Goal: Information Seeking & Learning: Check status

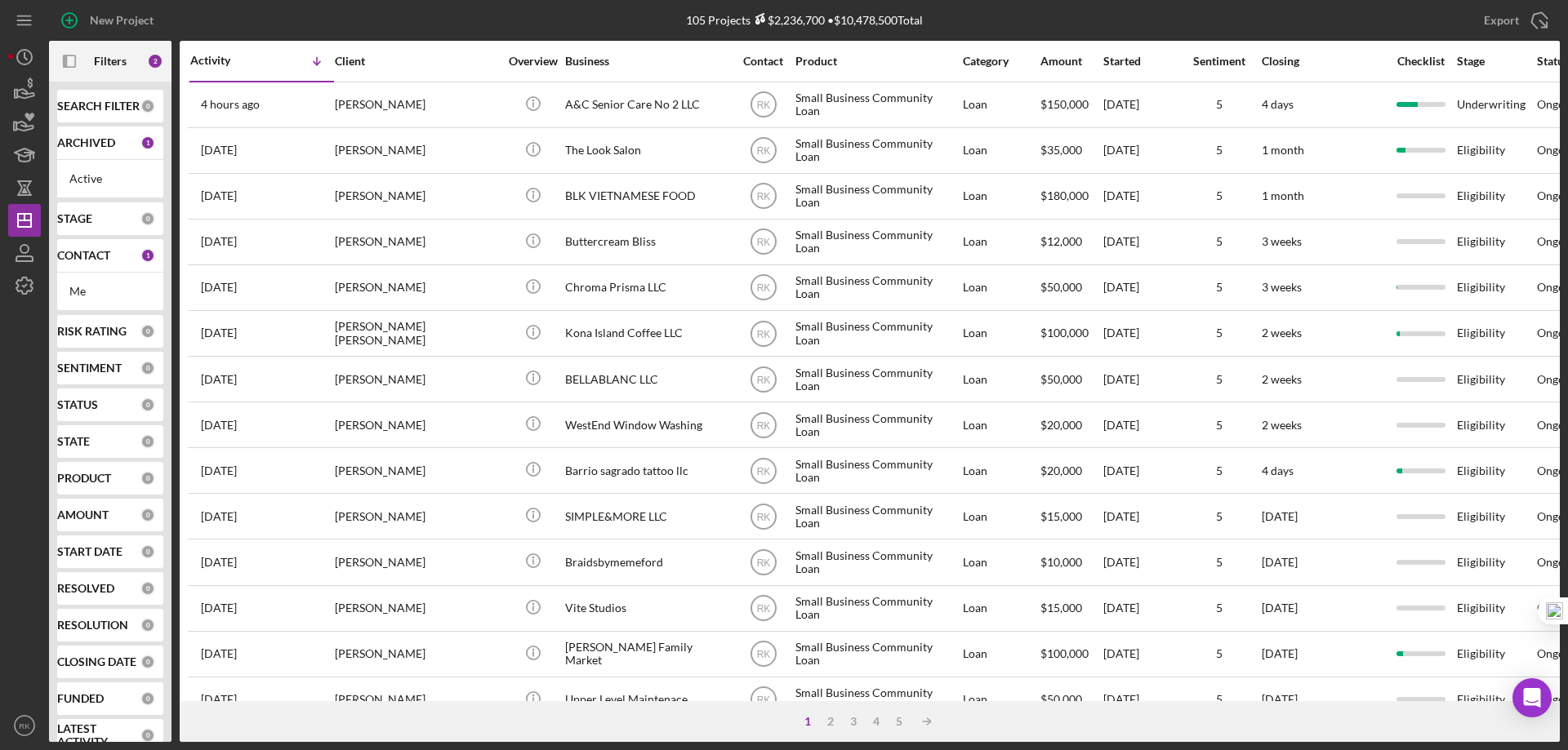
drag, startPoint x: 85, startPoint y: 115, endPoint x: 97, endPoint y: 147, distance: 34.2
click at [85, 112] on b "SEARCH FILTER" at bounding box center [98, 107] width 82 height 13
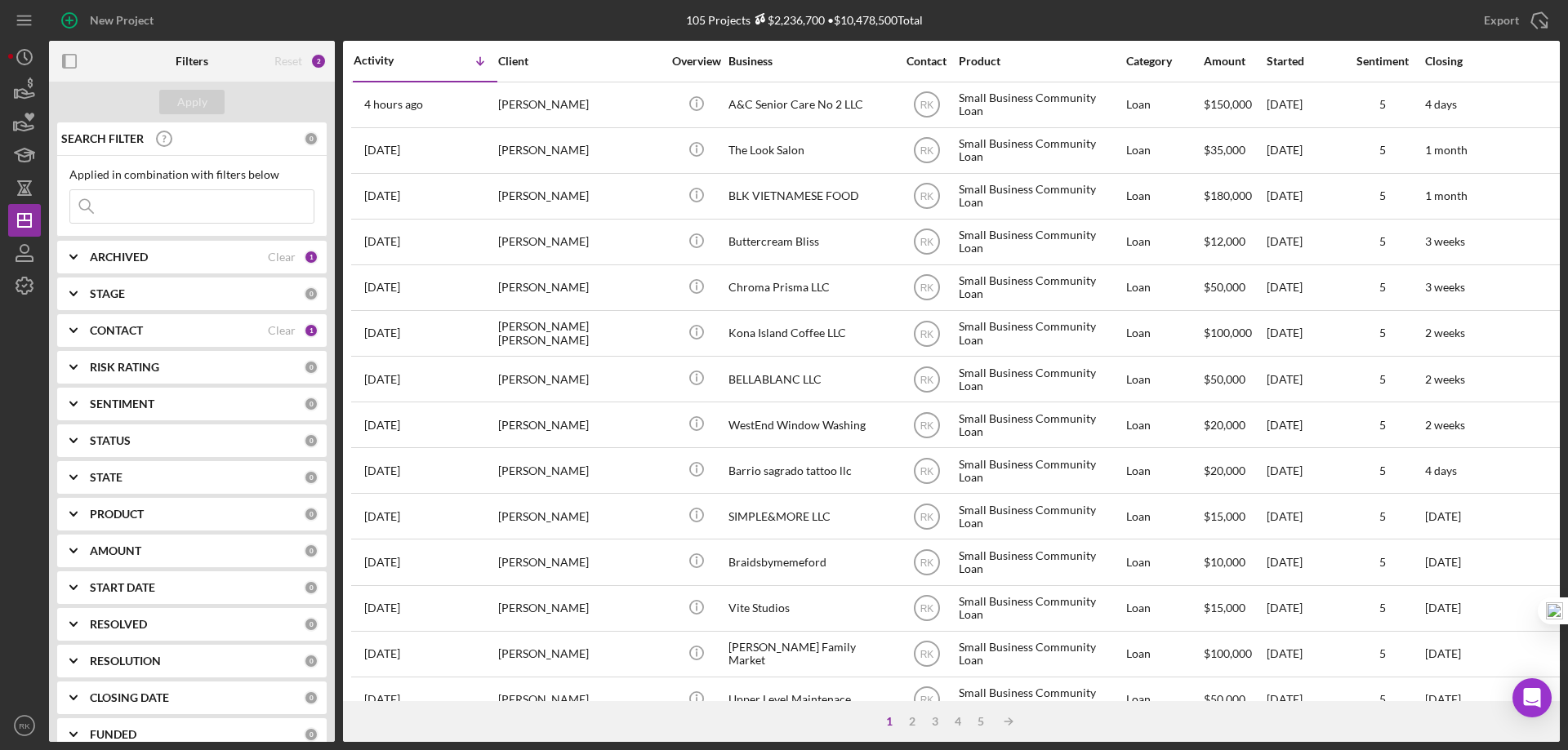
click at [115, 208] on input at bounding box center [192, 207] width 244 height 33
type input "Sebastian"
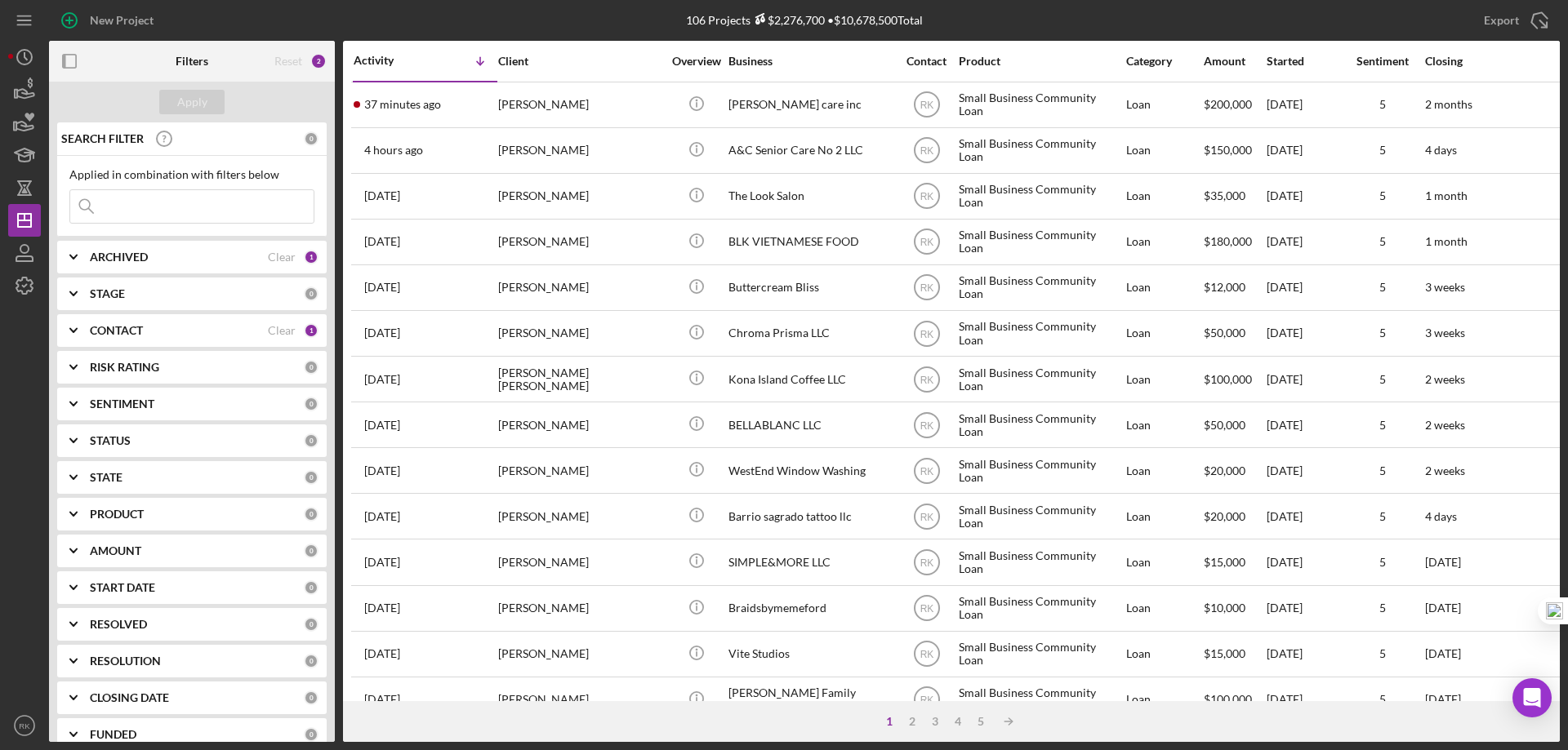
click at [134, 209] on input at bounding box center [192, 207] width 244 height 33
type input "sabastian Hospice care inc"
click at [119, 325] on b "CONTACT" at bounding box center [116, 330] width 53 height 13
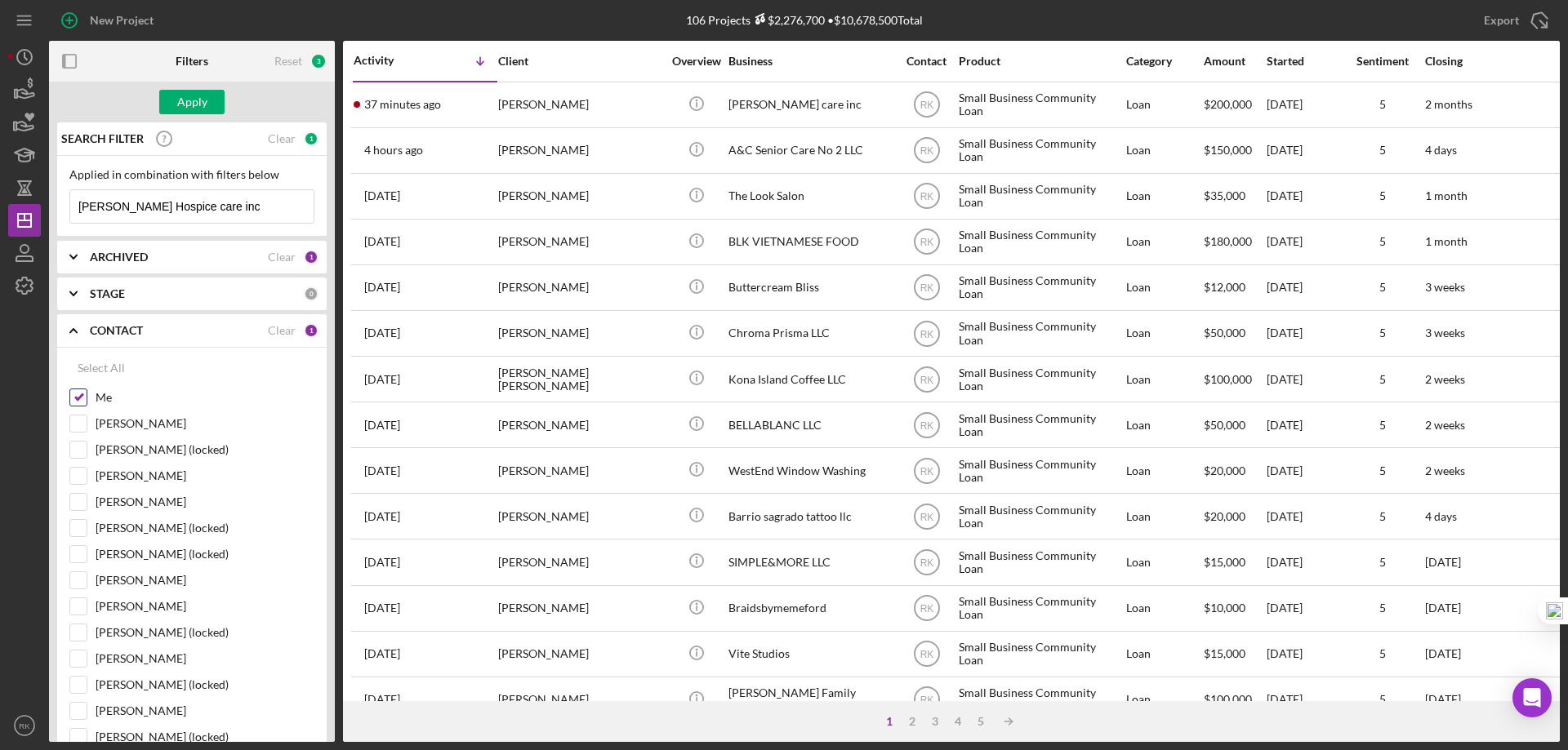
click at [75, 399] on input "Me" at bounding box center [77, 397] width 16 height 16
checkbox input "false"
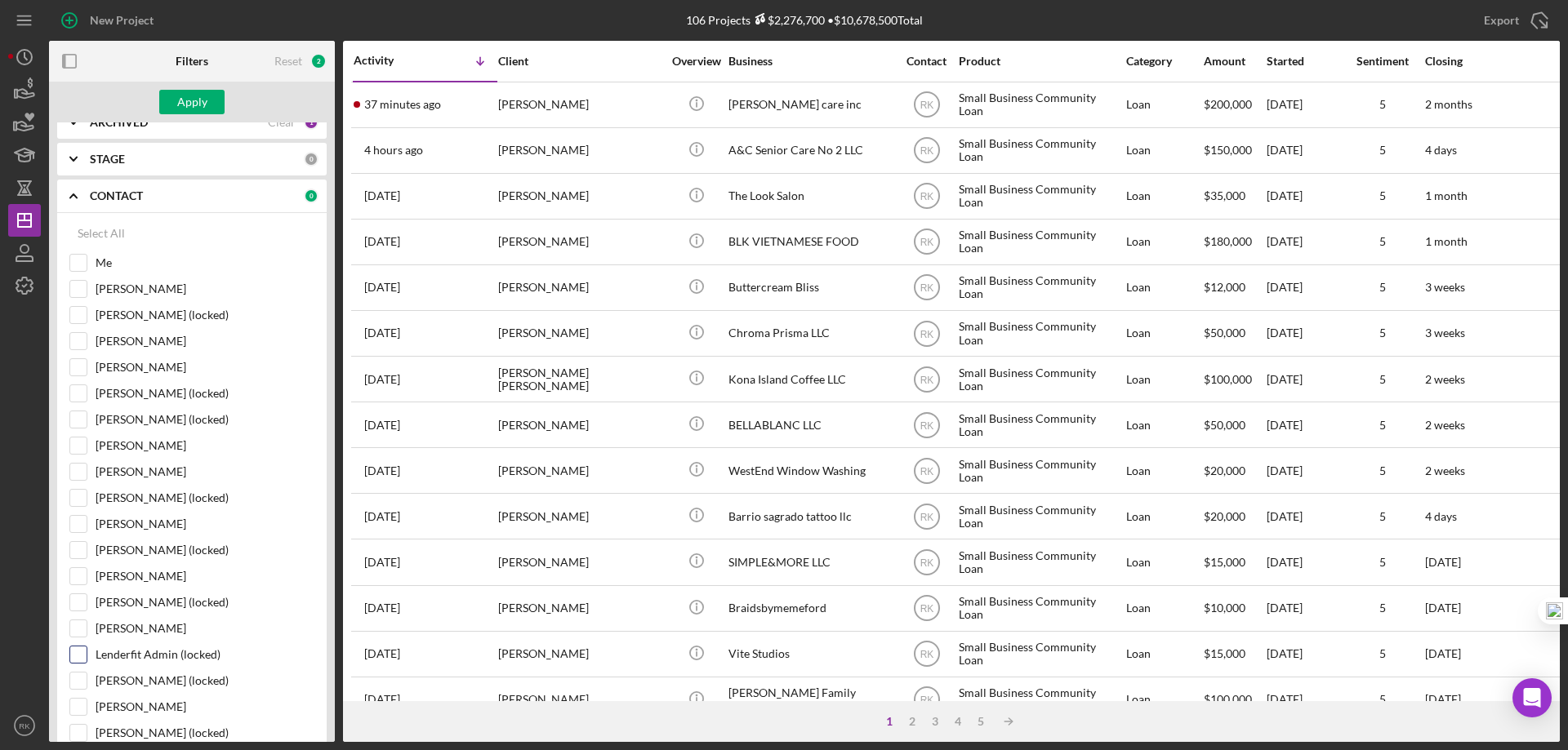
scroll to position [136, 0]
click at [74, 631] on input "Yash Abichandani" at bounding box center [77, 627] width 16 height 16
checkbox input "true"
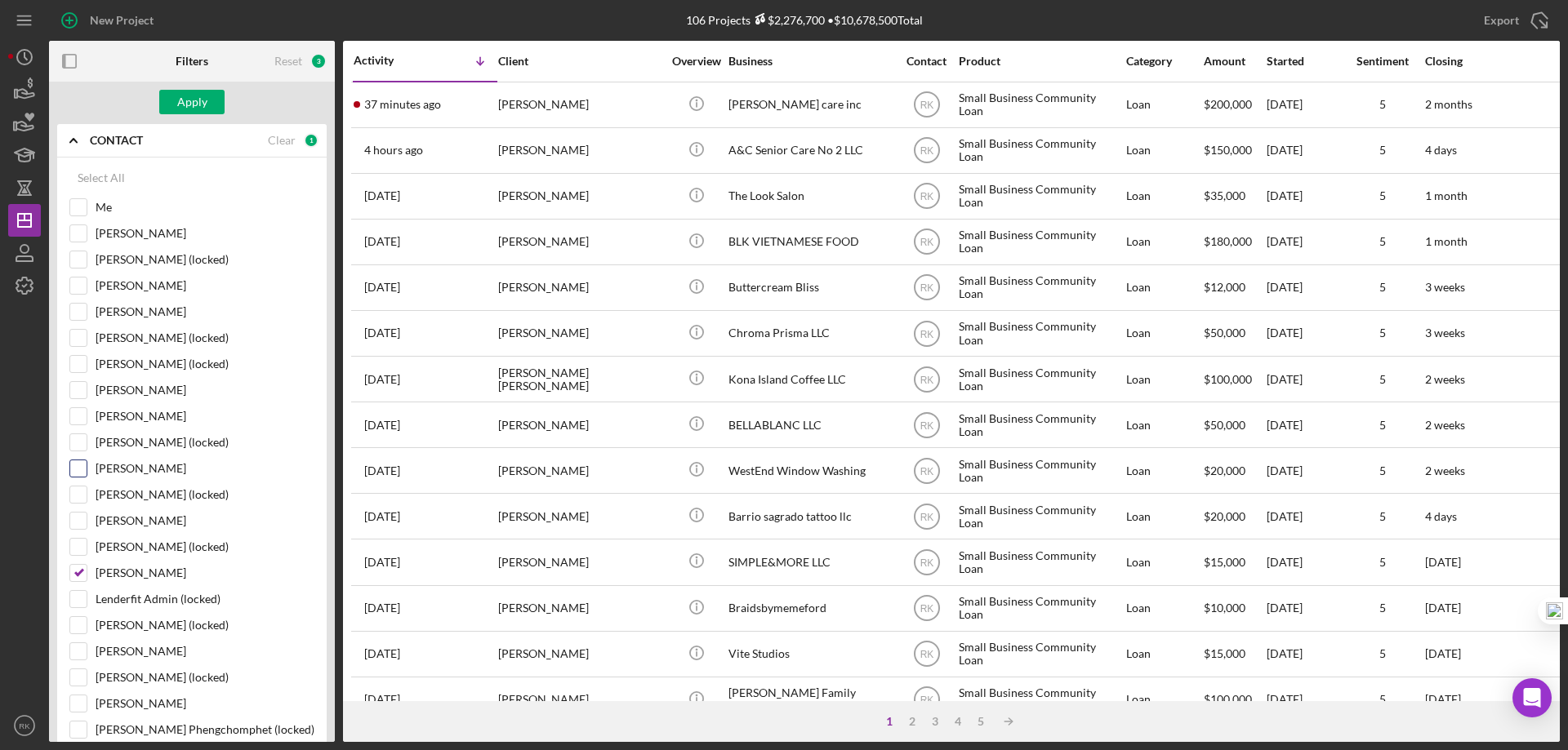
click at [82, 469] on input "Lameisha Williams" at bounding box center [77, 468] width 16 height 16
checkbox input "true"
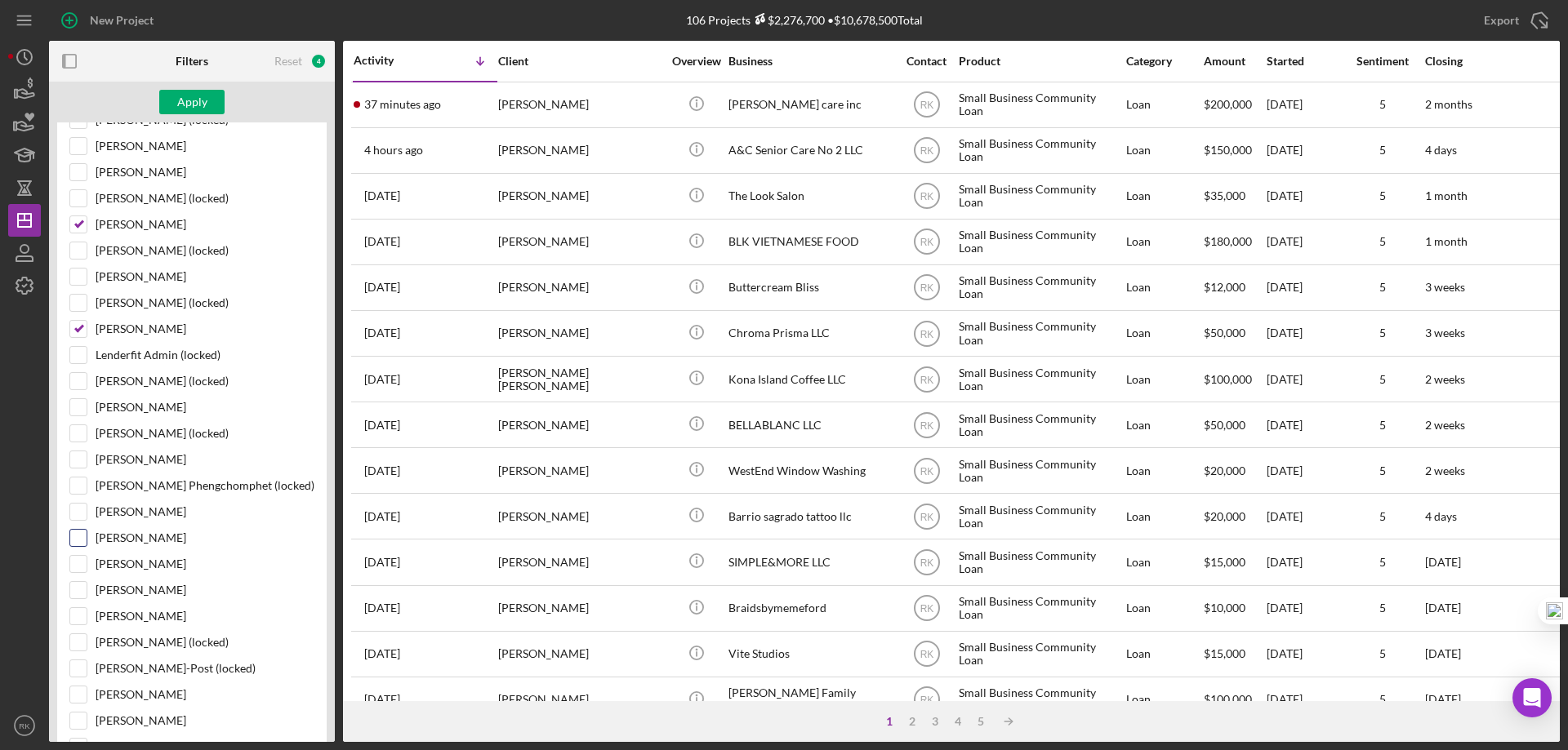
scroll to position [435, 0]
drag, startPoint x: 76, startPoint y: 716, endPoint x: 143, endPoint y: 560, distance: 169.8
click at [76, 713] on input "Cassandra Cervera" at bounding box center [77, 719] width 16 height 16
checkbox input "true"
click at [215, 105] on button "Apply" at bounding box center [192, 102] width 65 height 25
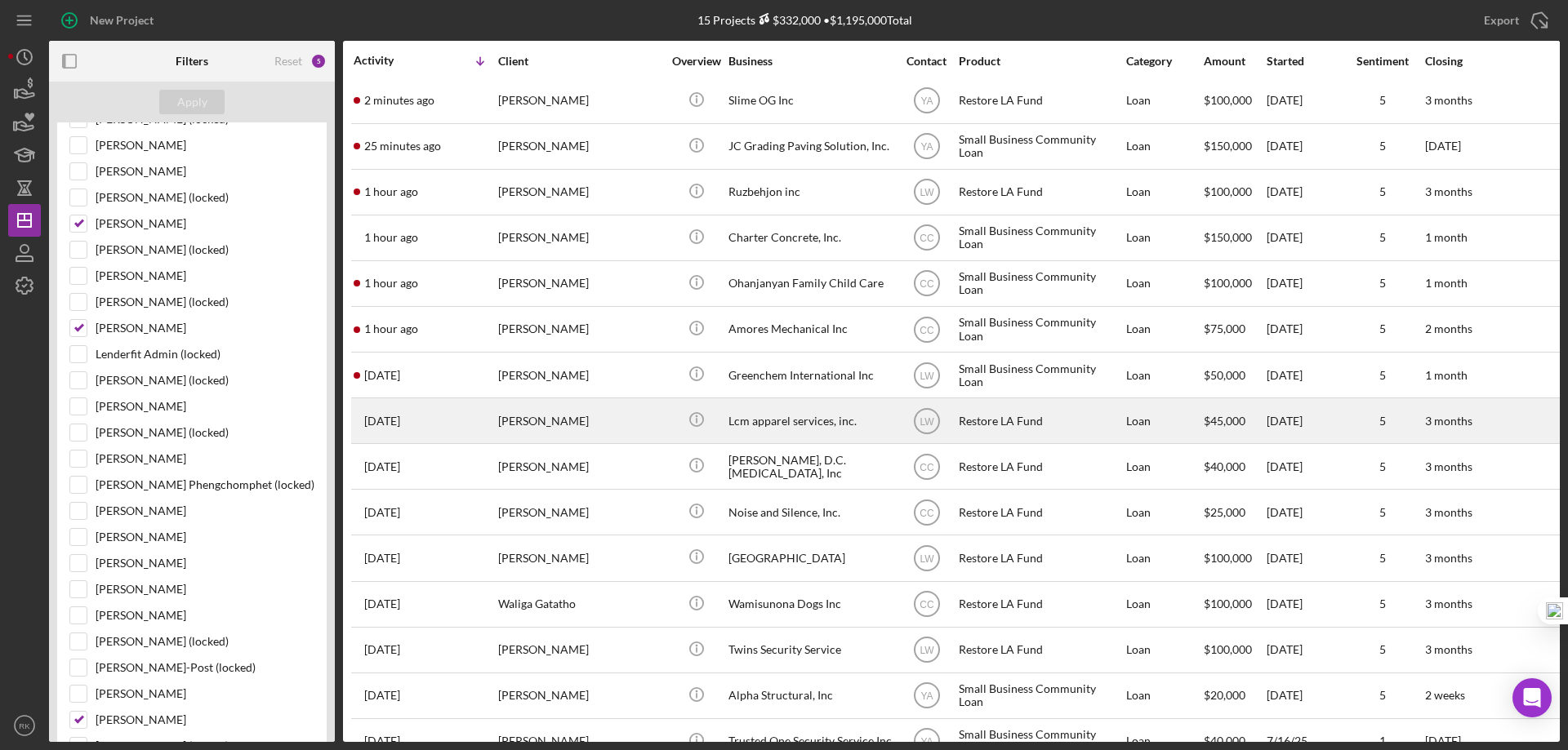
scroll to position [0, 0]
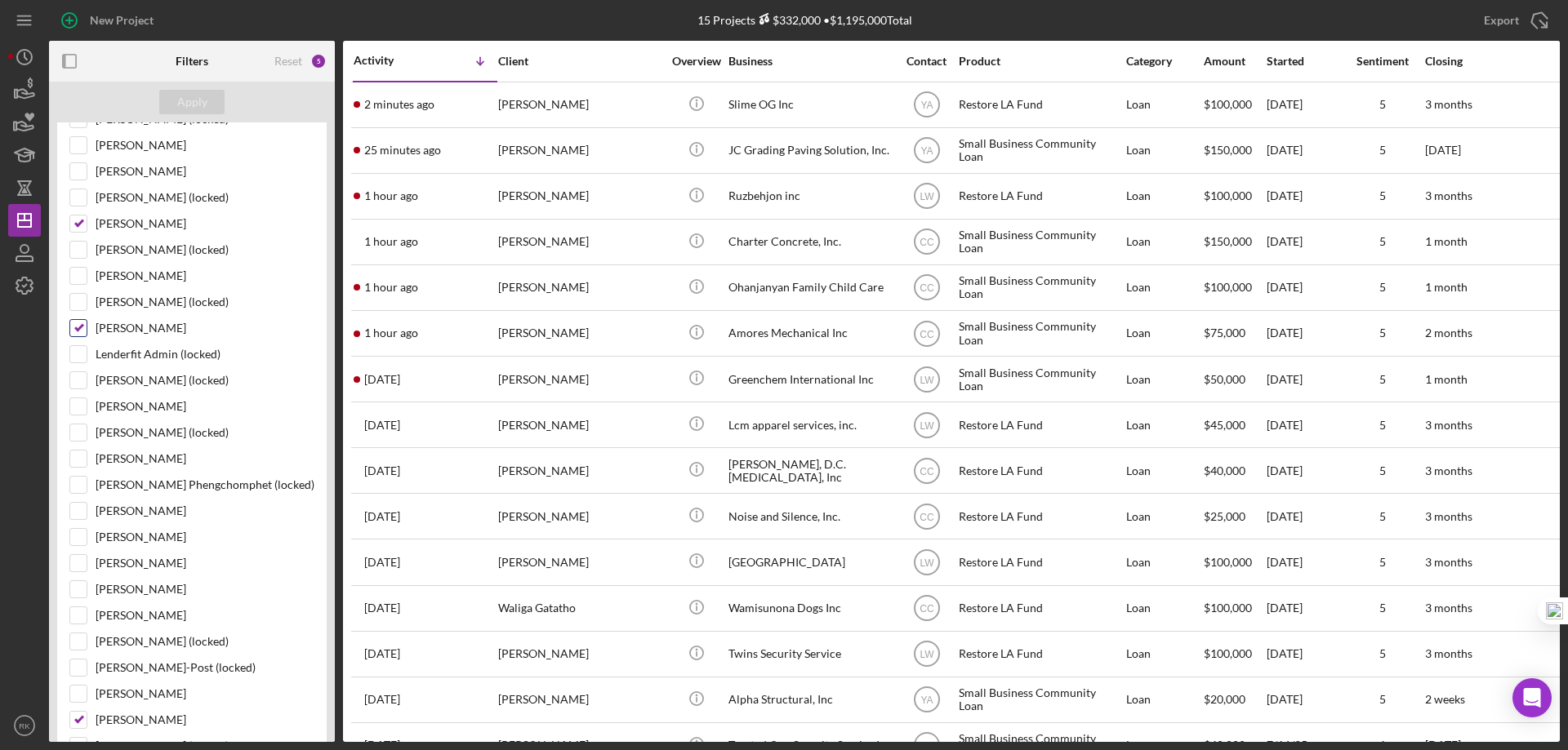
click at [81, 324] on input "Yash Abichandani" at bounding box center [77, 327] width 16 height 16
checkbox input "false"
click at [179, 97] on div "Apply" at bounding box center [193, 102] width 30 height 25
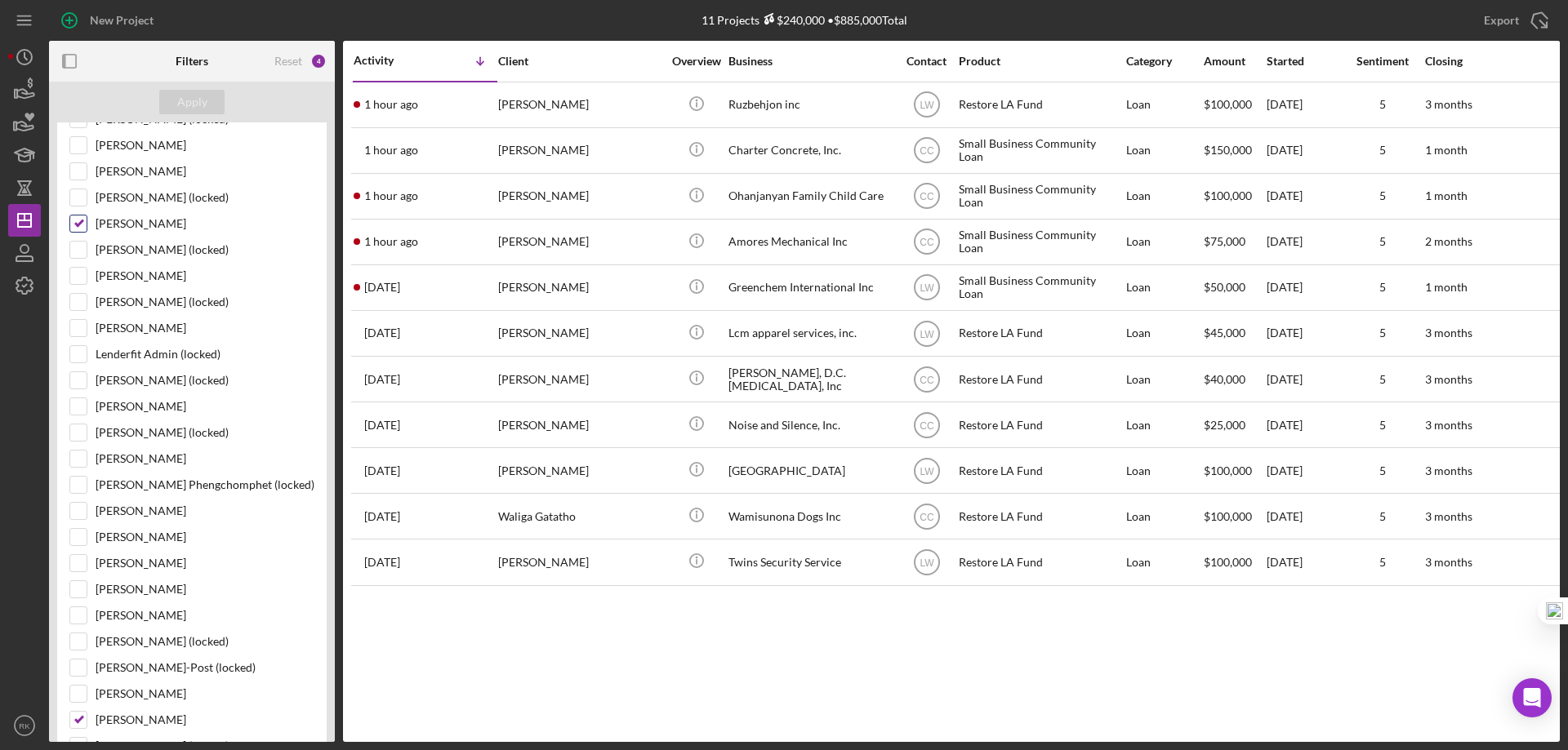
click at [77, 226] on input "Lameisha Williams" at bounding box center [77, 223] width 16 height 16
checkbox input "false"
click at [77, 720] on input "Cassandra Cervera" at bounding box center [77, 719] width 16 height 16
checkbox input "false"
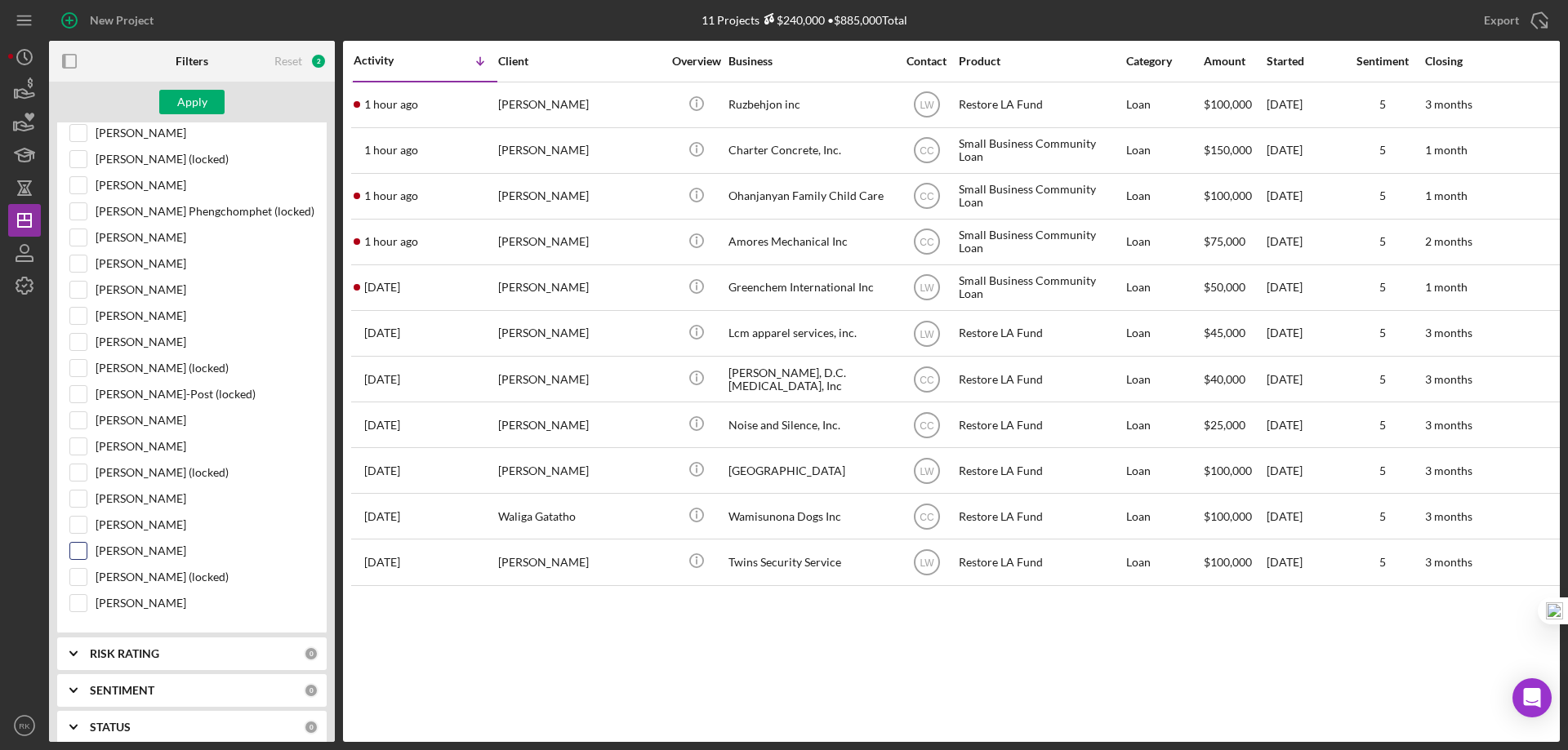
click at [80, 540] on div "Cheryl Rance" at bounding box center [192, 529] width 244 height 26
click at [84, 553] on input "Alberto Enriquez" at bounding box center [77, 552] width 16 height 16
checkbox input "true"
click at [178, 100] on div "Apply" at bounding box center [193, 102] width 30 height 25
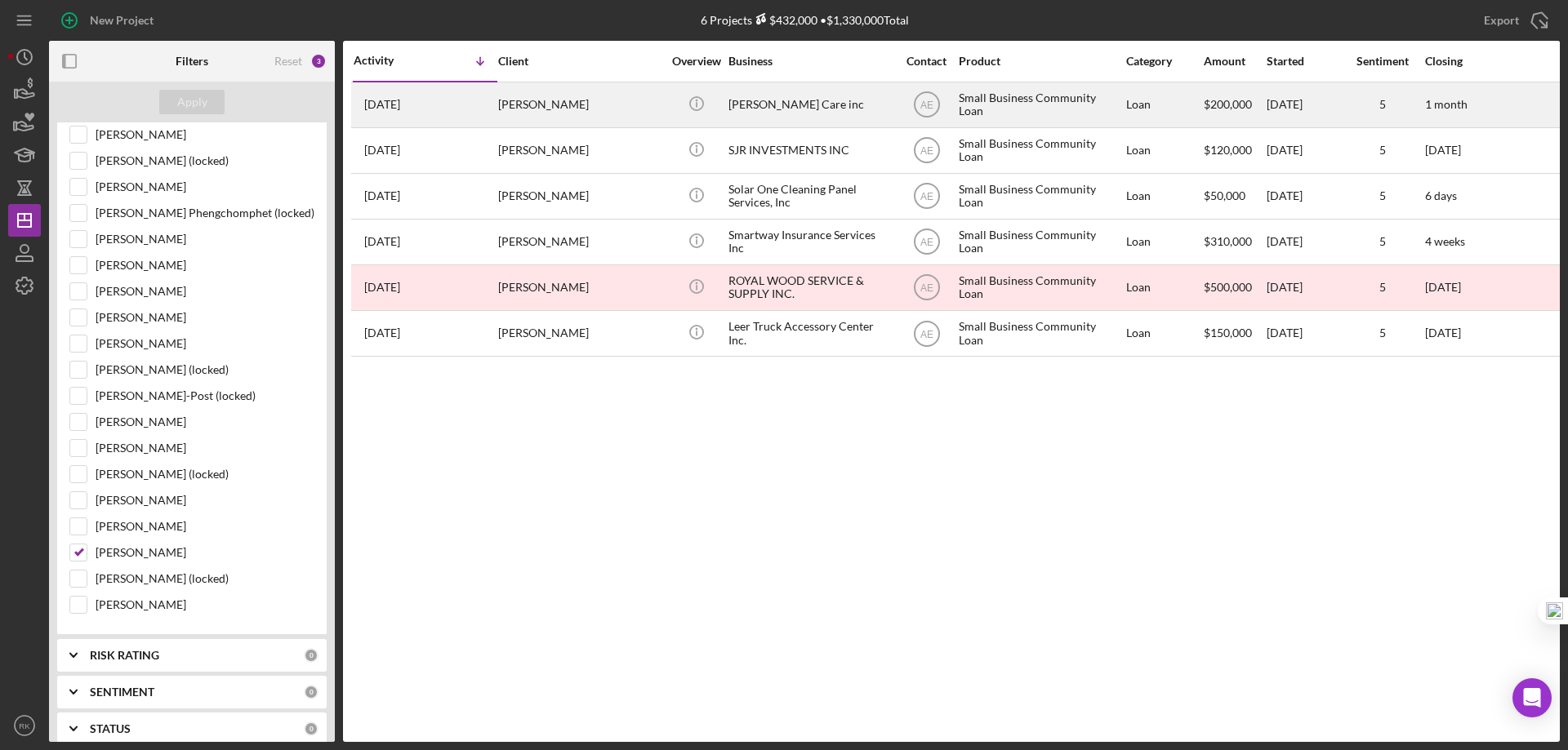
click at [755, 102] on div "Sebastian Hospice Care inc" at bounding box center [810, 105] width 163 height 43
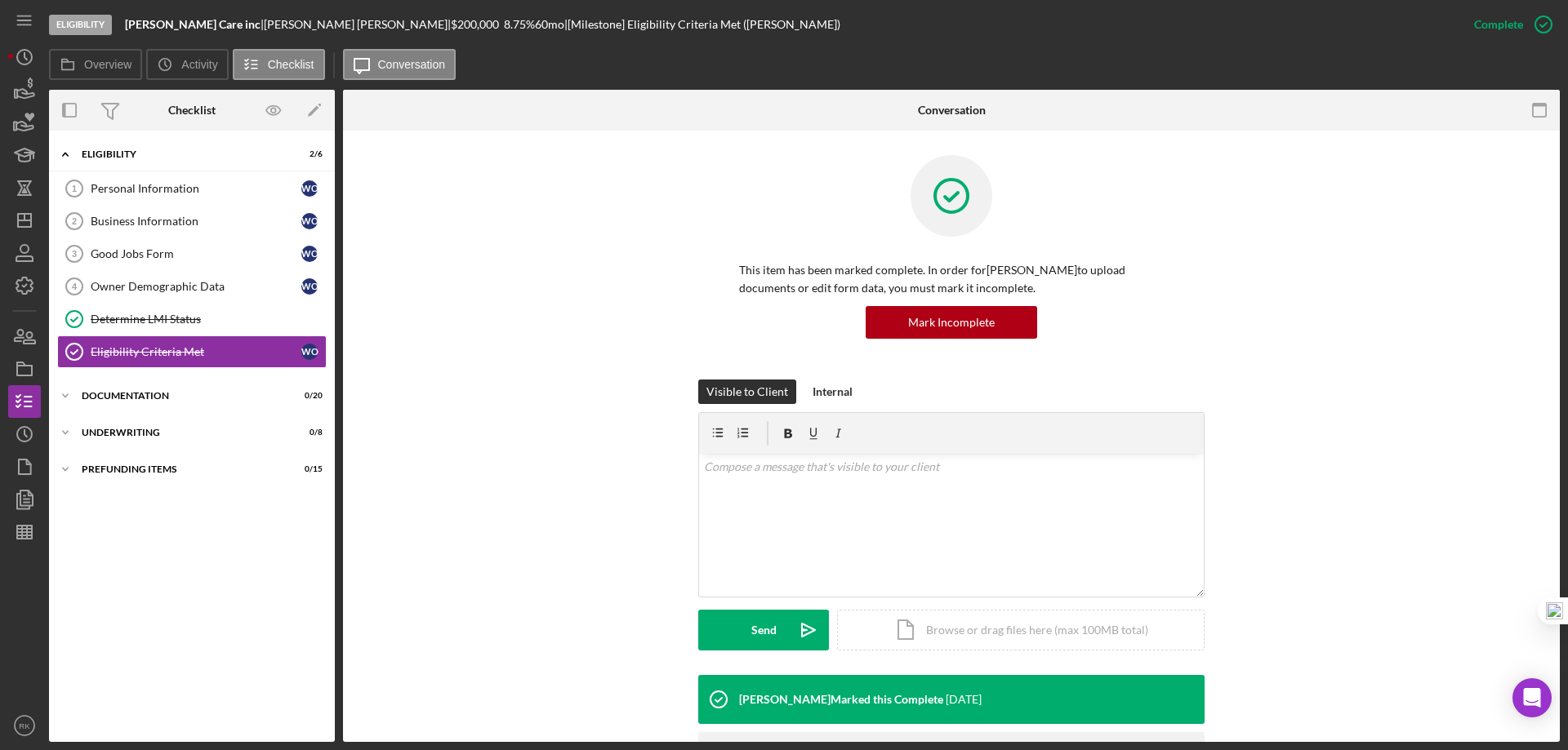
click at [386, 149] on div "This item has been marked complete. In order for Winifred Okolie to upload docu…" at bounding box center [951, 508] width 1217 height 758
click at [21, 217] on icon "Icon/Dashboard" at bounding box center [24, 220] width 41 height 41
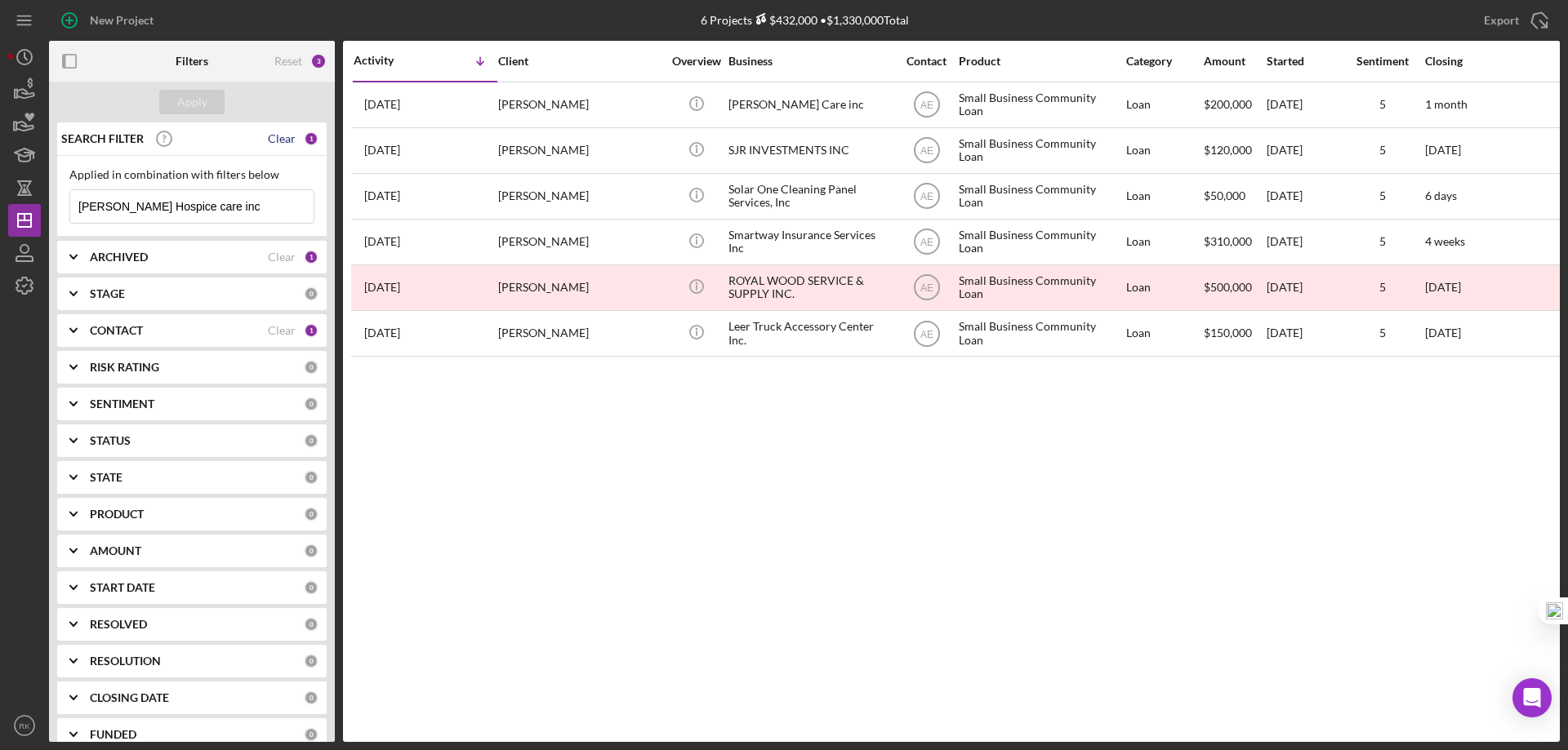
click at [273, 138] on div "Clear" at bounding box center [281, 139] width 27 height 13
click at [269, 333] on div "Clear" at bounding box center [281, 330] width 27 height 13
click at [117, 338] on div "CONTACT 0" at bounding box center [204, 331] width 228 height 15
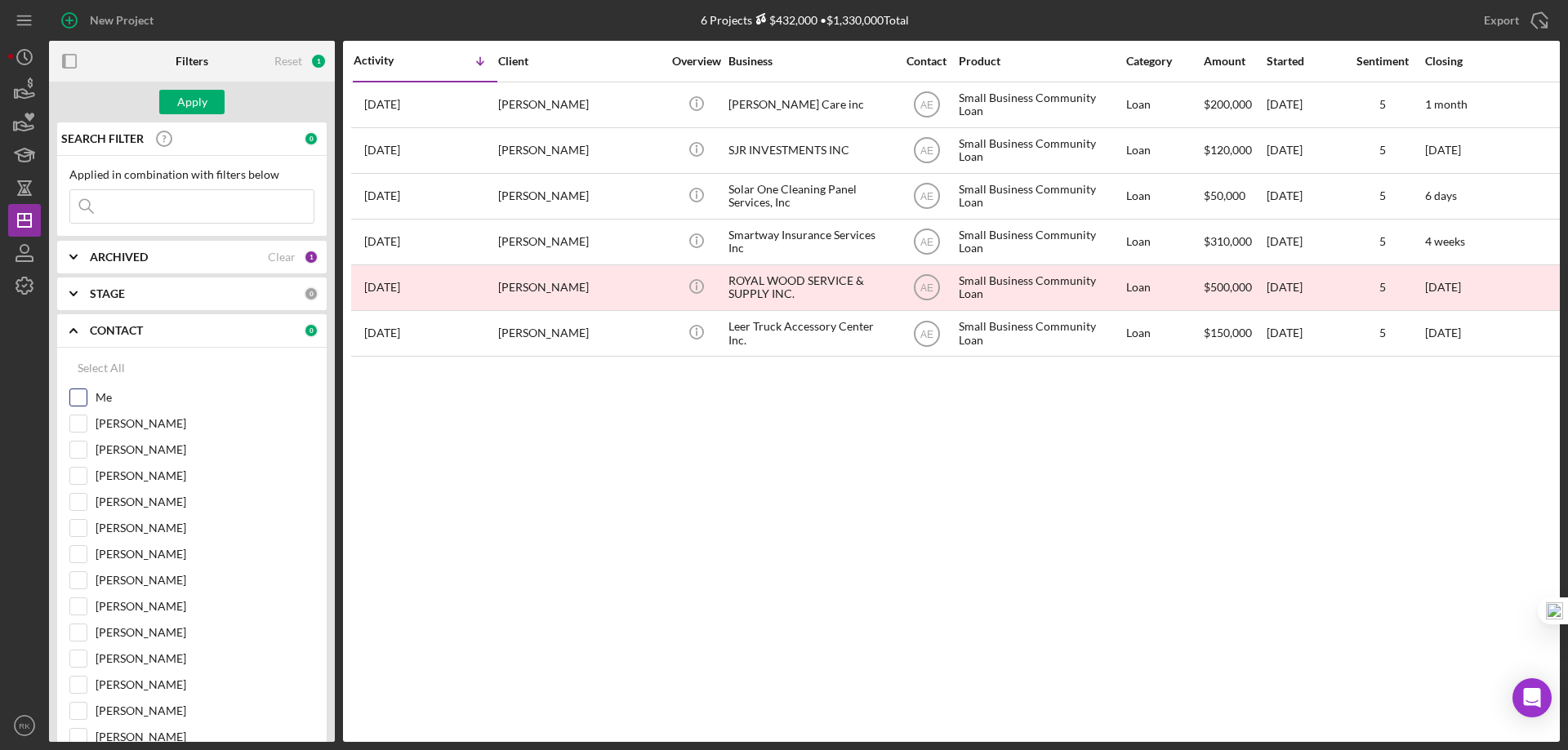
click at [86, 394] on input "Me" at bounding box center [77, 397] width 16 height 16
checkbox input "true"
click at [197, 97] on div "Apply" at bounding box center [193, 102] width 30 height 25
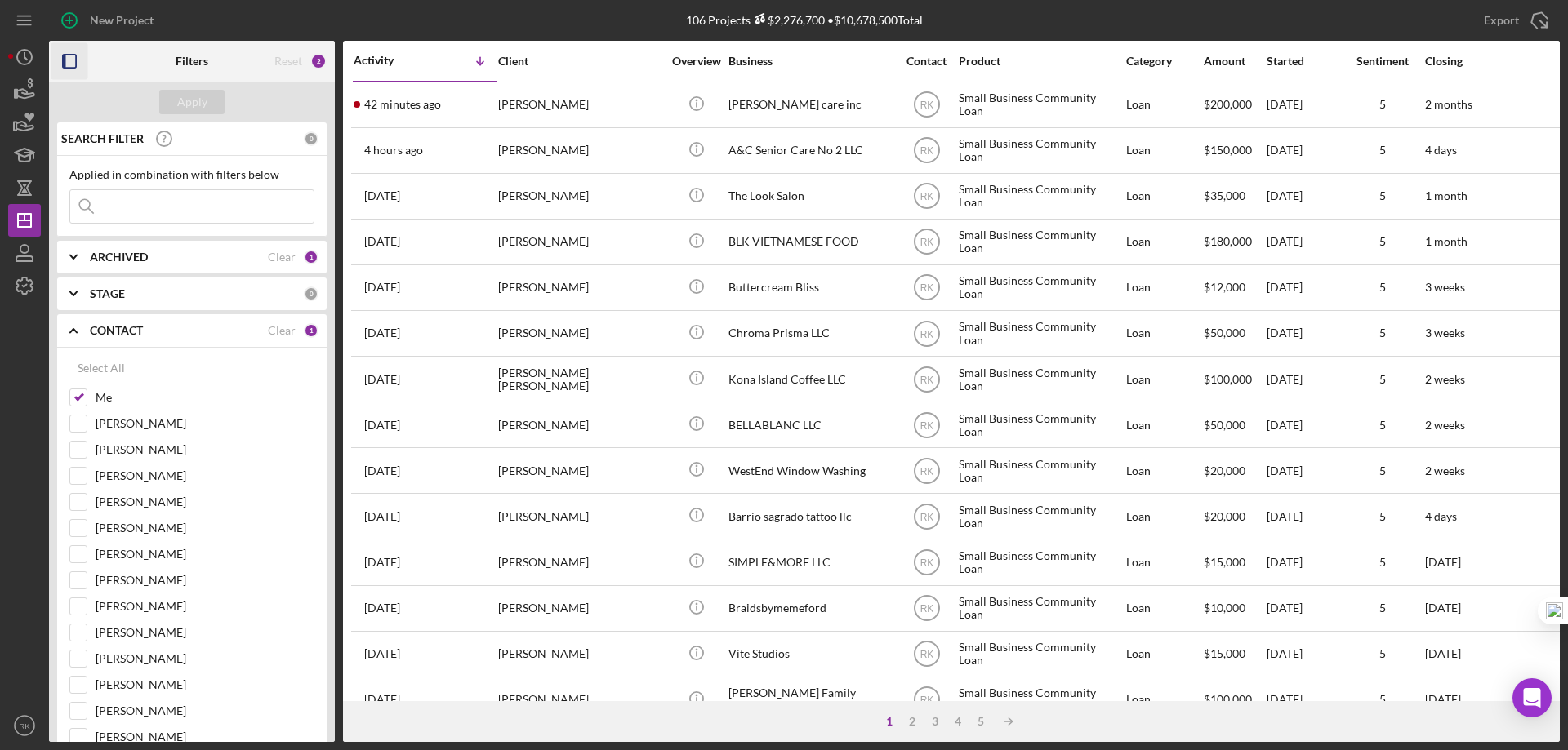
click at [73, 57] on icon "button" at bounding box center [69, 61] width 37 height 37
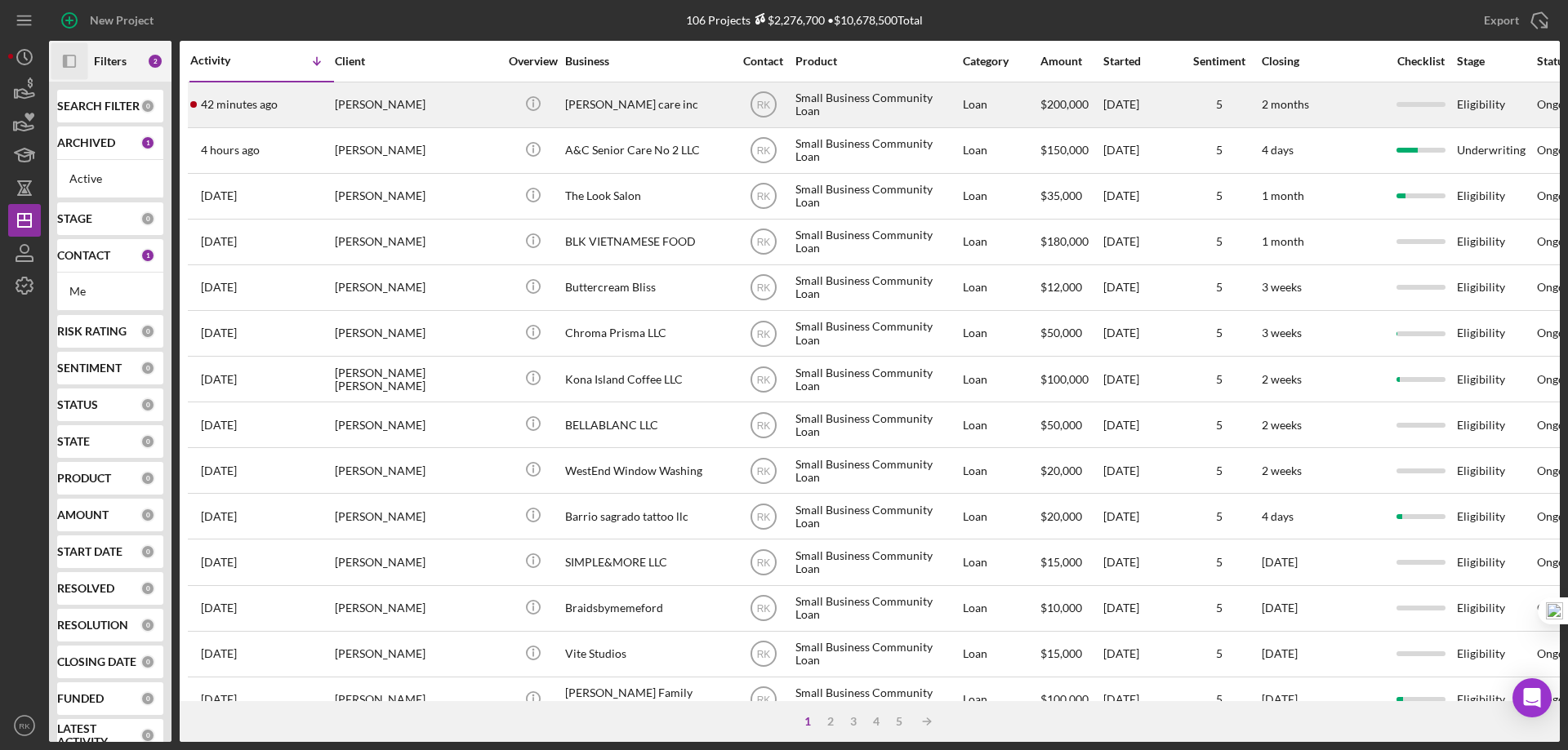
click at [389, 100] on div "Winifred Okolie" at bounding box center [416, 105] width 163 height 43
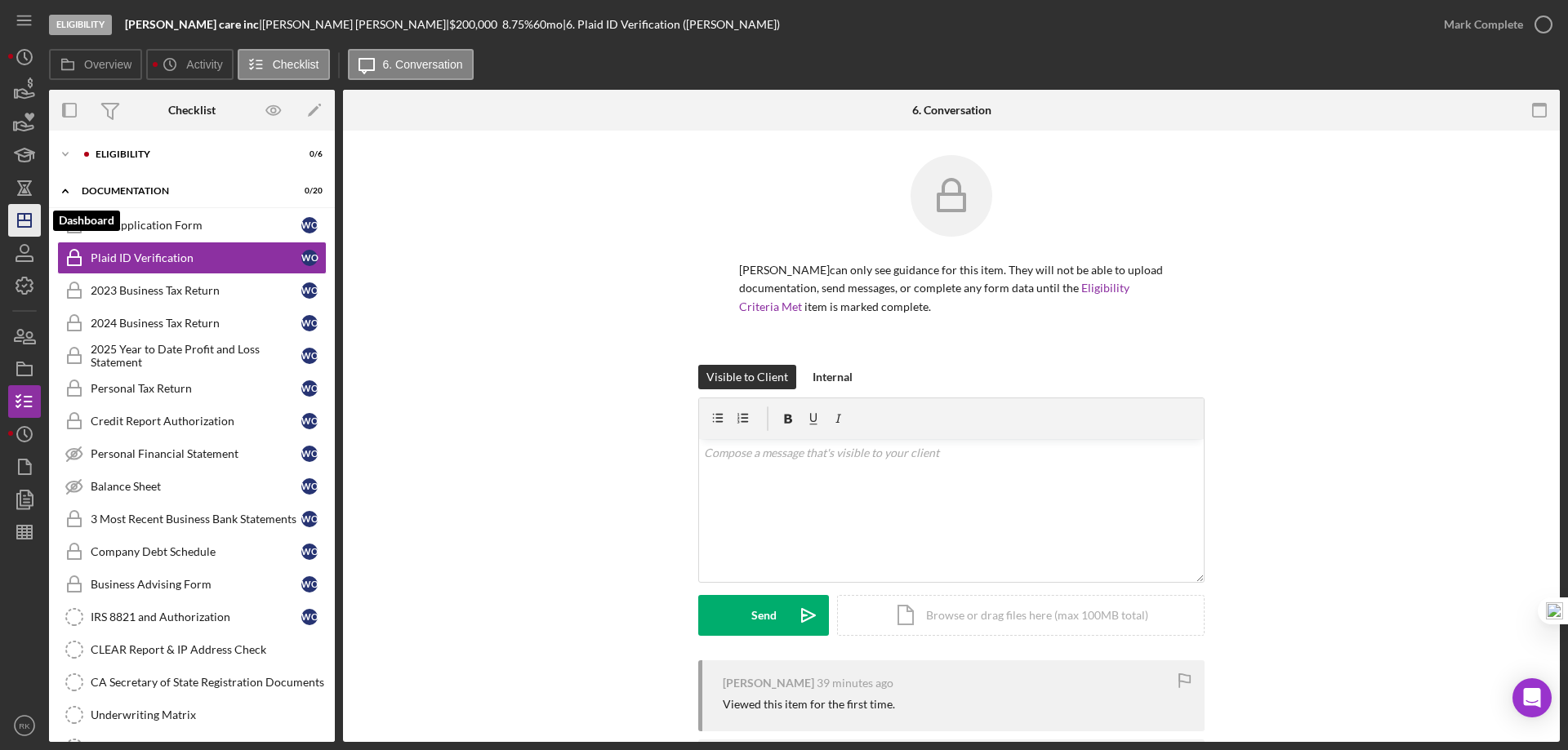
click at [24, 219] on icon "Icon/Dashboard" at bounding box center [24, 220] width 41 height 41
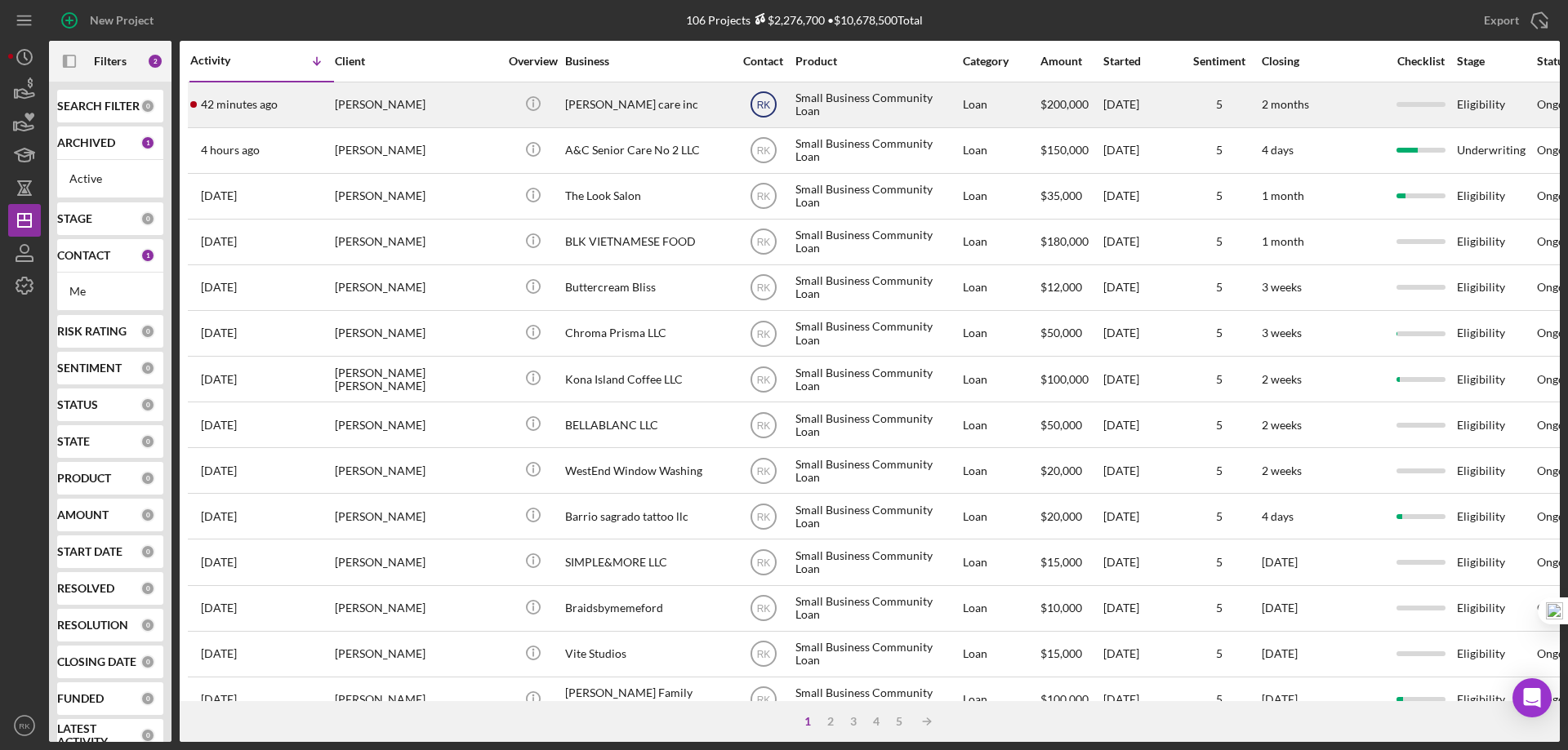
click at [765, 107] on text "RK" at bounding box center [763, 106] width 14 height 11
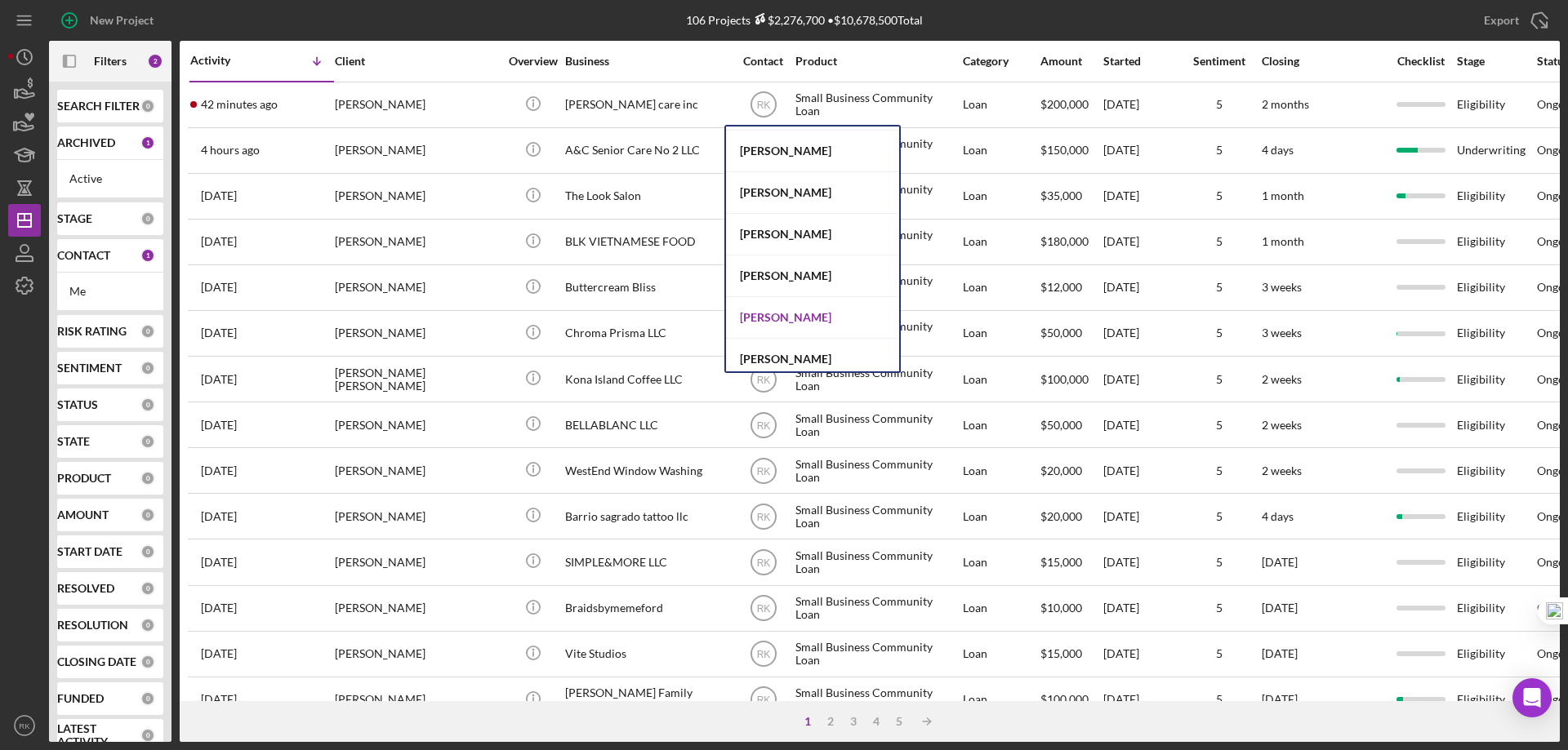
scroll to position [670, 0]
click at [782, 303] on div "Alberto Enriquez" at bounding box center [812, 309] width 173 height 42
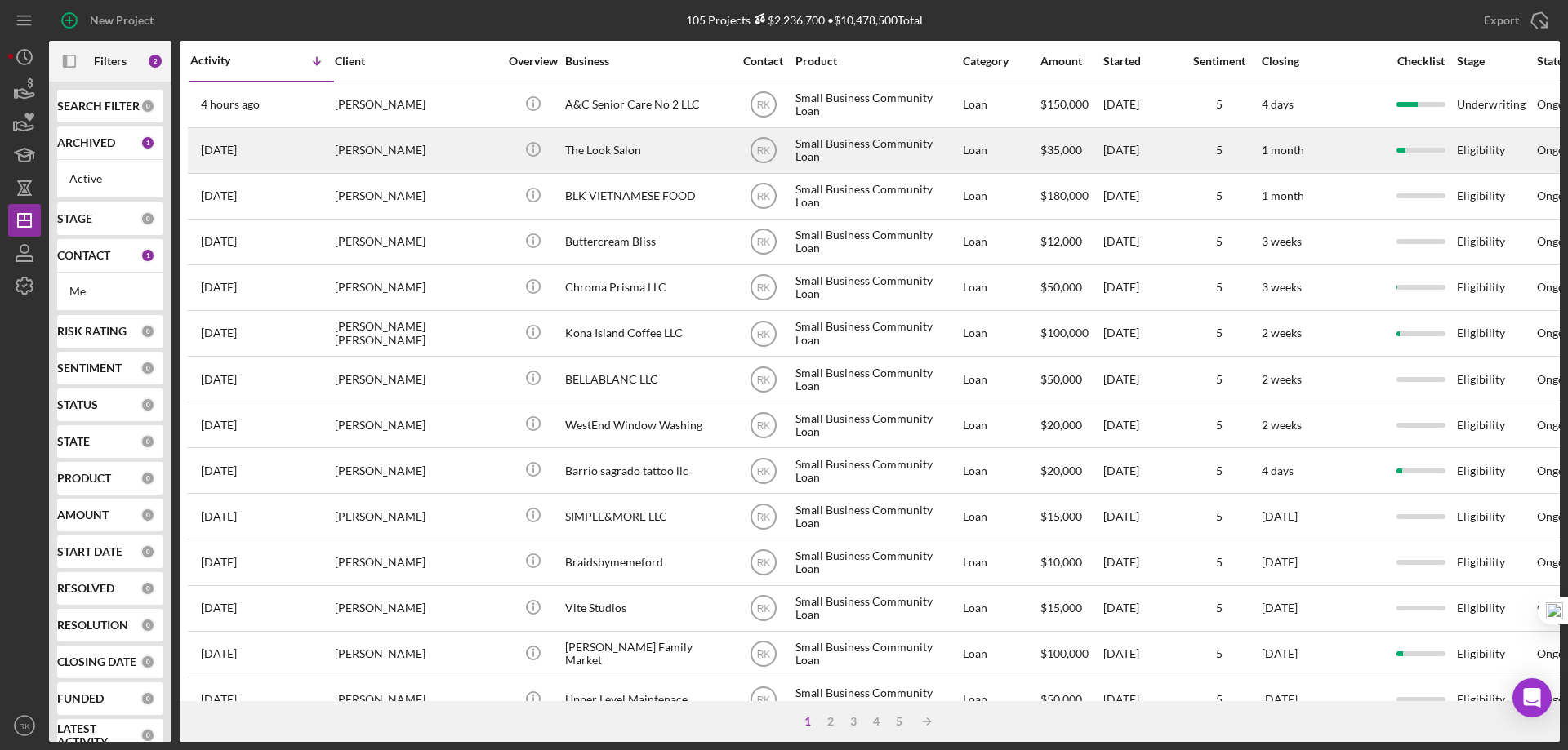
click at [611, 150] on div "The Look Salon" at bounding box center [647, 151] width 163 height 43
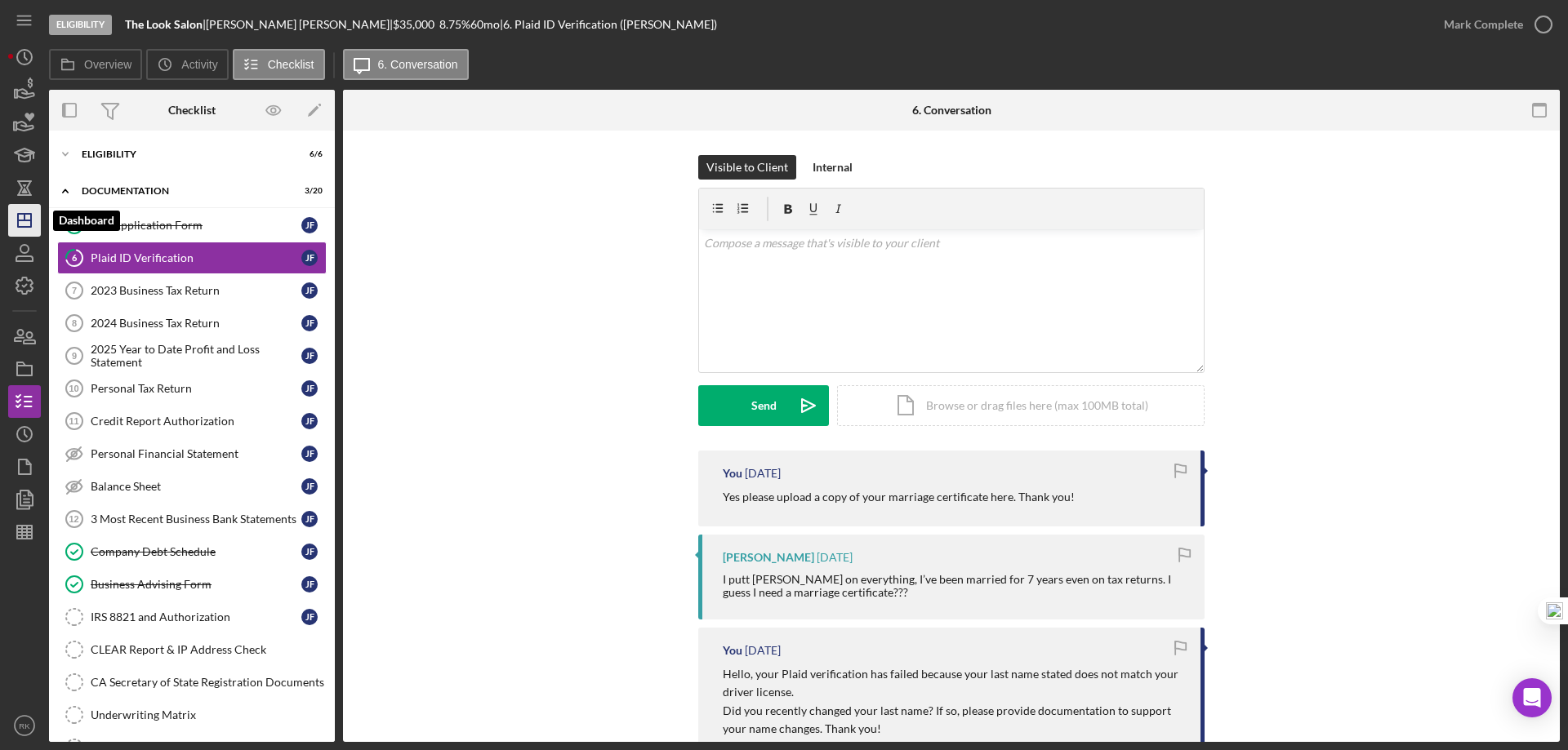
click at [18, 218] on polygon "button" at bounding box center [25, 221] width 13 height 13
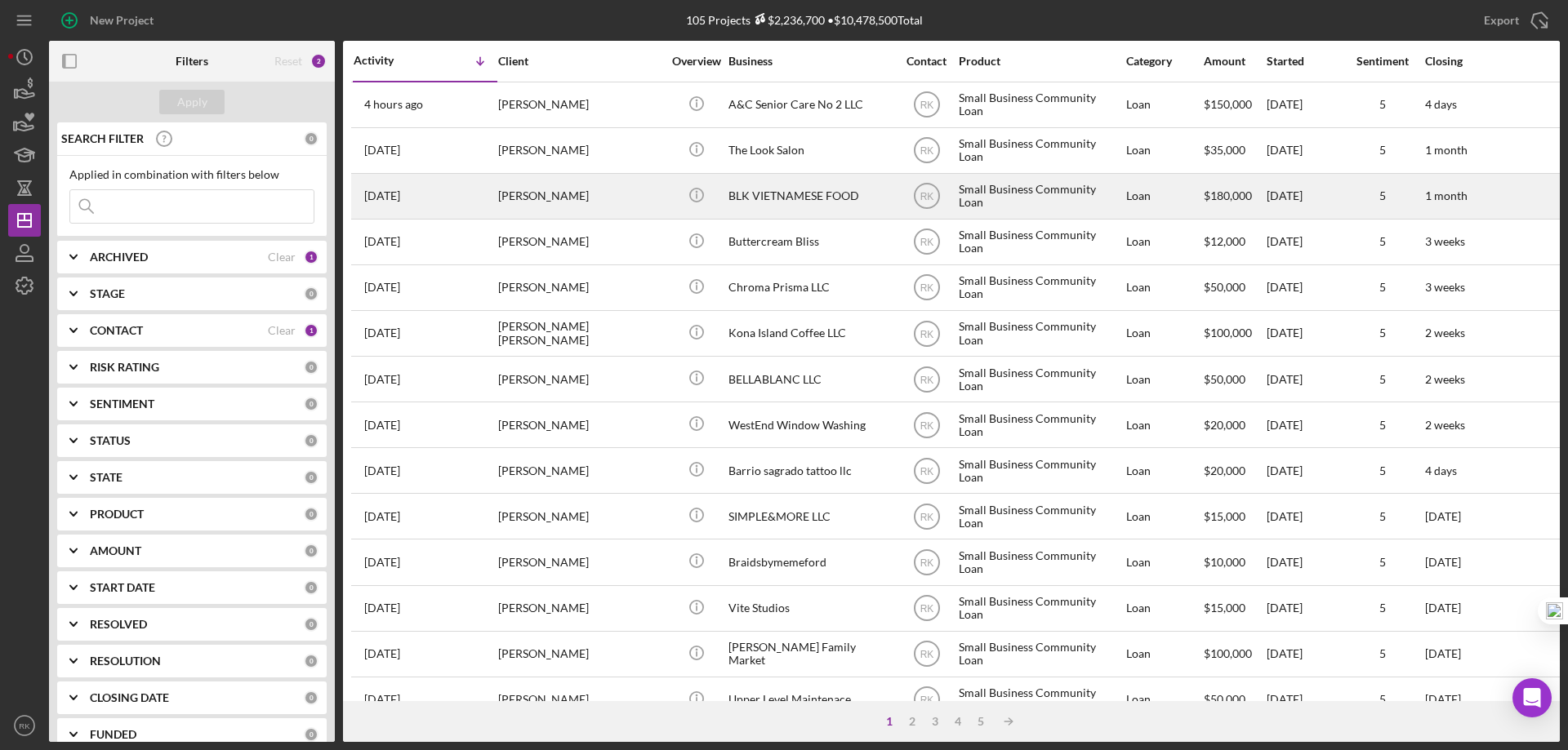
click at [550, 200] on div "KIM NGUYEN" at bounding box center [580, 196] width 163 height 43
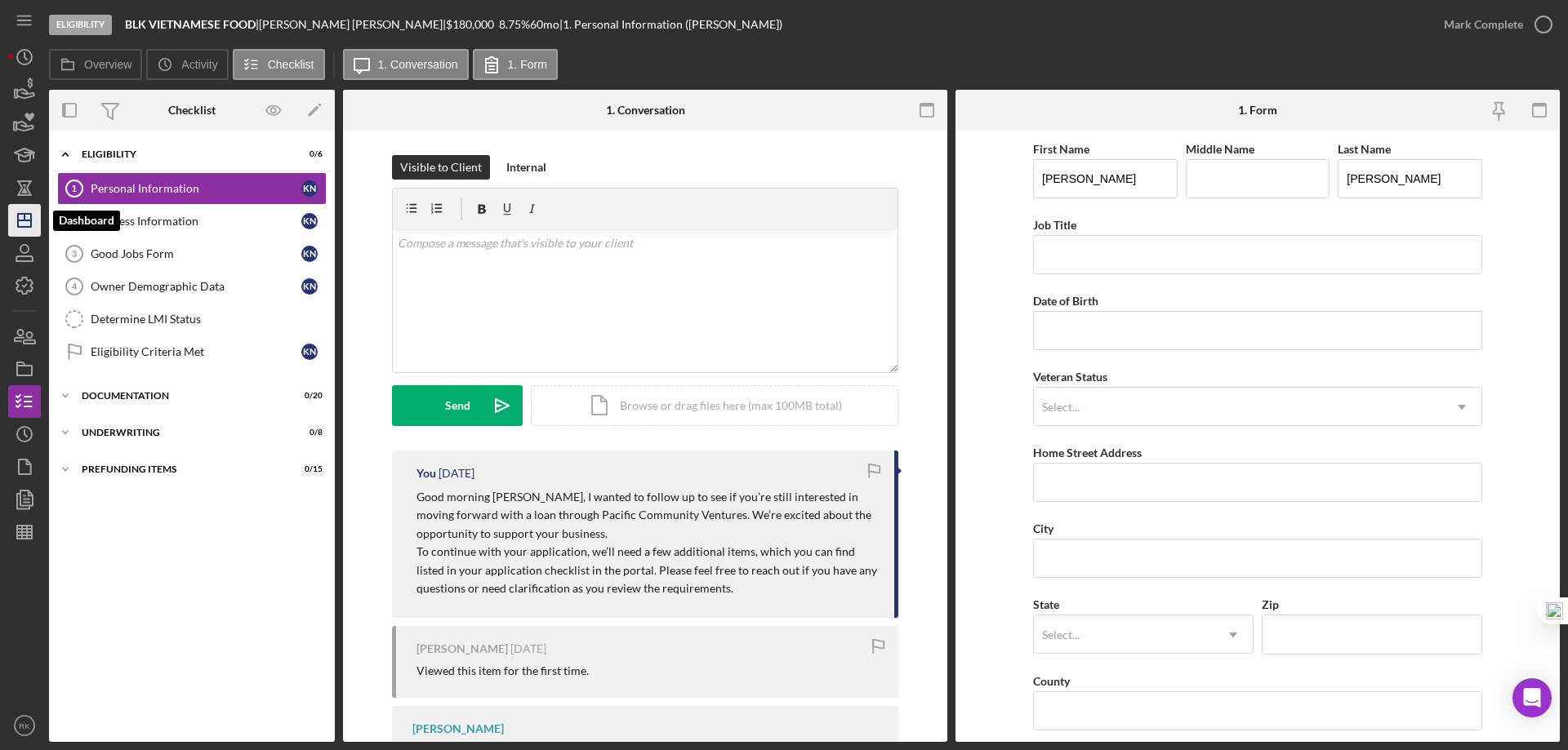
drag, startPoint x: 18, startPoint y: 213, endPoint x: 36, endPoint y: 213, distance: 18.0
click at [19, 212] on icon "Icon/Dashboard" at bounding box center [24, 220] width 41 height 41
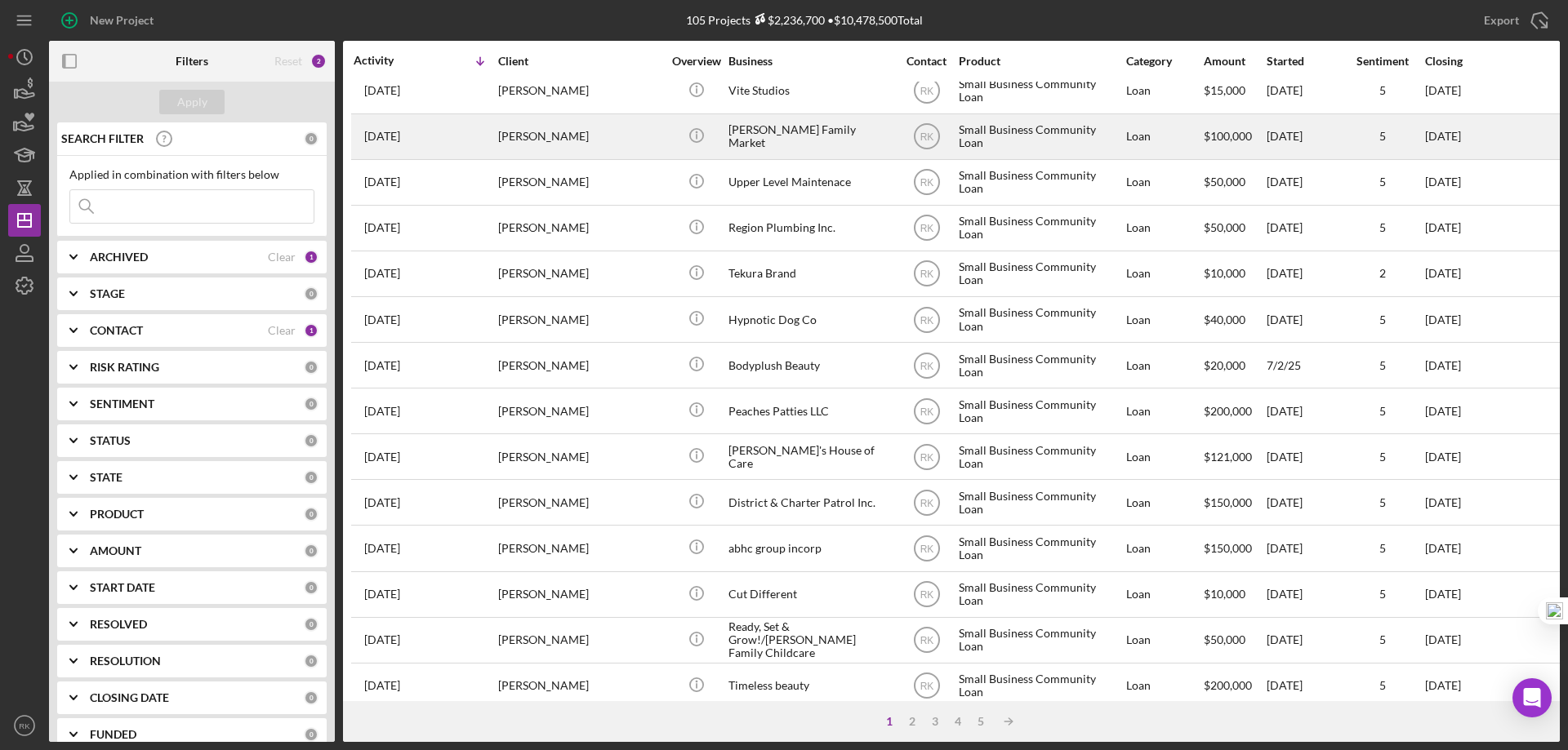
scroll to position [546, 0]
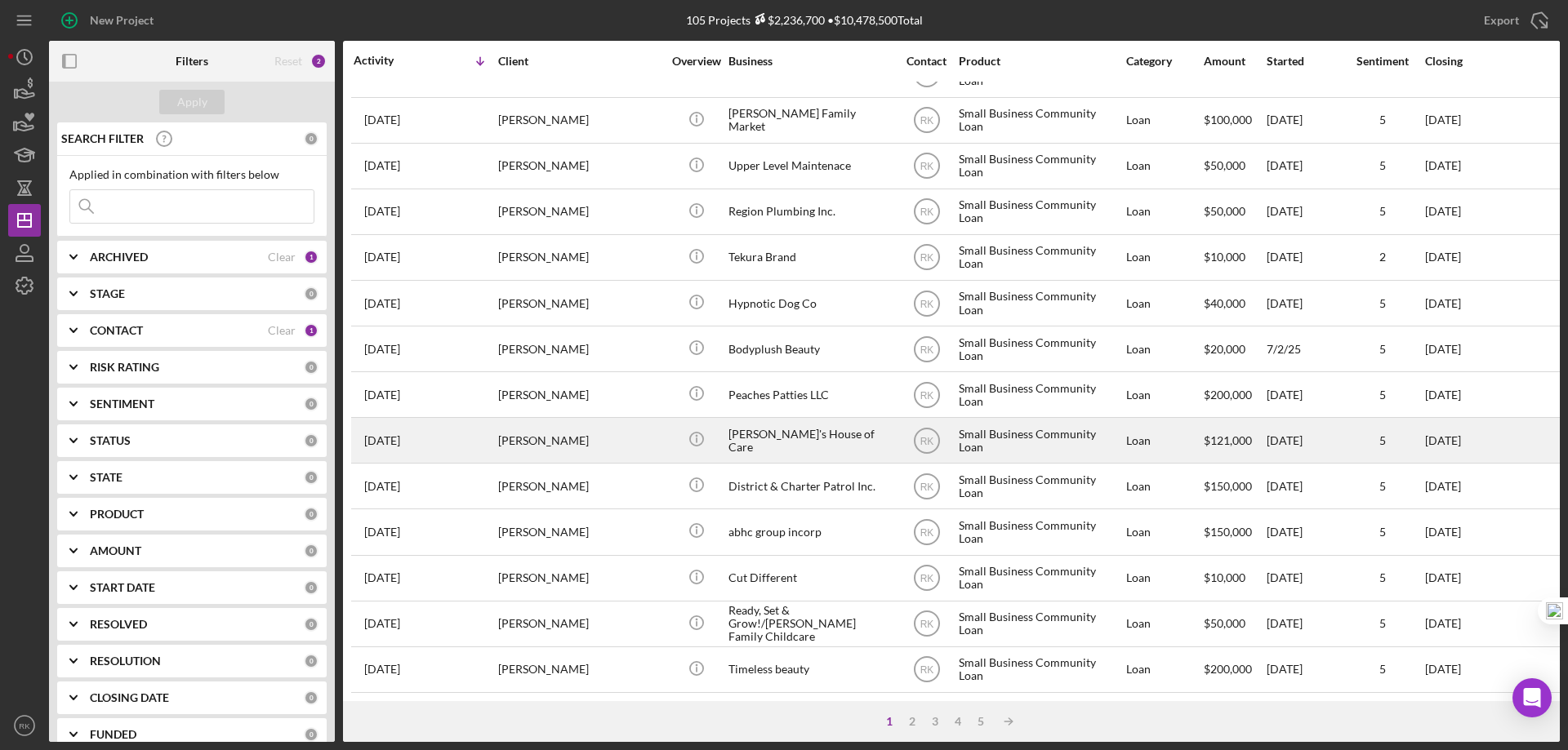
click at [749, 426] on div "Betty's House of Care" at bounding box center [810, 441] width 163 height 43
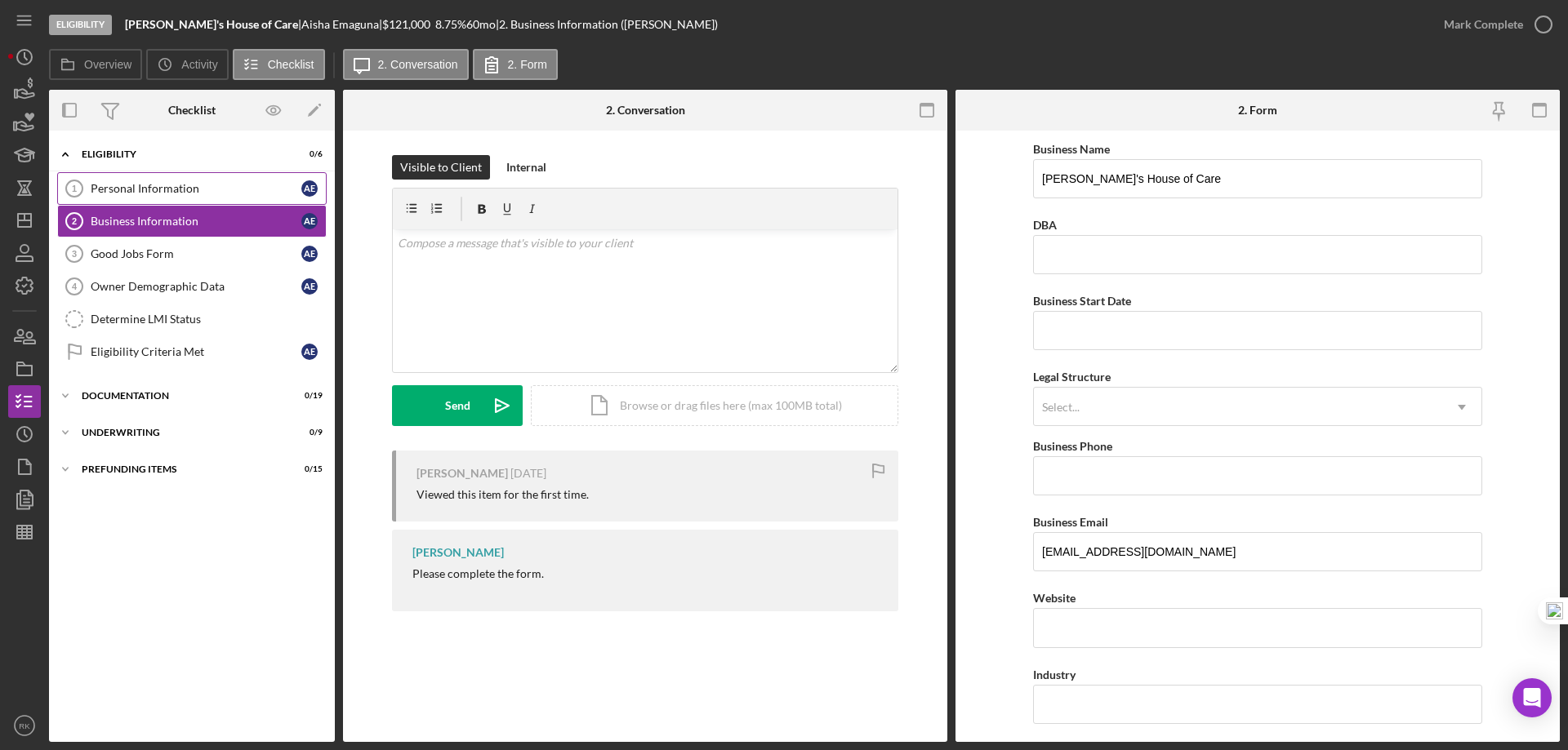
click at [181, 184] on div "Personal Information" at bounding box center [195, 189] width 211 height 13
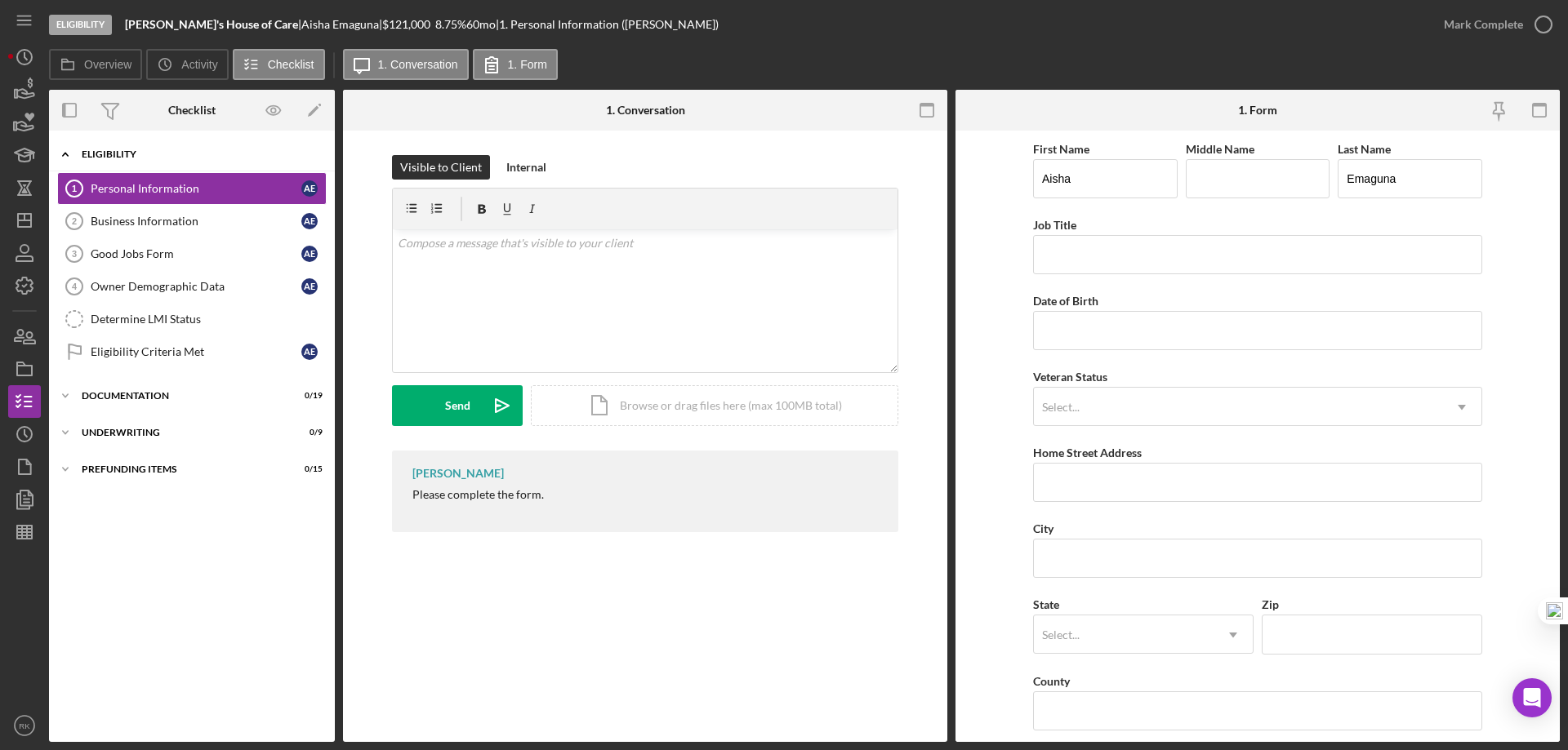
click at [105, 157] on div "Eligibility" at bounding box center [197, 154] width 233 height 9
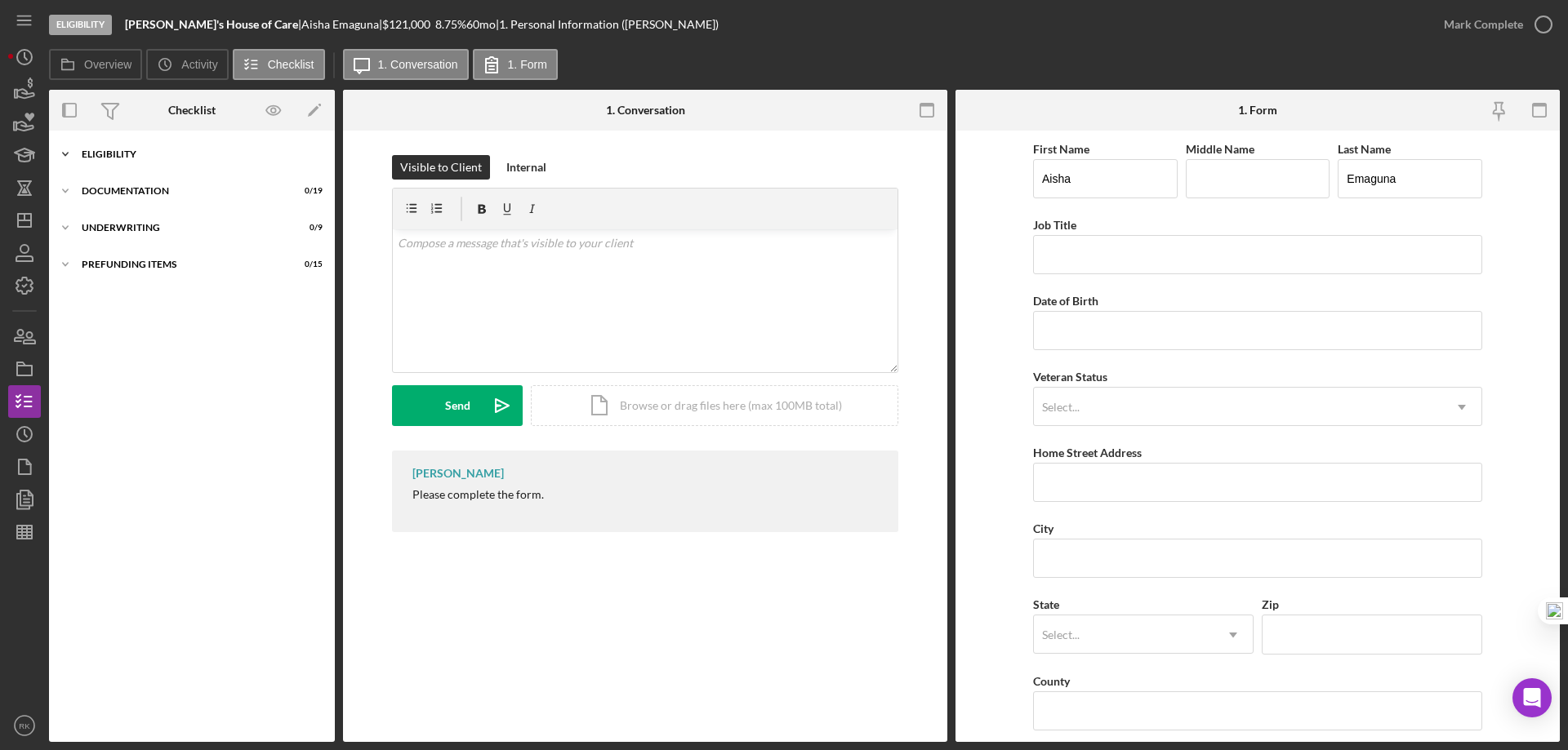
click at [105, 156] on div "Eligibility" at bounding box center [197, 154] width 233 height 9
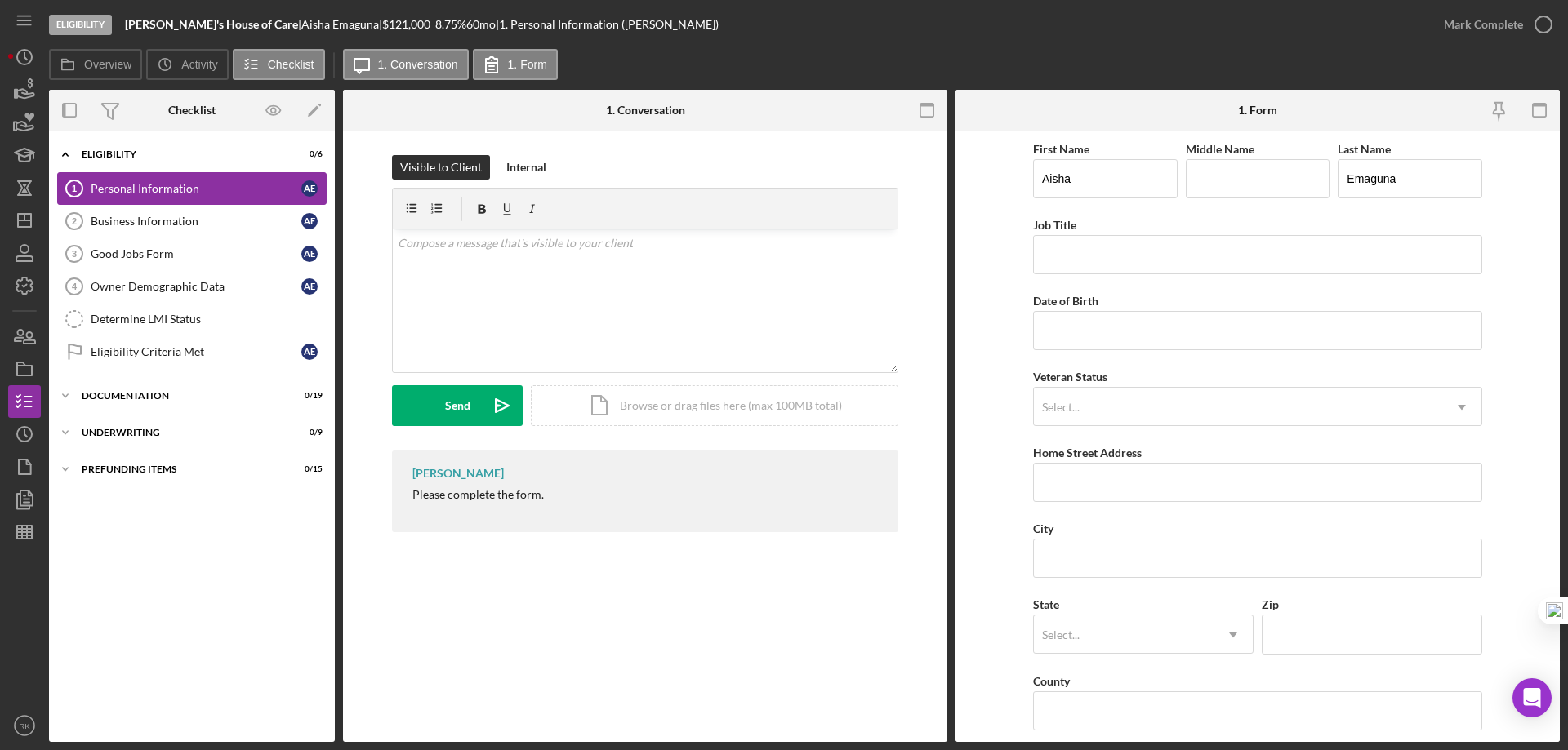
click at [138, 185] on div "Personal Information" at bounding box center [195, 189] width 211 height 13
click at [160, 225] on div "Business Information" at bounding box center [195, 221] width 211 height 13
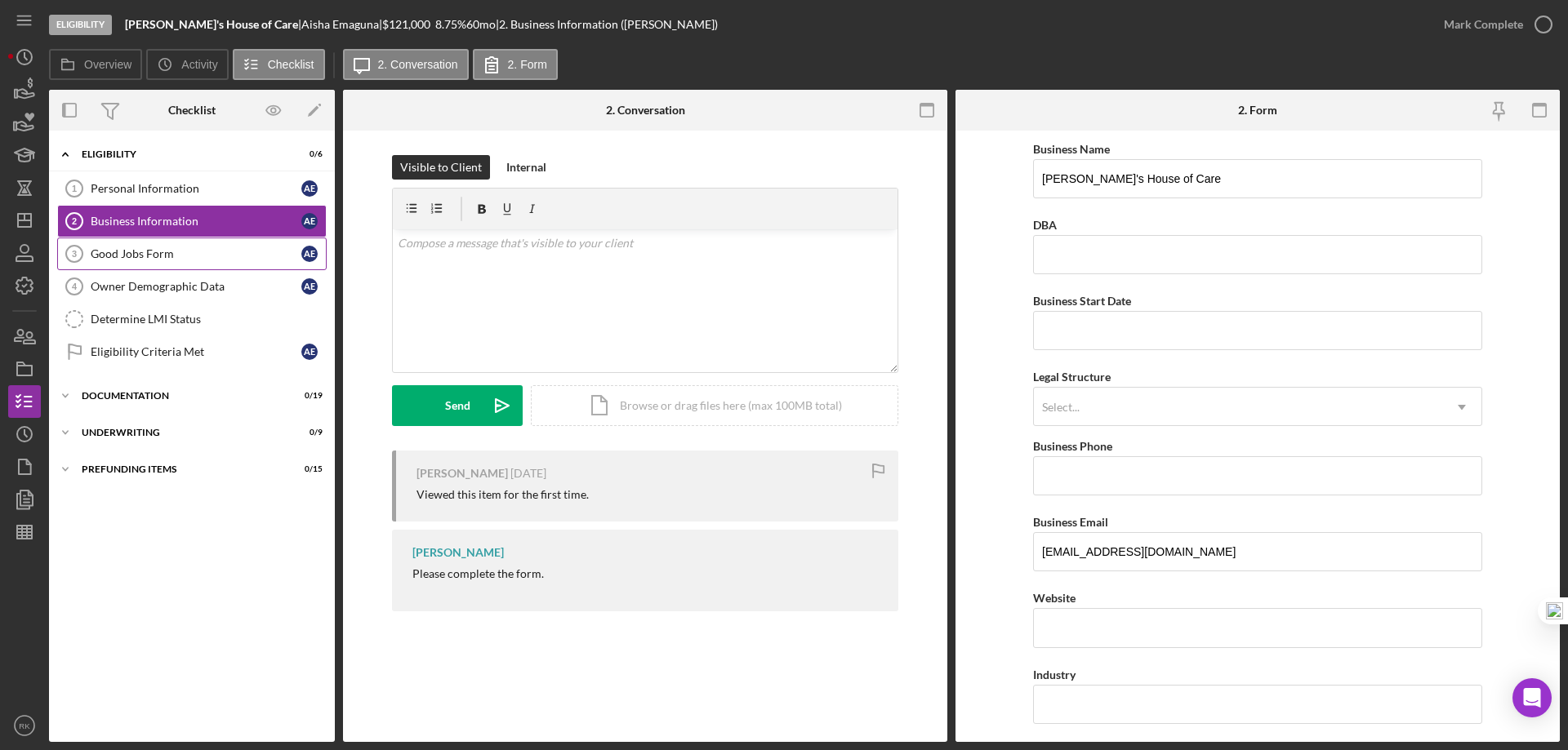
click at [164, 251] on div "Good Jobs Form" at bounding box center [195, 254] width 211 height 13
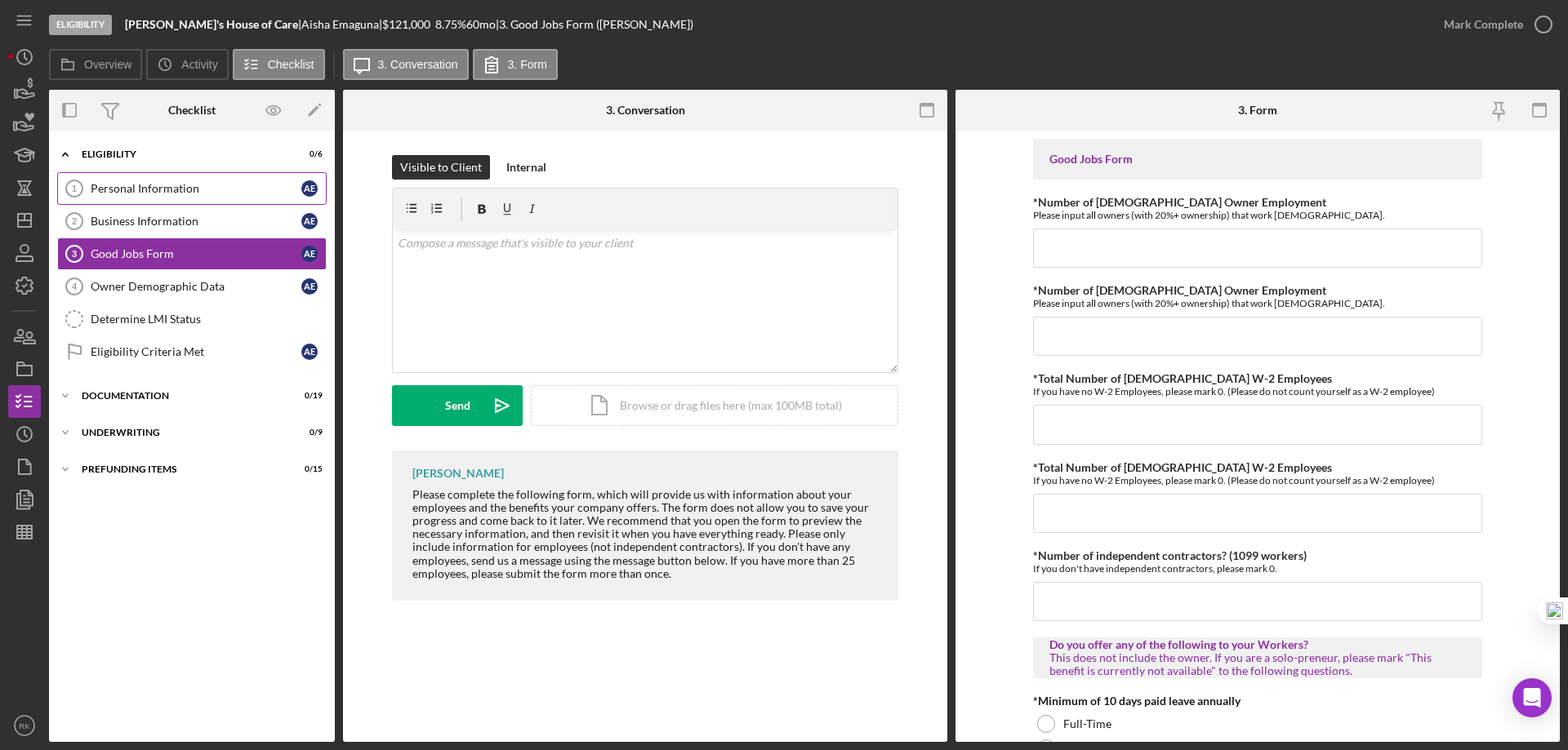
click at [158, 192] on div "Personal Information" at bounding box center [195, 189] width 211 height 13
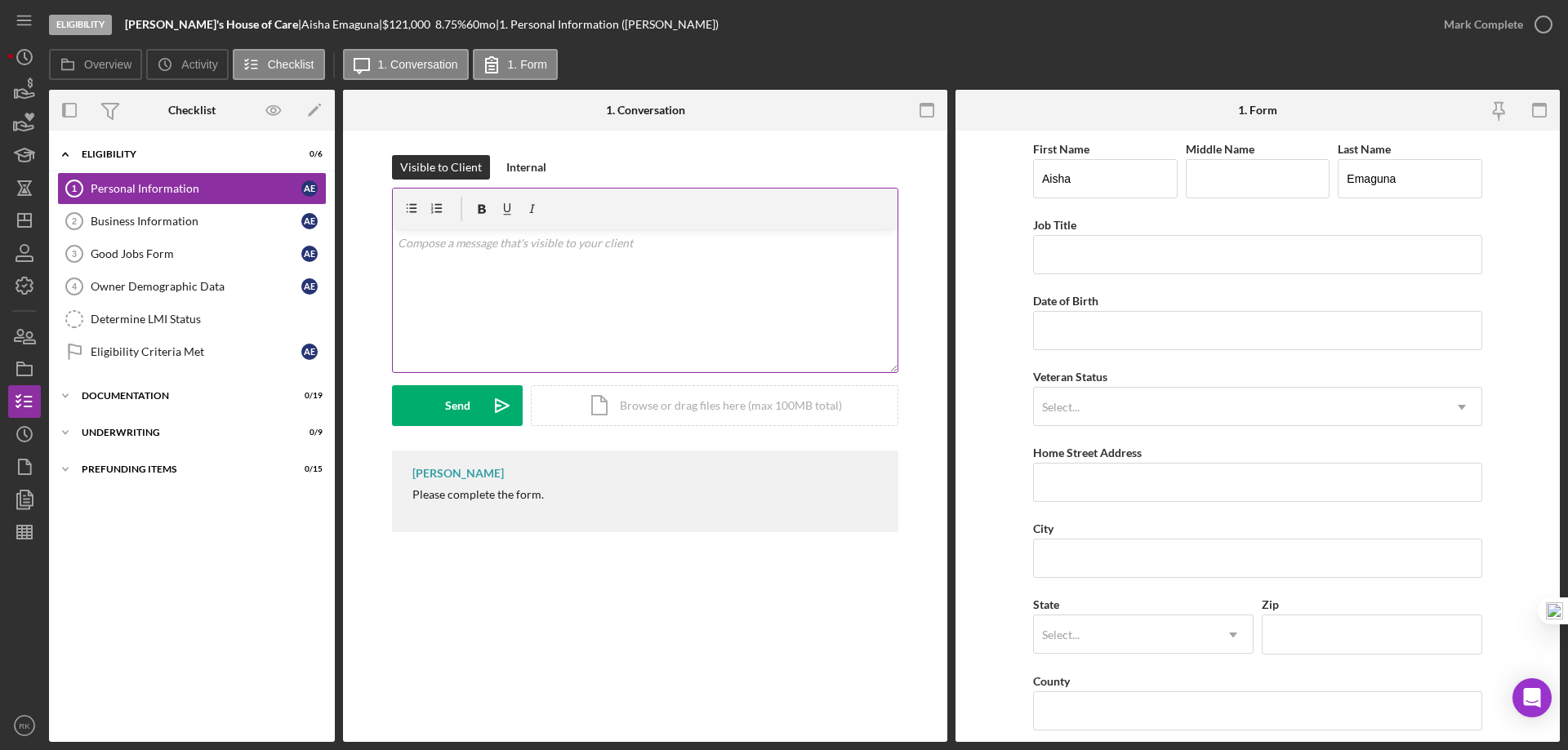
click at [472, 249] on p at bounding box center [645, 242] width 496 height 18
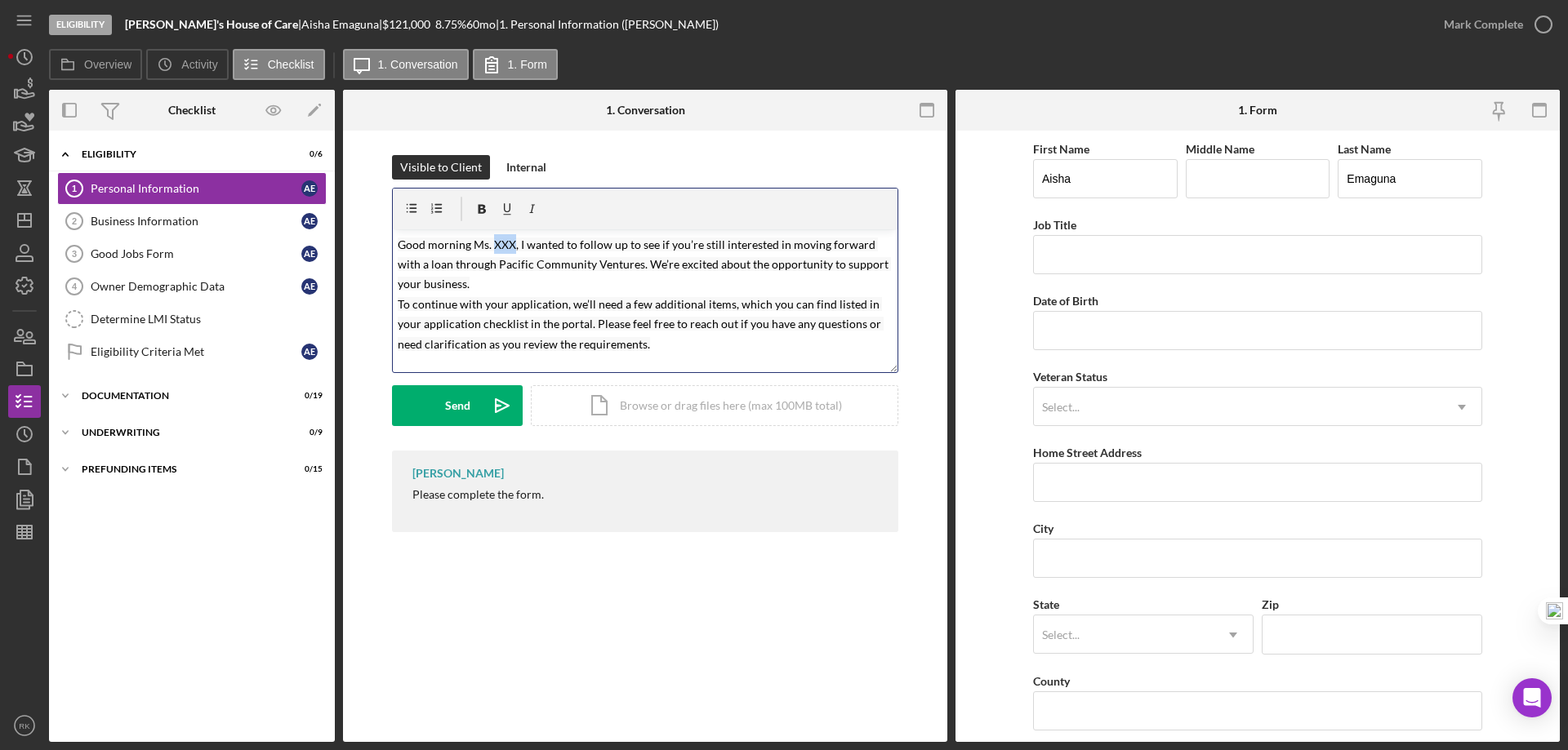
drag, startPoint x: 492, startPoint y: 239, endPoint x: 511, endPoint y: 246, distance: 20.2
click at [511, 246] on mark "Good morning Ms. XXX, I wanted to follow up to see if you’re still interested i…" at bounding box center [644, 294] width 493 height 113
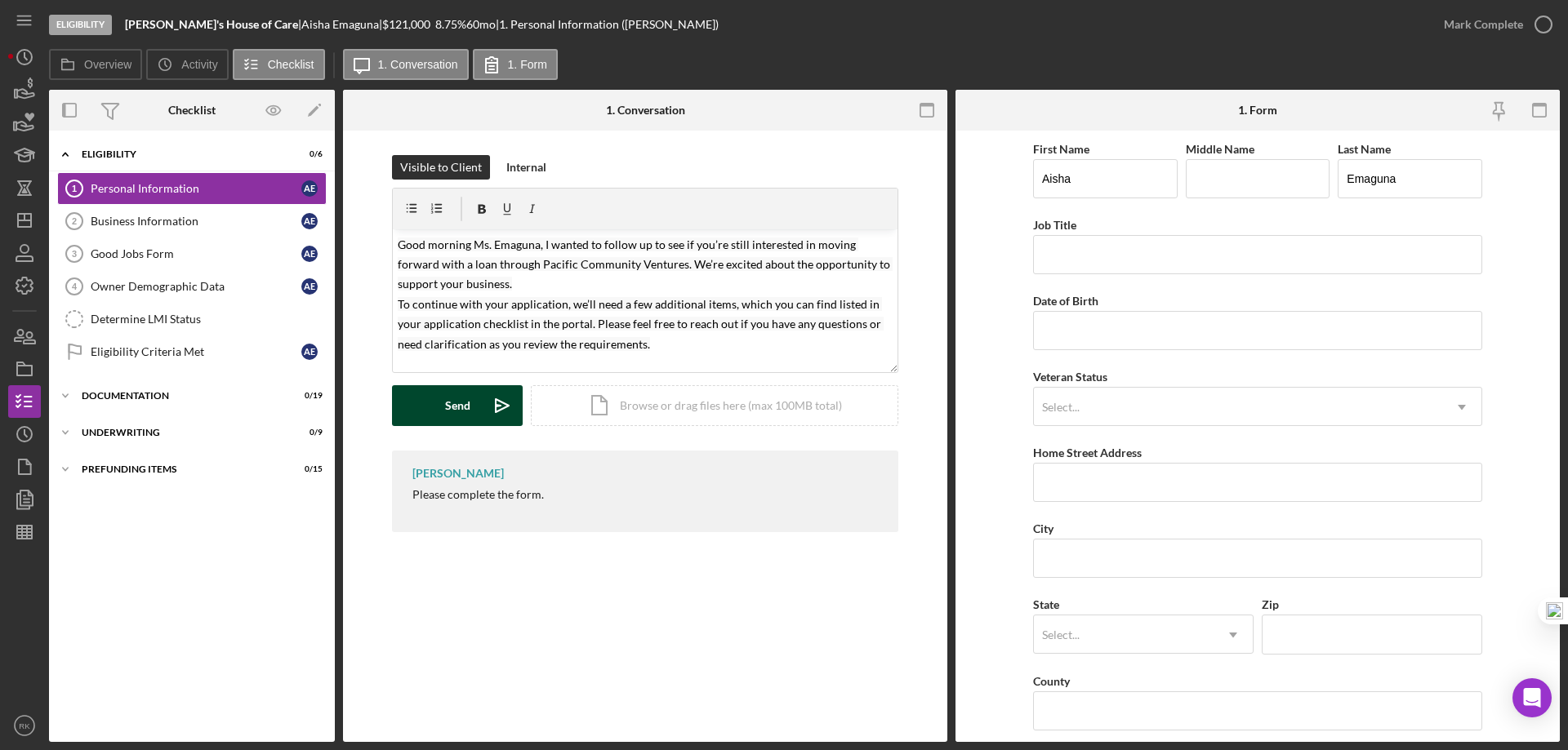
click at [463, 407] on div "Send" at bounding box center [457, 405] width 25 height 41
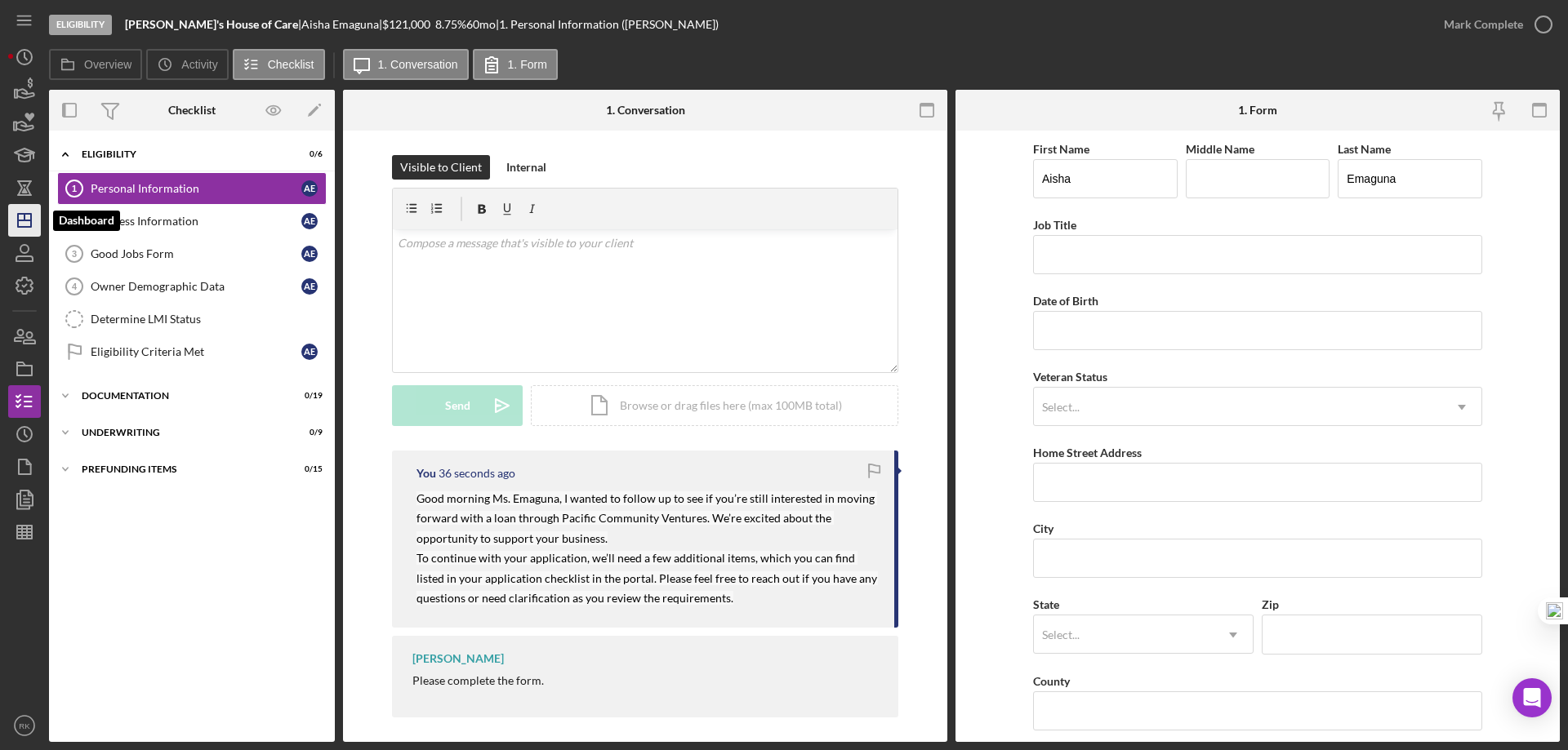
click at [25, 225] on icon "Icon/Dashboard" at bounding box center [24, 220] width 41 height 41
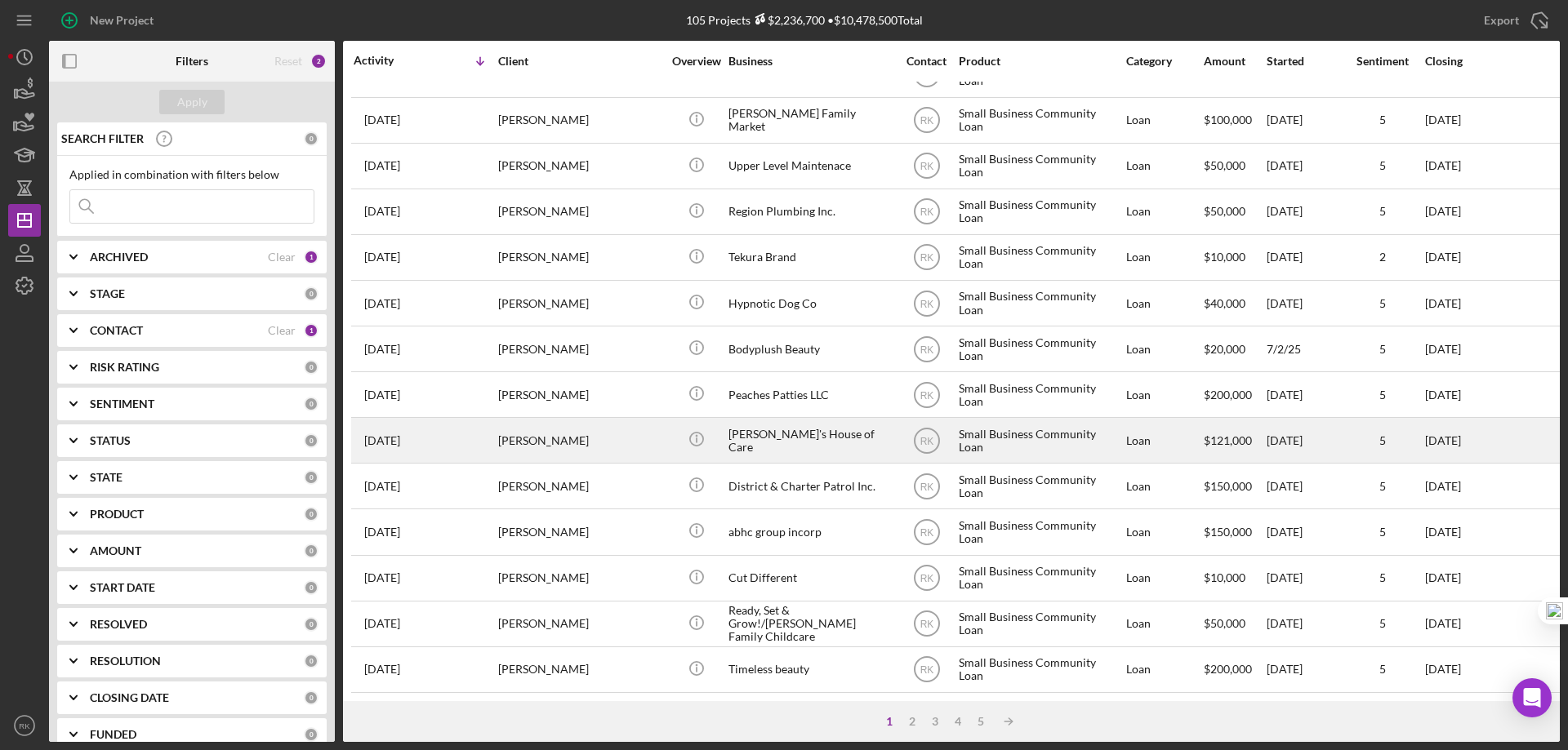
scroll to position [543, 0]
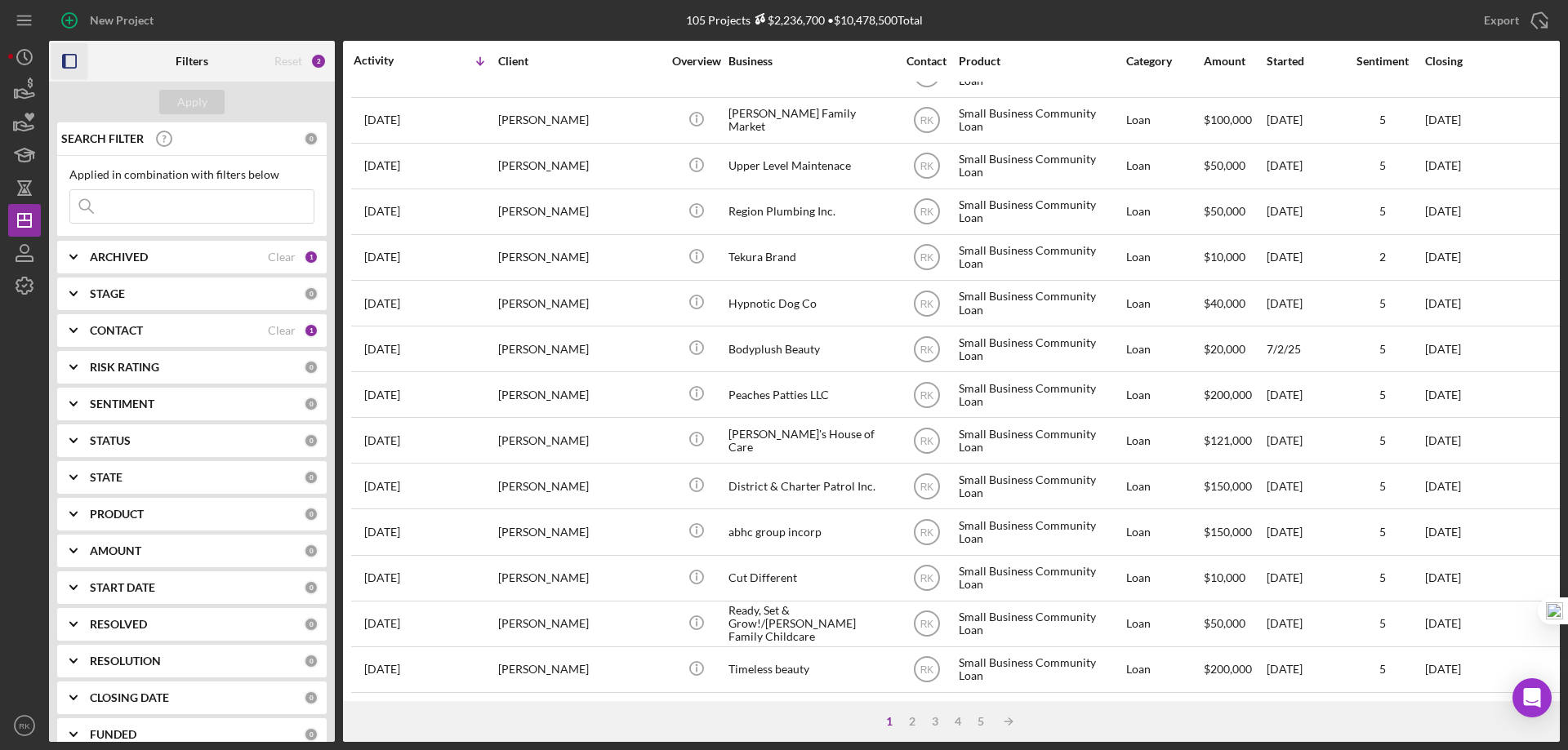
drag, startPoint x: 65, startPoint y: 58, endPoint x: 188, endPoint y: 145, distance: 150.7
click at [65, 58] on rect "button" at bounding box center [64, 61] width 3 height 13
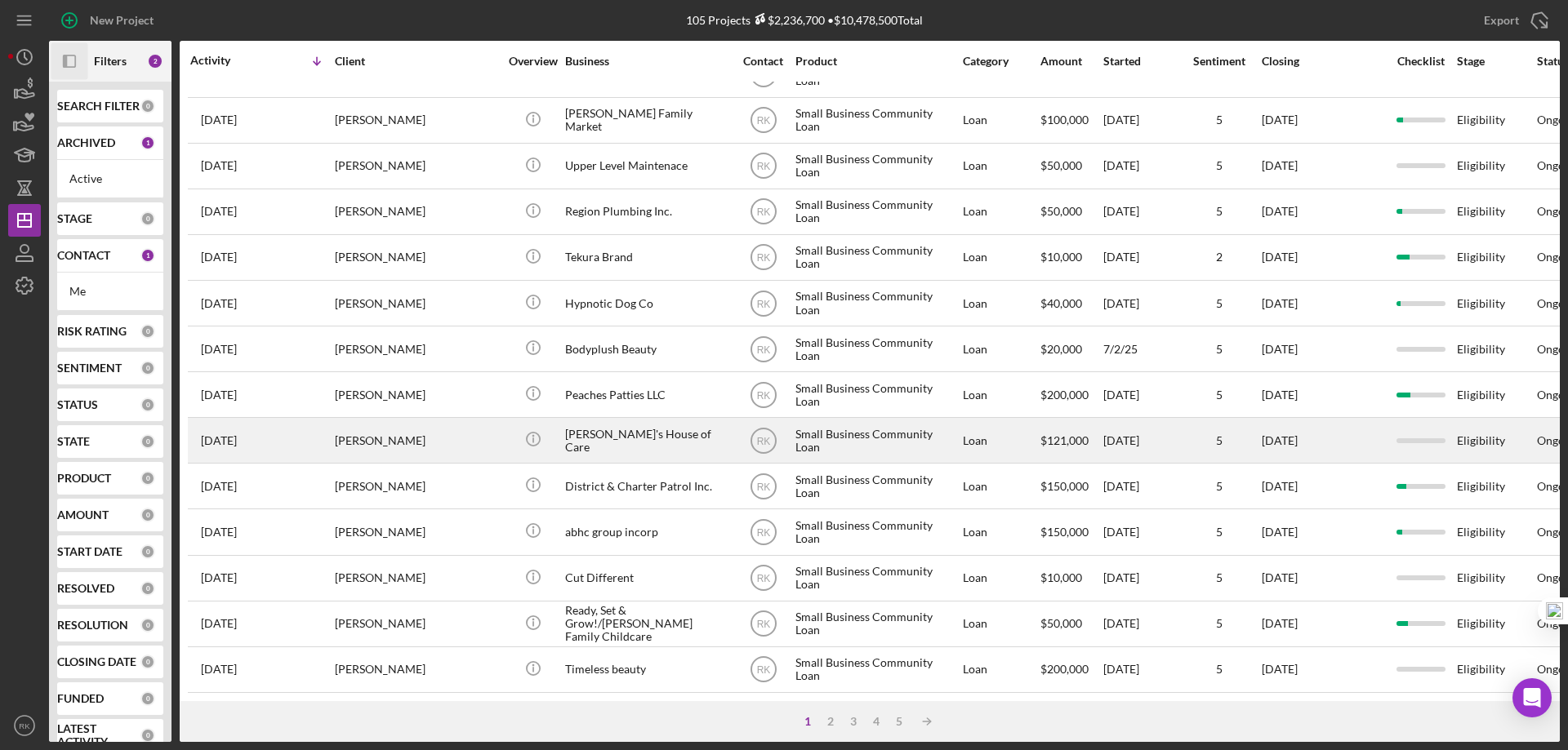
scroll to position [546, 0]
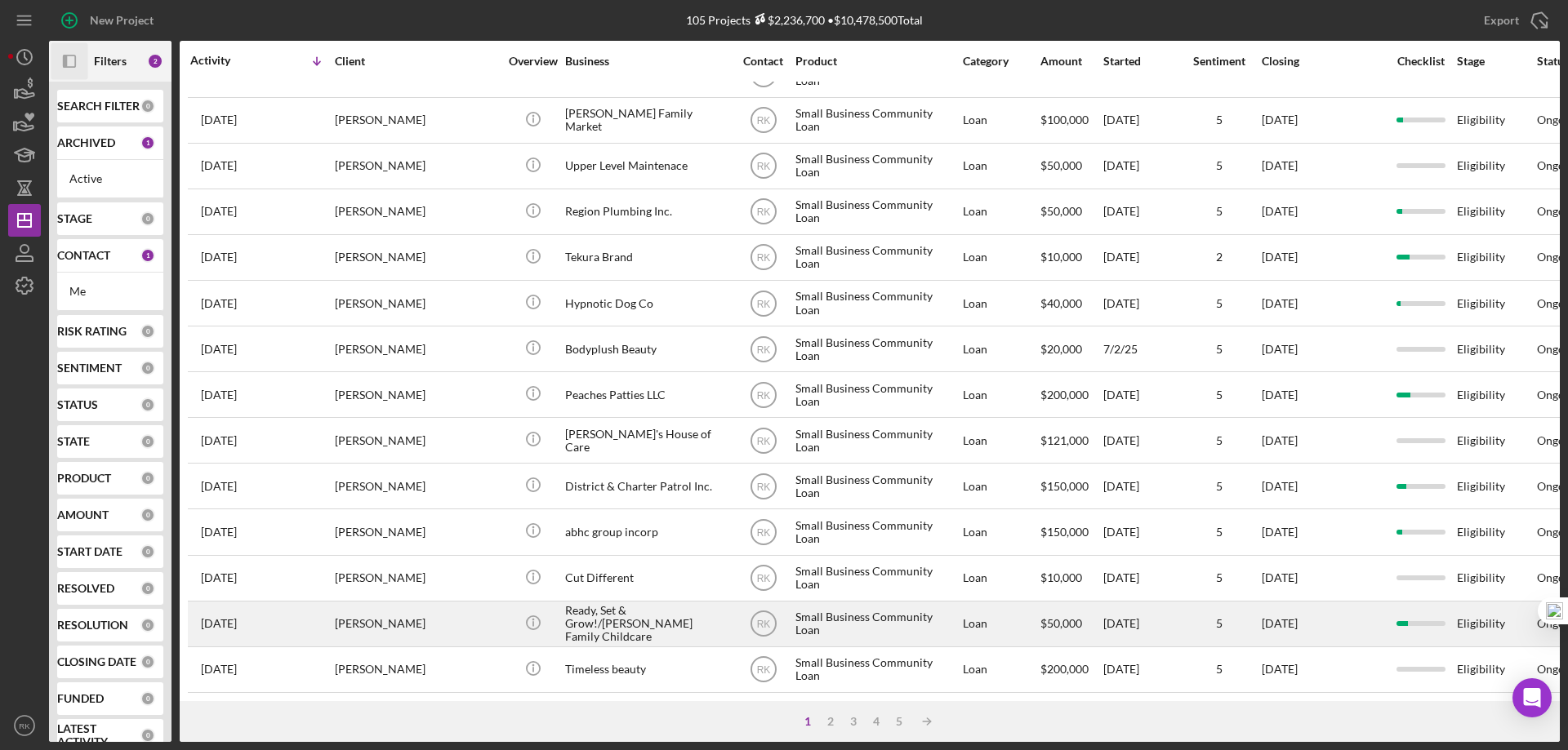
click at [608, 617] on div "Ready, Set & Grow!/Coutee Family Childcare" at bounding box center [647, 624] width 163 height 43
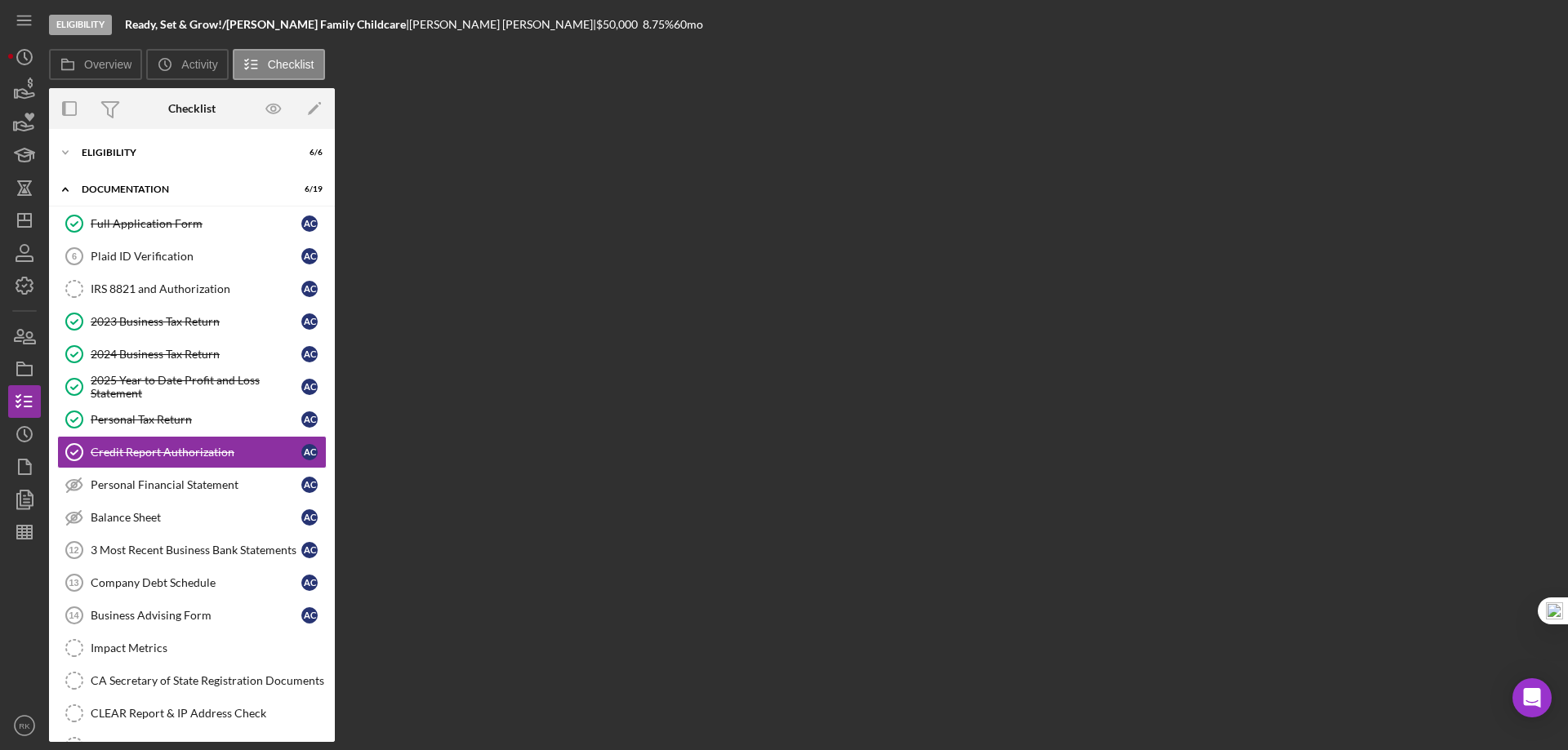
scroll to position [17, 0]
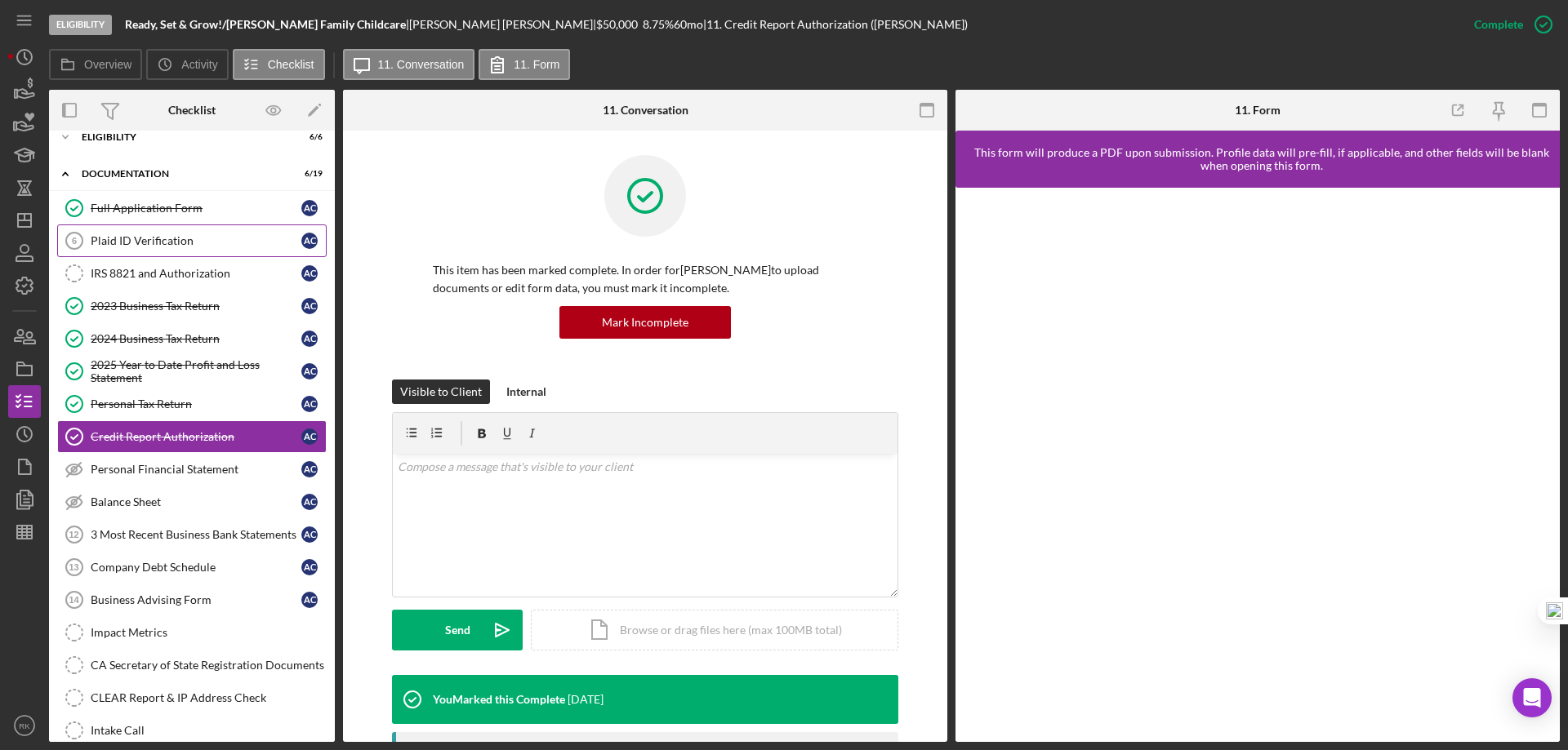
click at [127, 244] on div "Plaid ID Verification" at bounding box center [195, 241] width 211 height 13
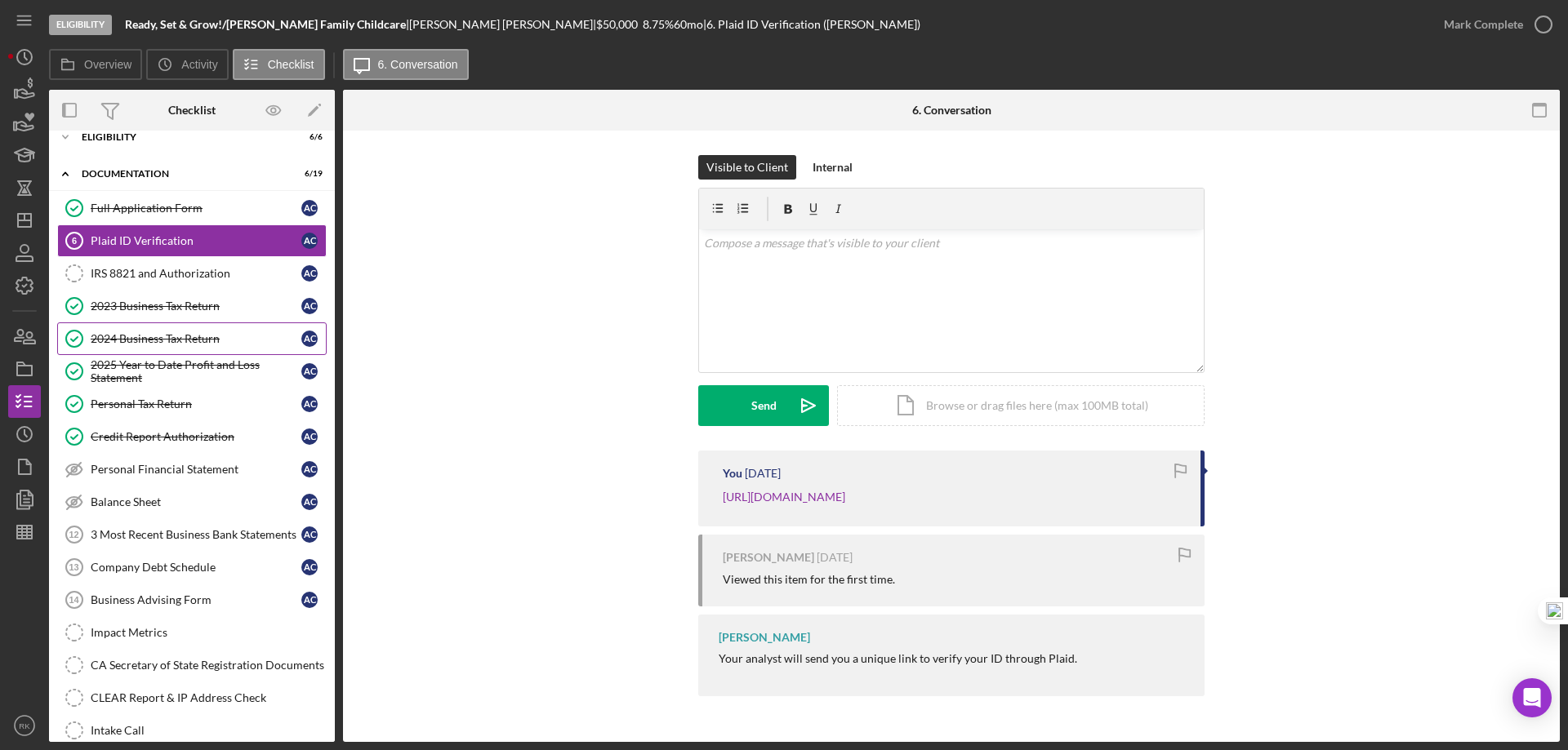
scroll to position [18, 0]
click at [150, 527] on div "3 Most Recent Business Bank Statements" at bounding box center [195, 534] width 211 height 13
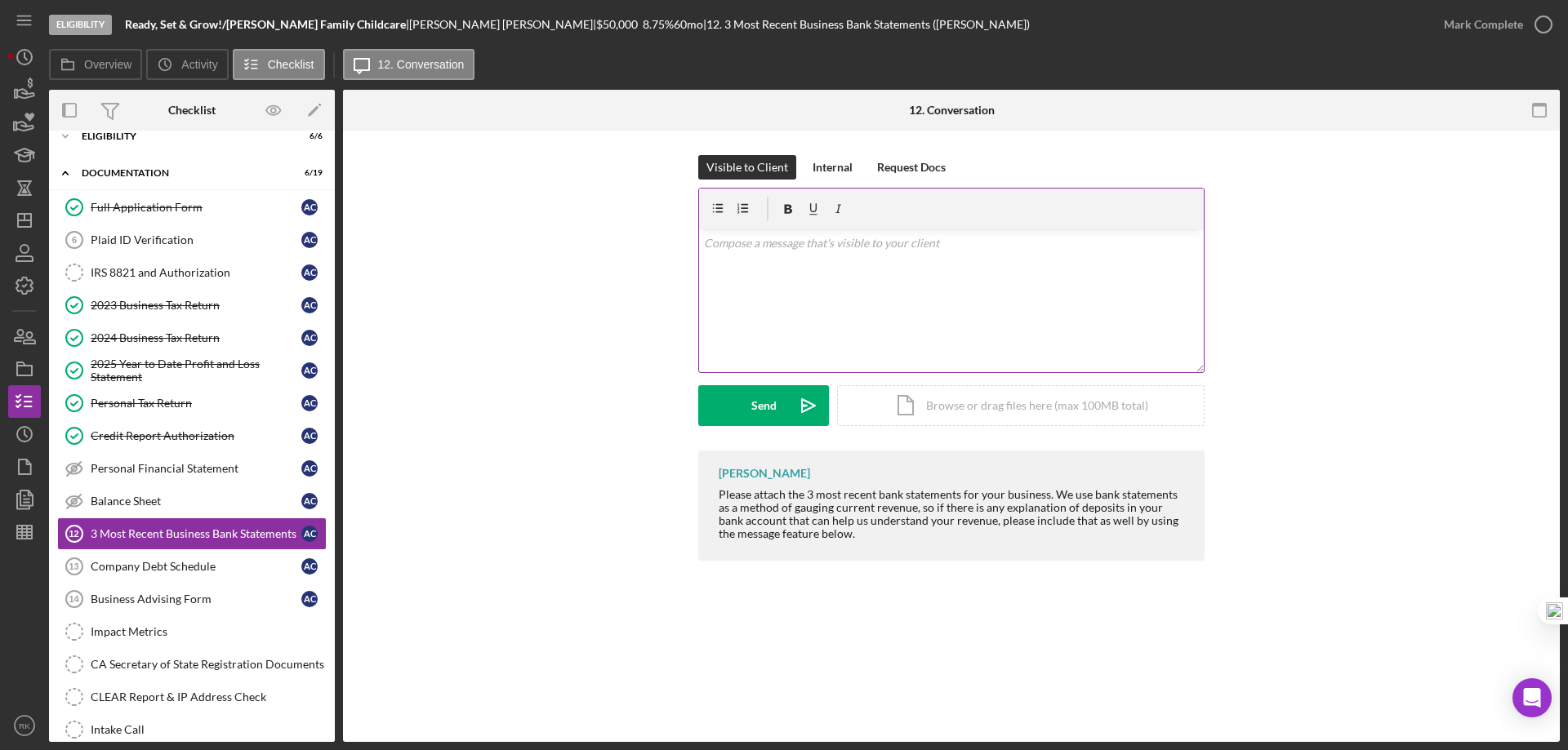
click at [757, 244] on p at bounding box center [952, 242] width 496 height 18
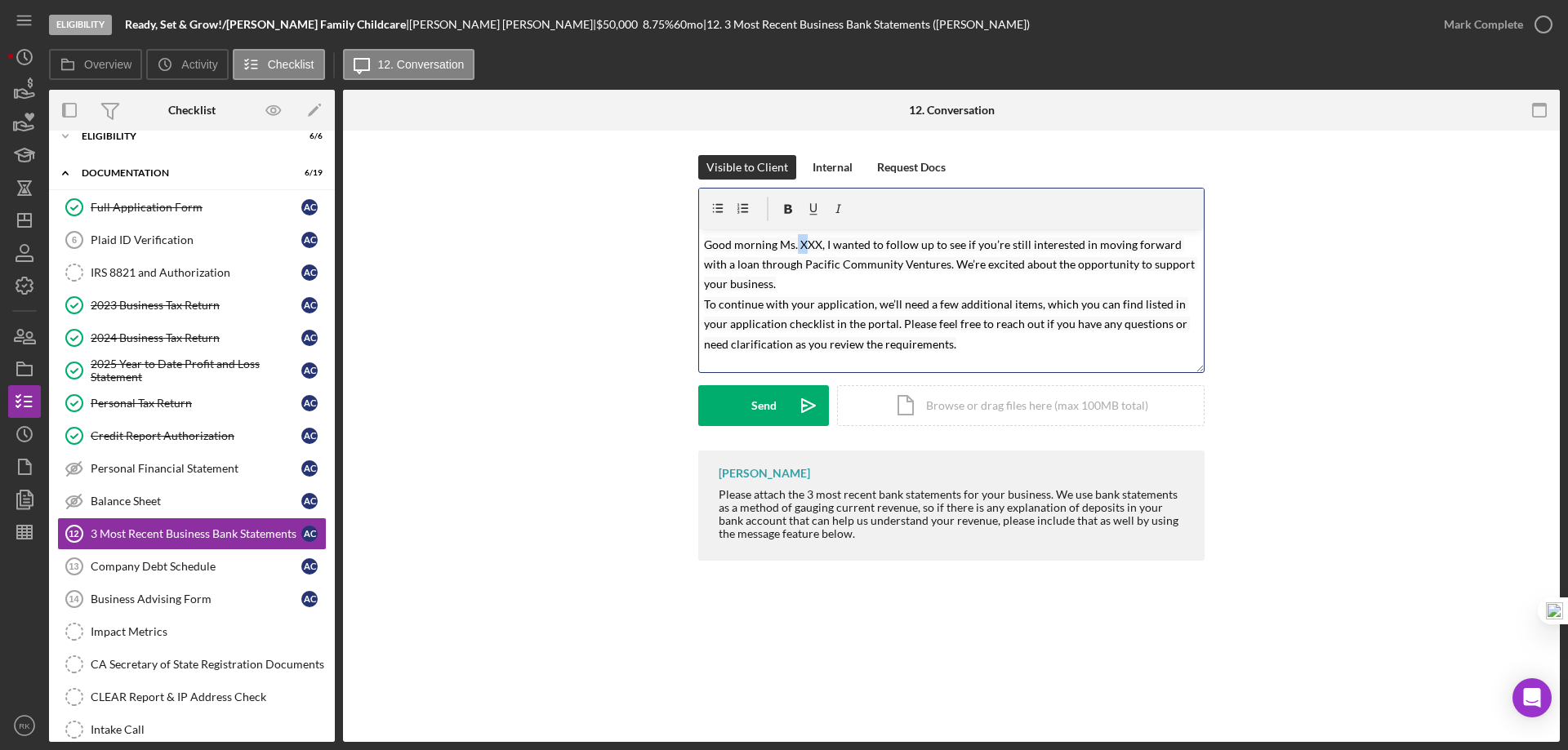
drag, startPoint x: 795, startPoint y: 244, endPoint x: 804, endPoint y: 244, distance: 9.0
click at [804, 244] on mark "Good morning Ms. XXX, I wanted to follow up to see if you’re still interested i…" at bounding box center [951, 294] width 493 height 113
drag, startPoint x: 798, startPoint y: 244, endPoint x: 820, endPoint y: 247, distance: 22.2
click at [820, 247] on mark "Good morning Ms. XXX, I wanted to follow up to see if you’re still interested i…" at bounding box center [951, 294] width 493 height 113
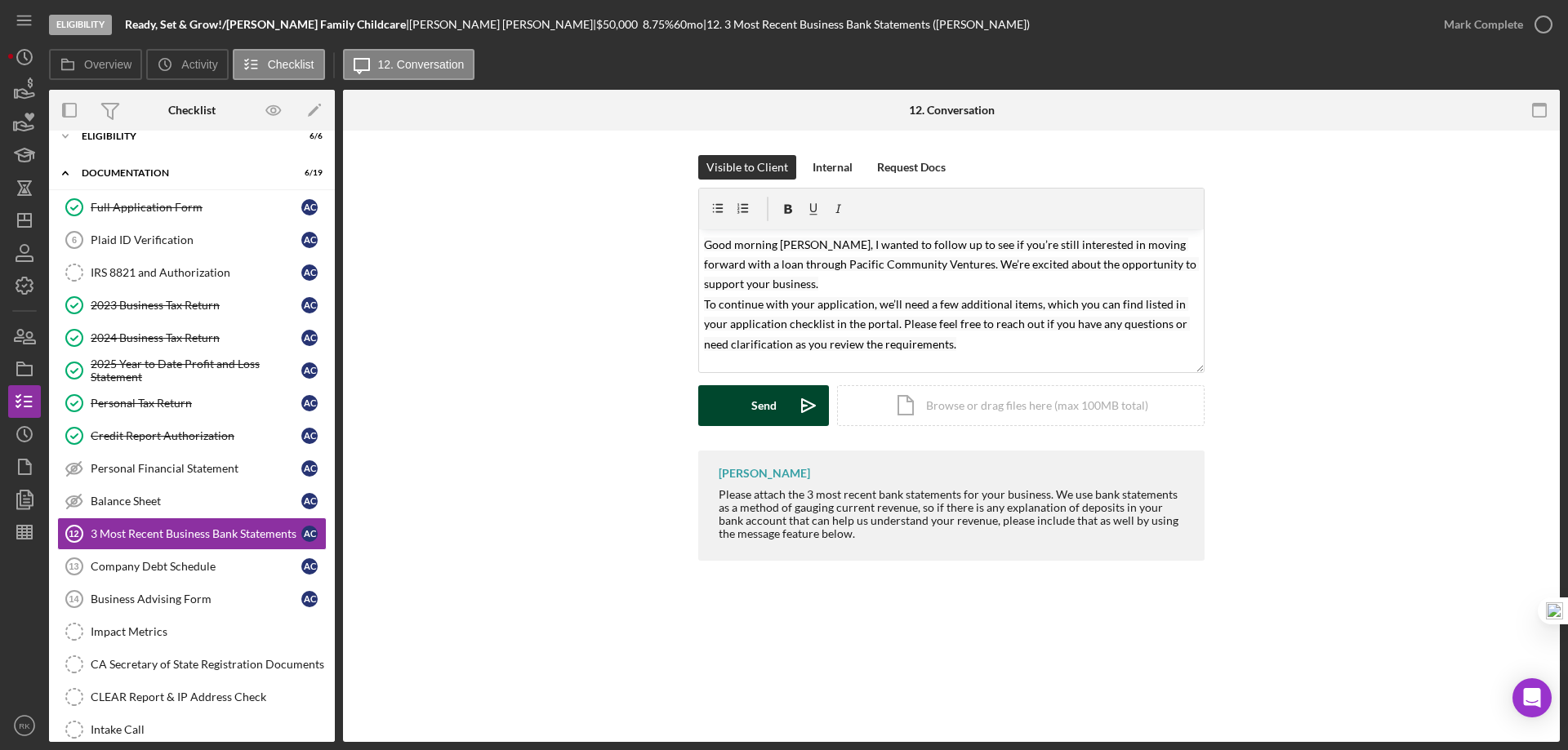
click at [797, 398] on icon "Icon/icon-invite-send" at bounding box center [808, 405] width 41 height 41
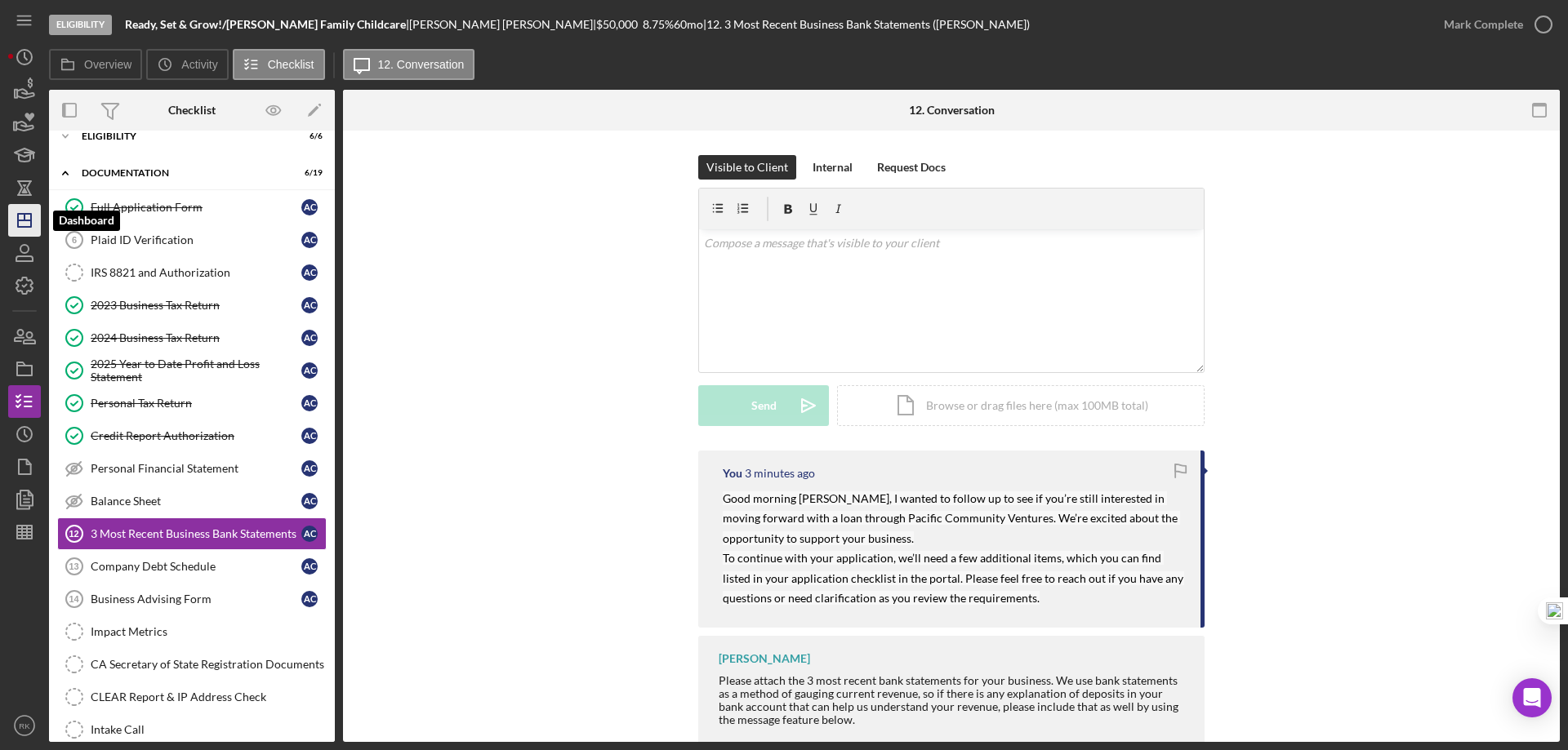
click at [19, 208] on icon "Icon/Dashboard" at bounding box center [24, 220] width 41 height 41
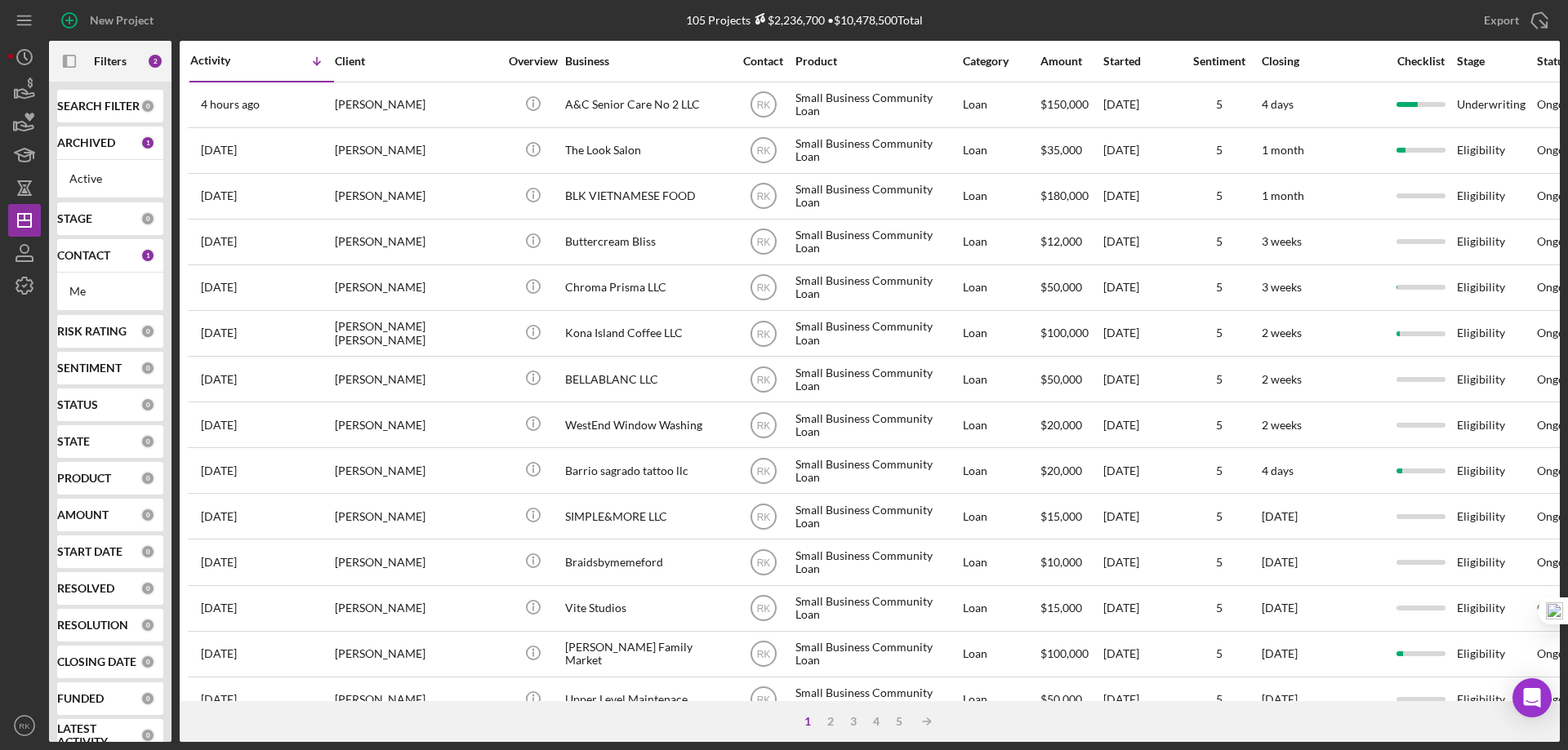
click at [94, 258] on b "CONTACT" at bounding box center [84, 256] width 53 height 13
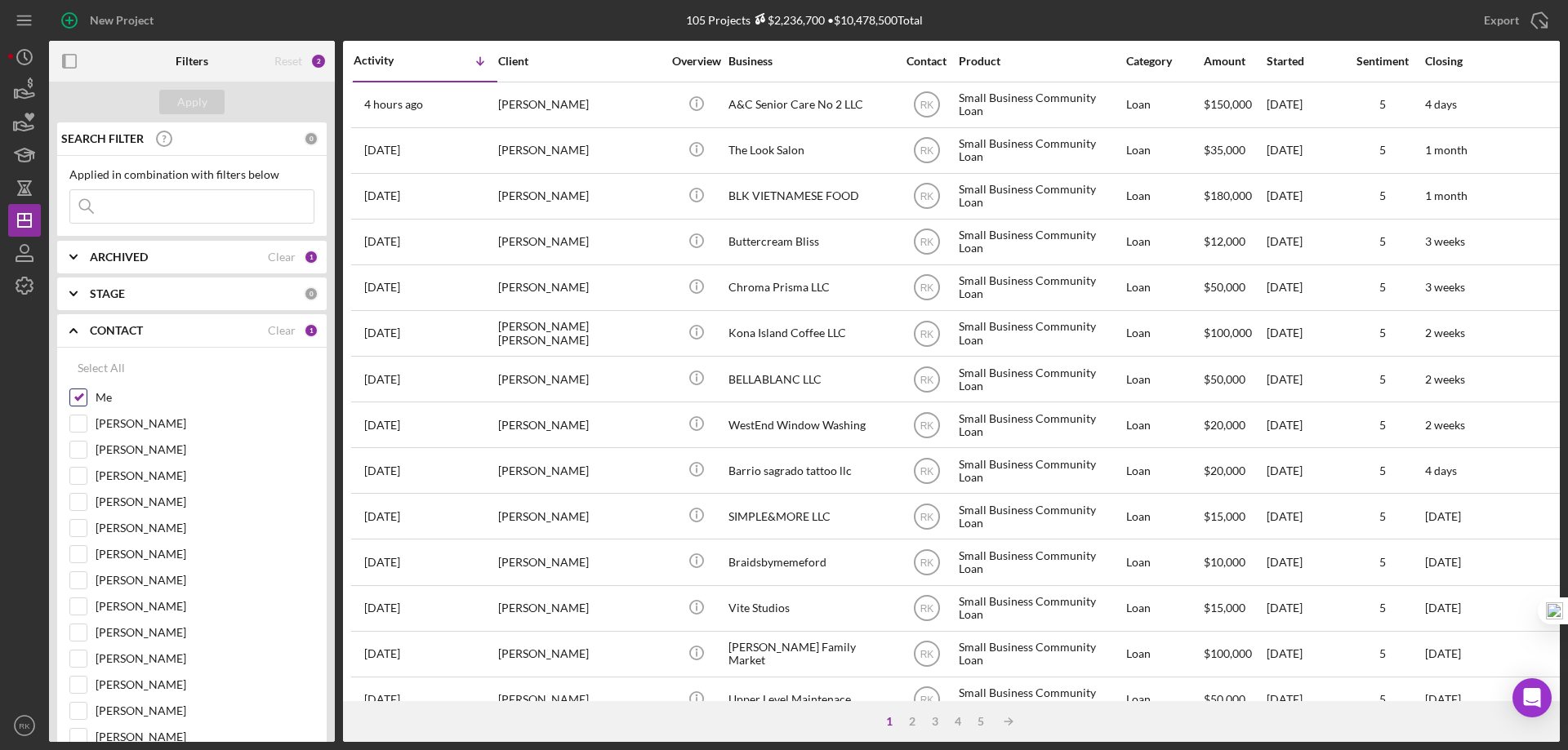
click at [77, 403] on input "Me" at bounding box center [77, 397] width 16 height 16
checkbox input "false"
click at [81, 558] on input "Lameisha Williams" at bounding box center [77, 554] width 16 height 16
click at [205, 102] on div "Apply" at bounding box center [193, 102] width 30 height 25
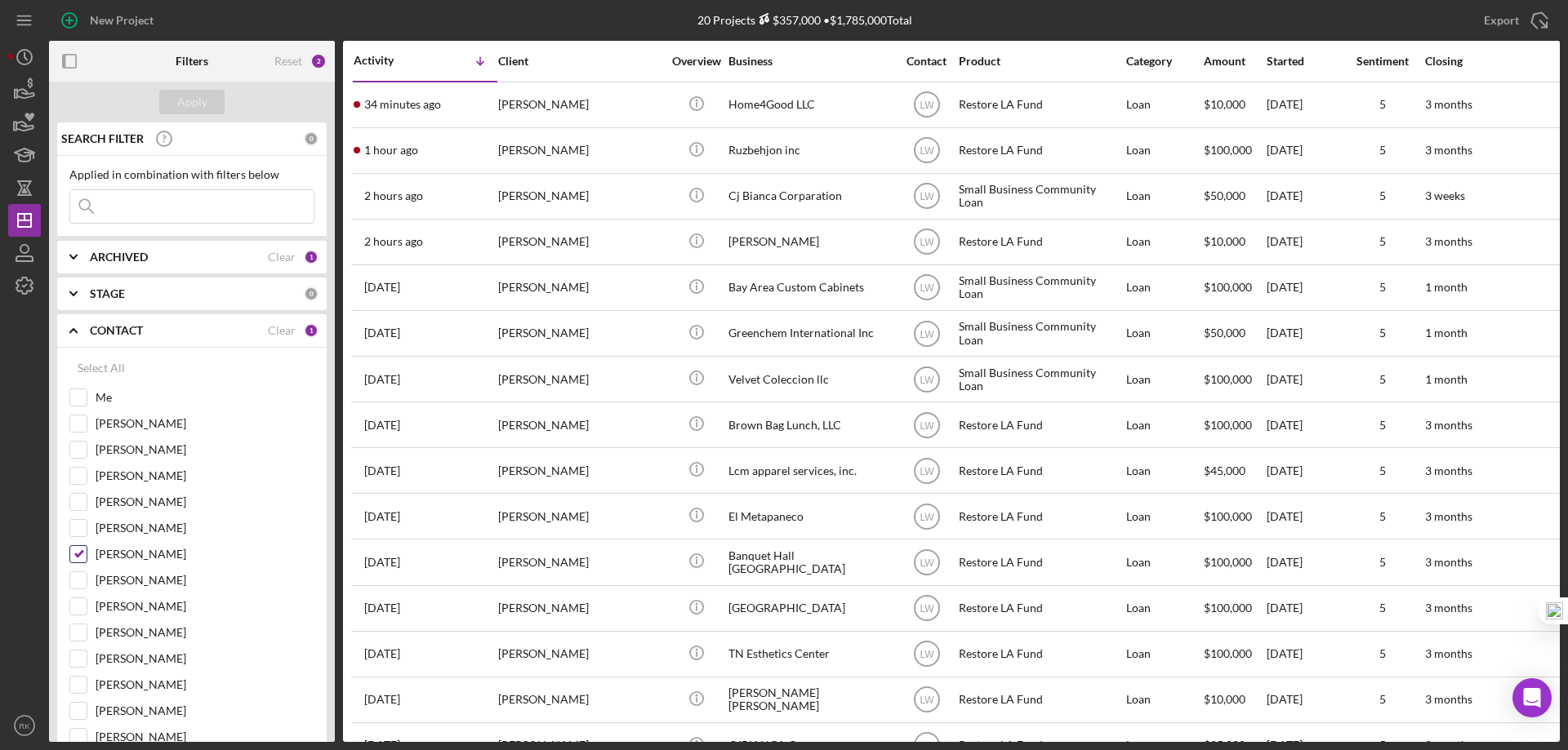
click at [78, 554] on input "Lameisha Williams" at bounding box center [77, 554] width 16 height 16
checkbox input "false"
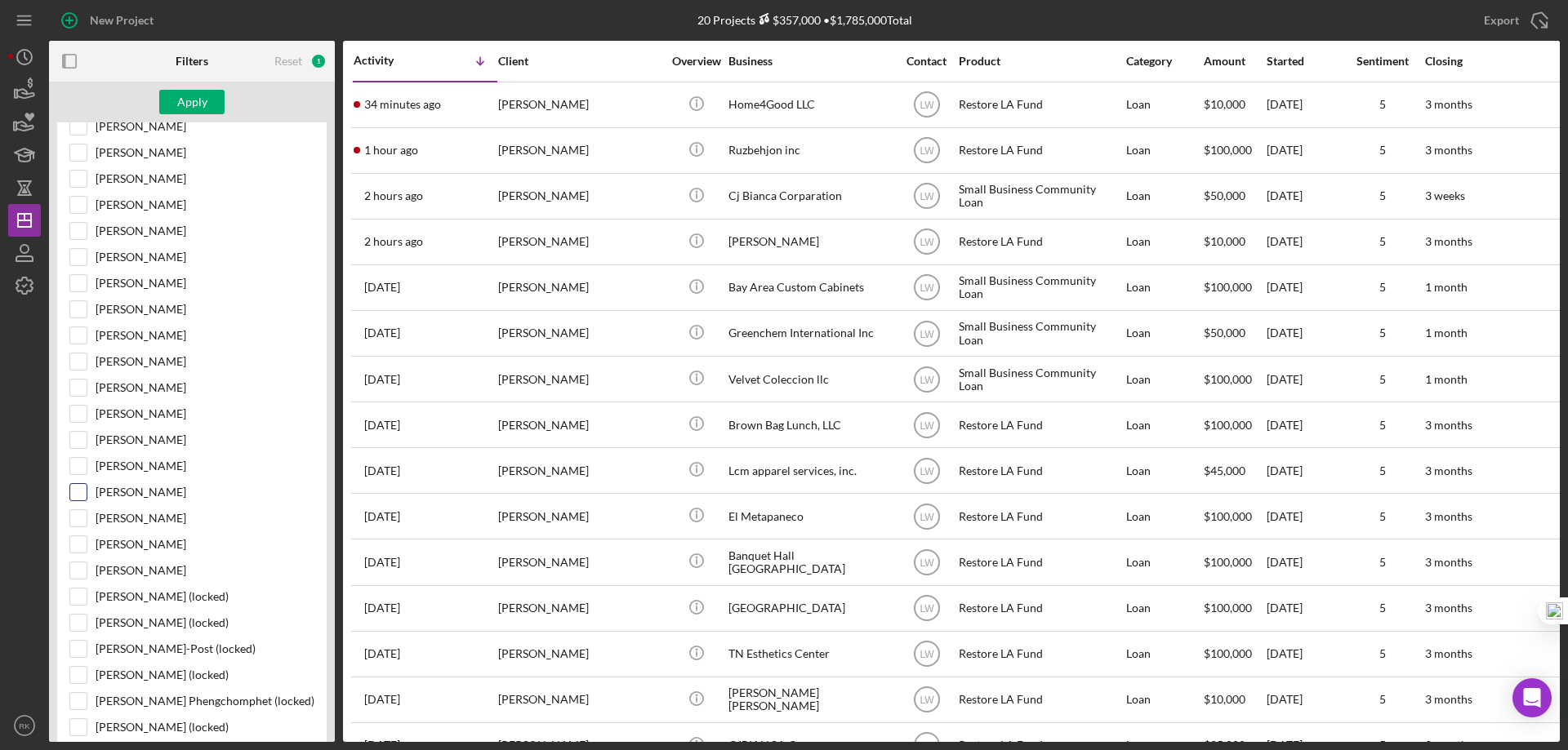
scroll to position [380, 0]
drag, startPoint x: 82, startPoint y: 457, endPoint x: 111, endPoint y: 247, distance: 212.0
click at [98, 415] on div "Me Grace Fenton Bob Porter Patrick Campbell Stephanie Simotas Casey Bell Lameis…" at bounding box center [192, 478] width 244 height 940
click at [79, 462] on input "Cassandra Cervera" at bounding box center [77, 460] width 16 height 16
drag, startPoint x: 189, startPoint y: 101, endPoint x: 186, endPoint y: 127, distance: 26.2
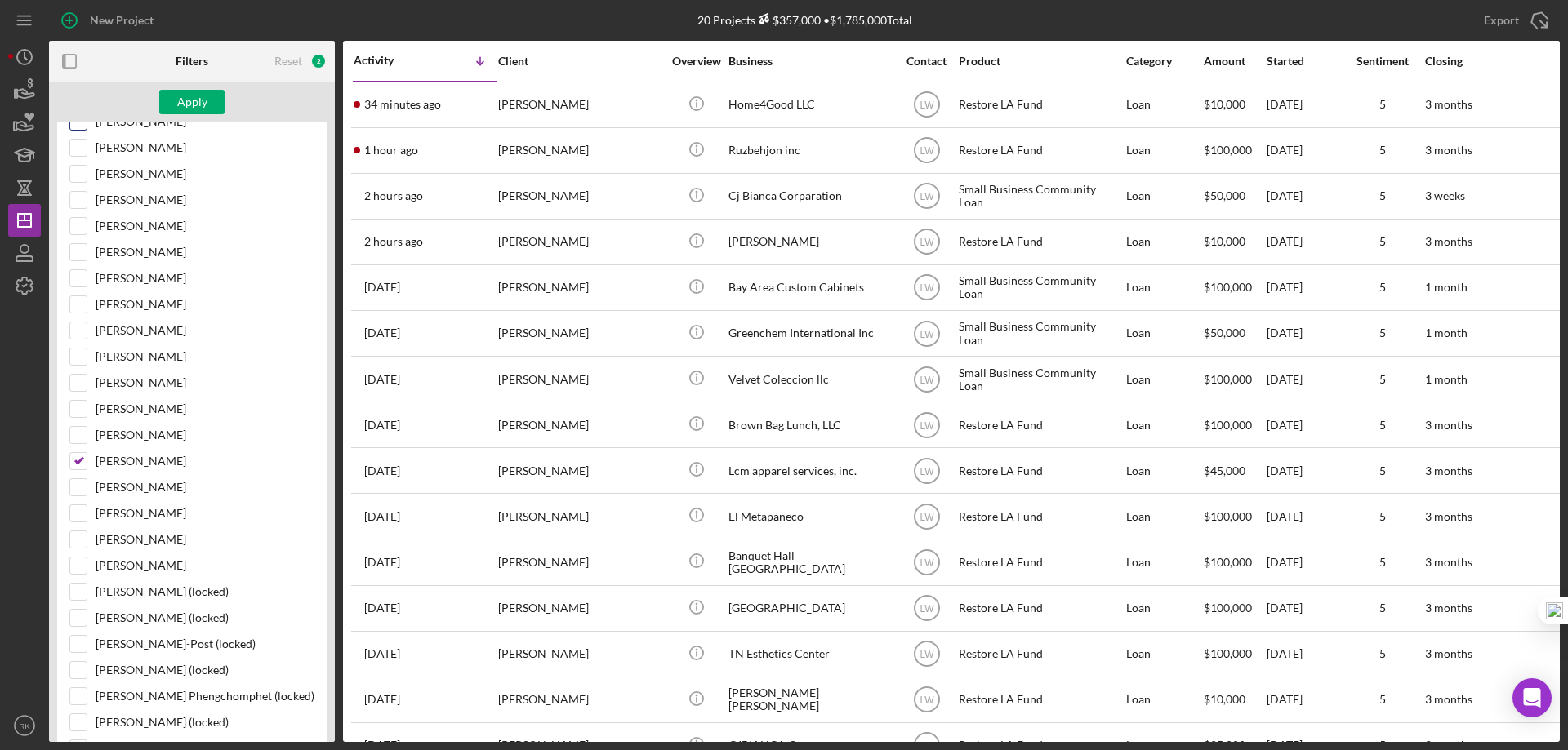
click at [189, 104] on div "Apply" at bounding box center [193, 102] width 30 height 25
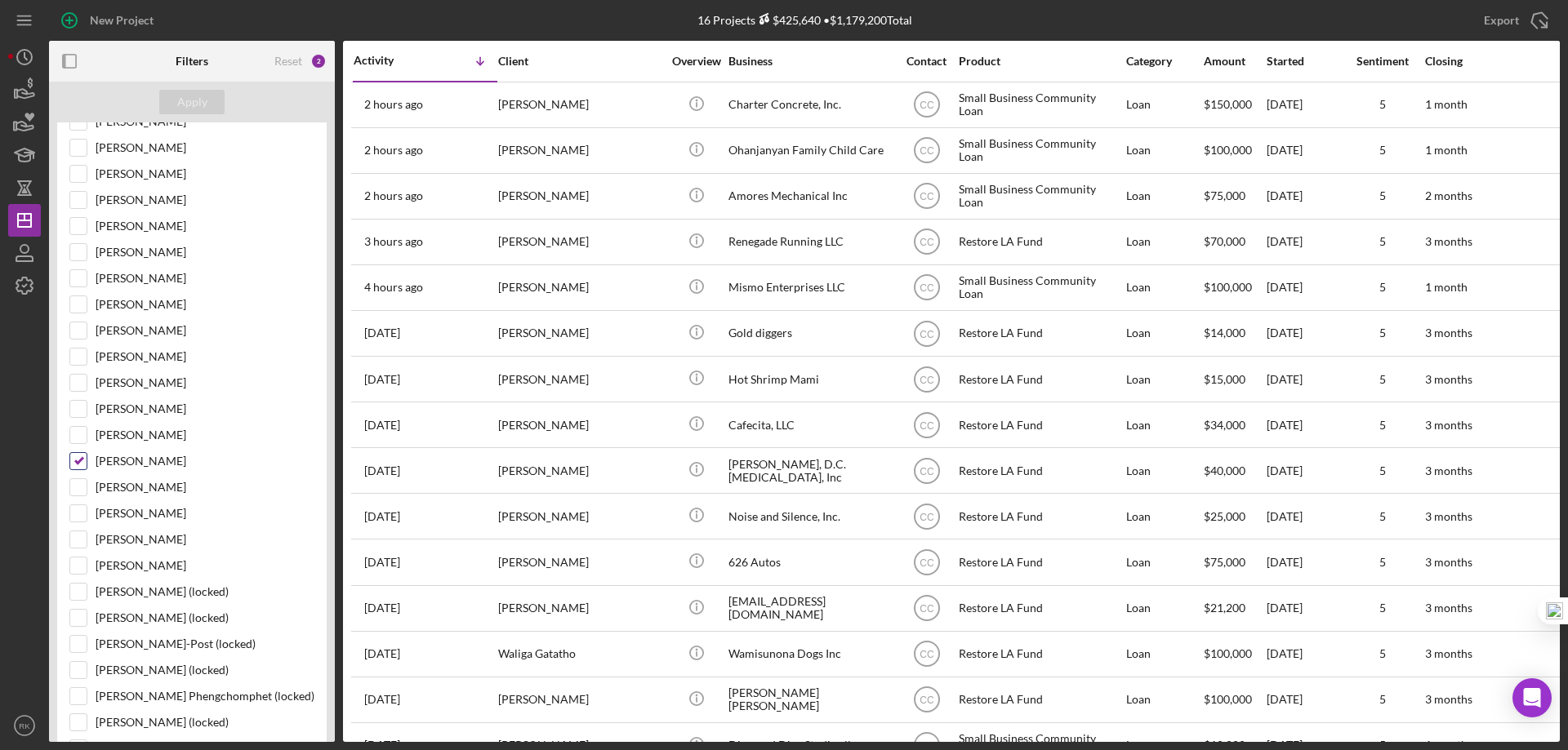
click at [78, 461] on input "Cassandra Cervera" at bounding box center [77, 460] width 16 height 16
checkbox input "false"
click at [76, 201] on input "Yash Abichandani" at bounding box center [77, 198] width 16 height 16
click at [191, 100] on div "Apply" at bounding box center [193, 102] width 30 height 25
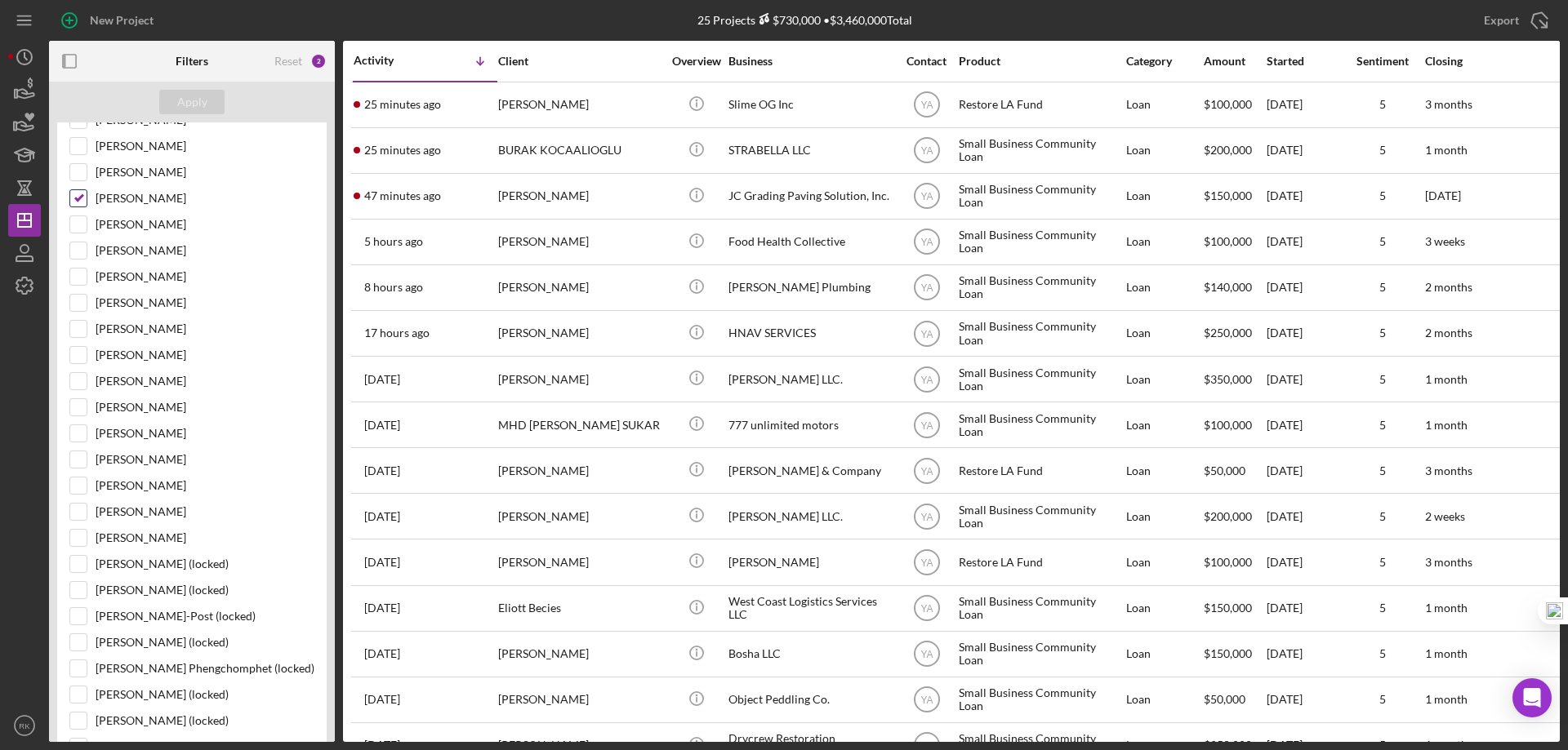
click at [81, 198] on input "Yash Abichandani" at bounding box center [77, 198] width 16 height 16
checkbox input "false"
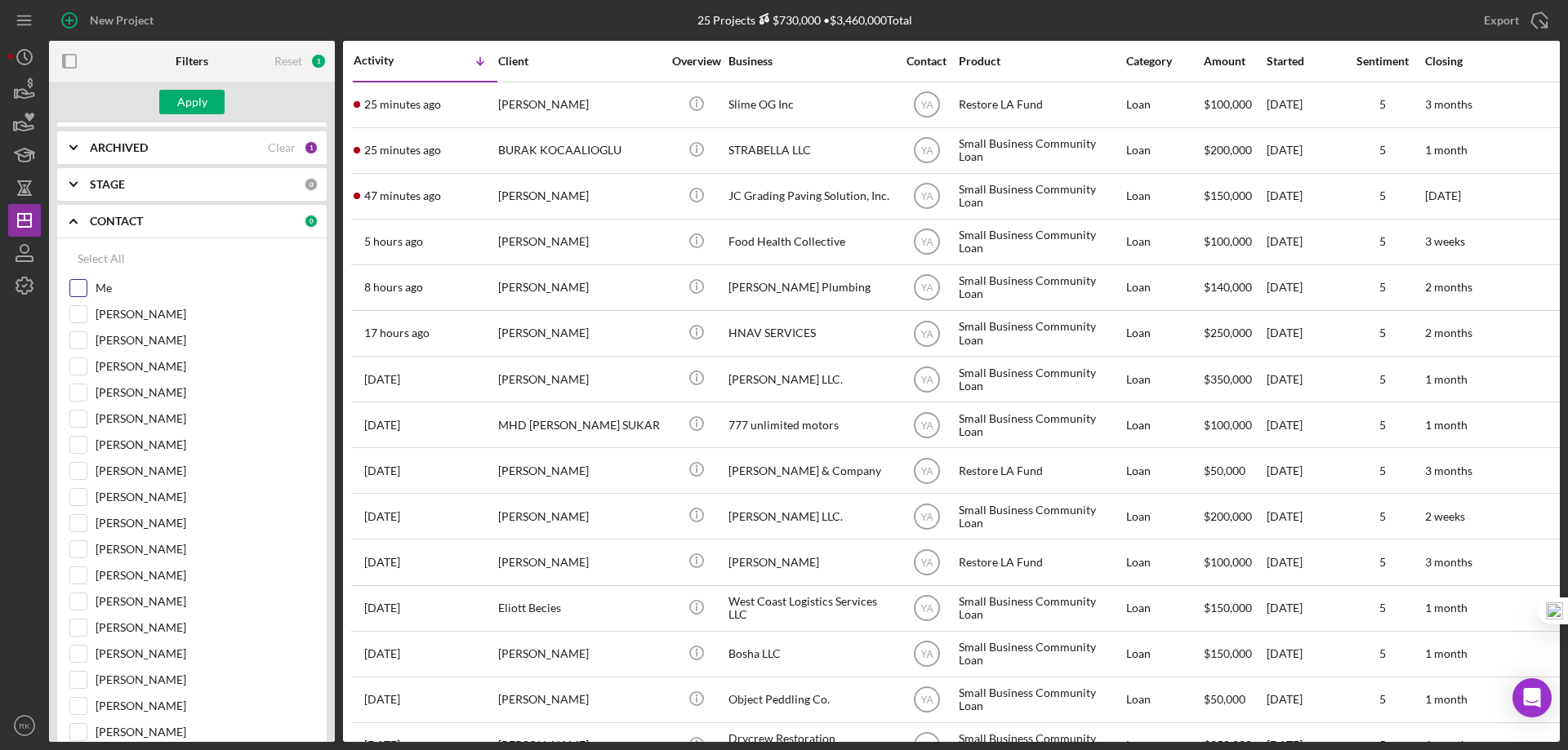
scroll to position [108, 0]
click at [76, 293] on input "Me" at bounding box center [77, 289] width 16 height 16
checkbox input "true"
click at [198, 101] on div "Apply" at bounding box center [193, 102] width 30 height 25
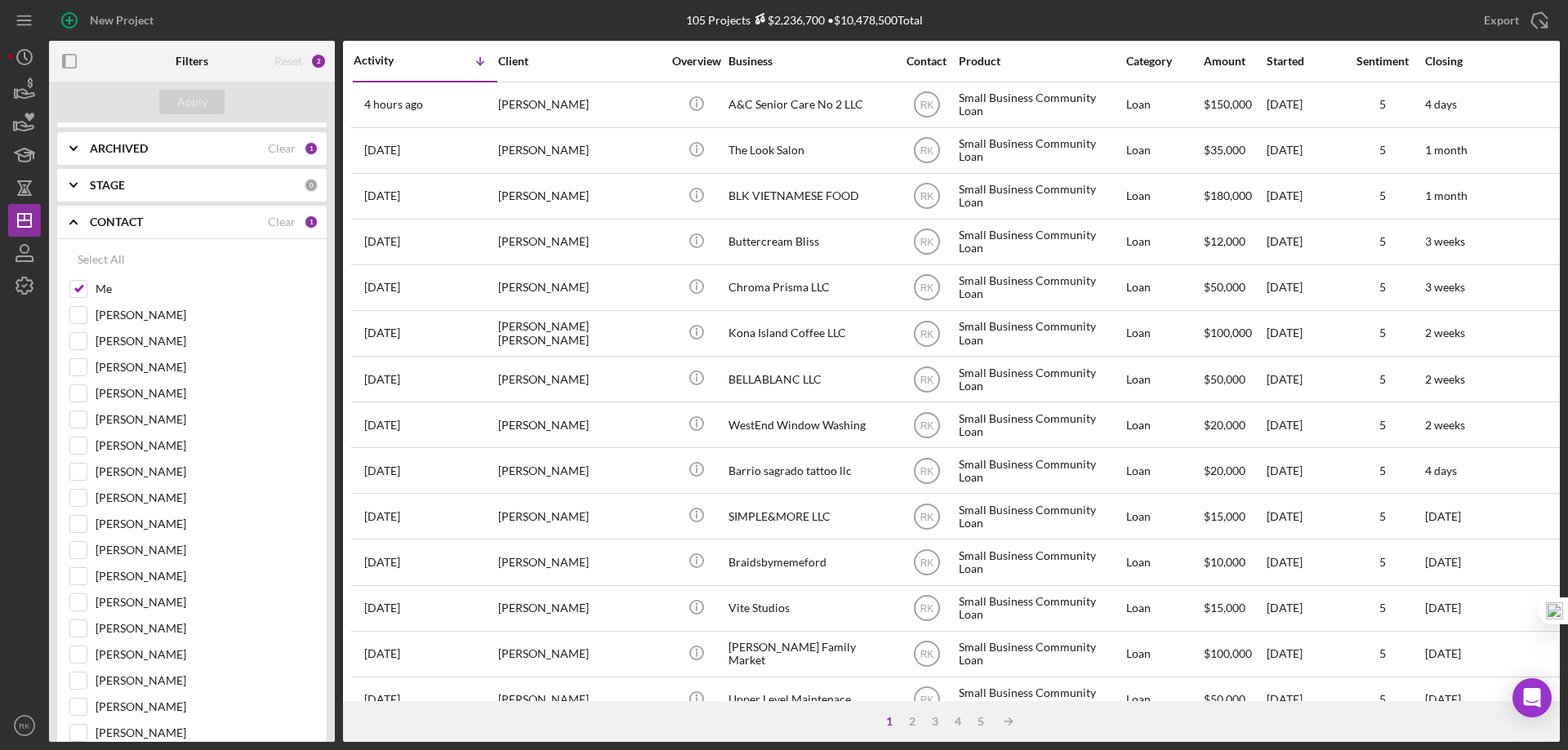
click at [69, 57] on icon "button" at bounding box center [69, 61] width 37 height 37
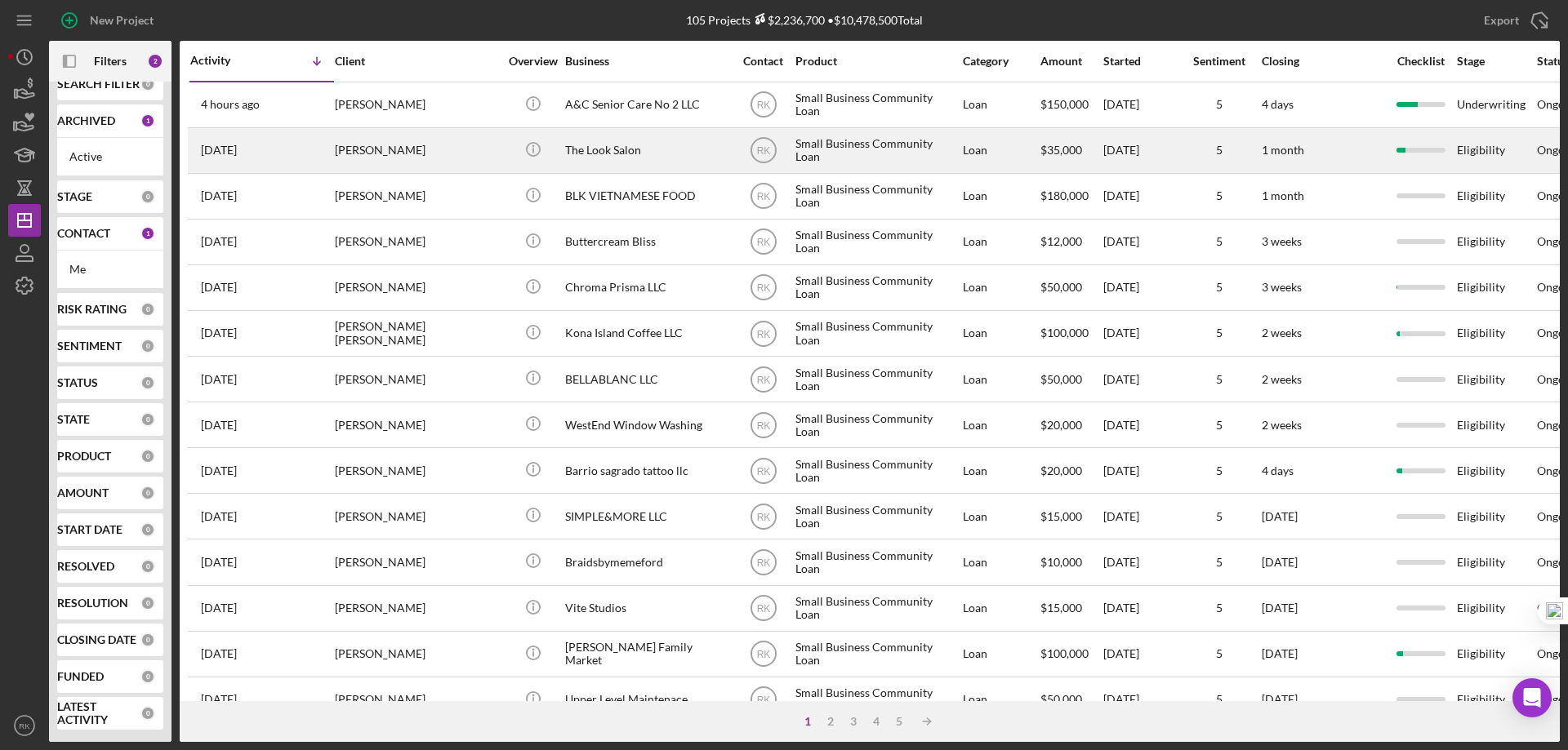
scroll to position [22, 0]
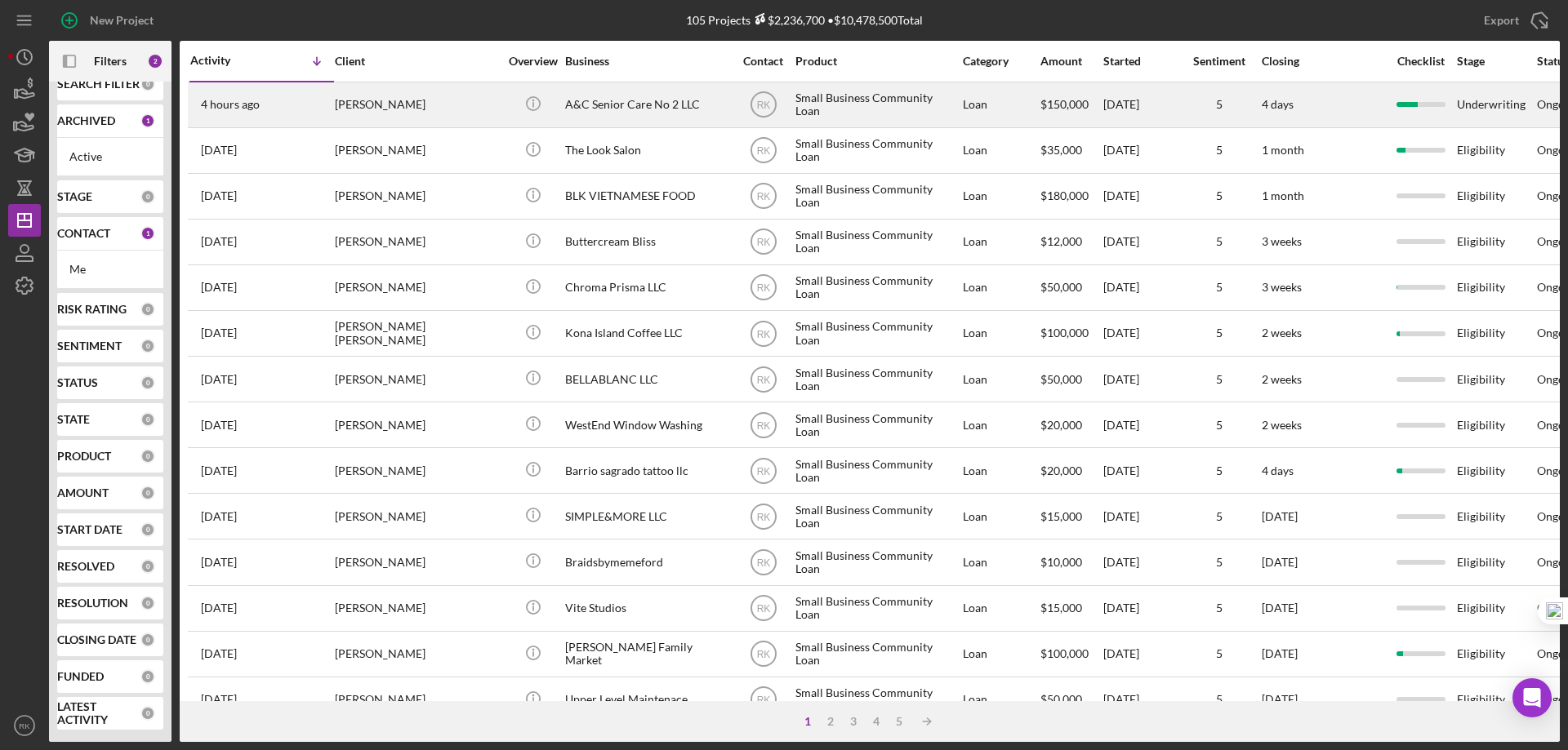
click at [604, 111] on div "A&C Senior Care No 2 LLC" at bounding box center [647, 105] width 163 height 43
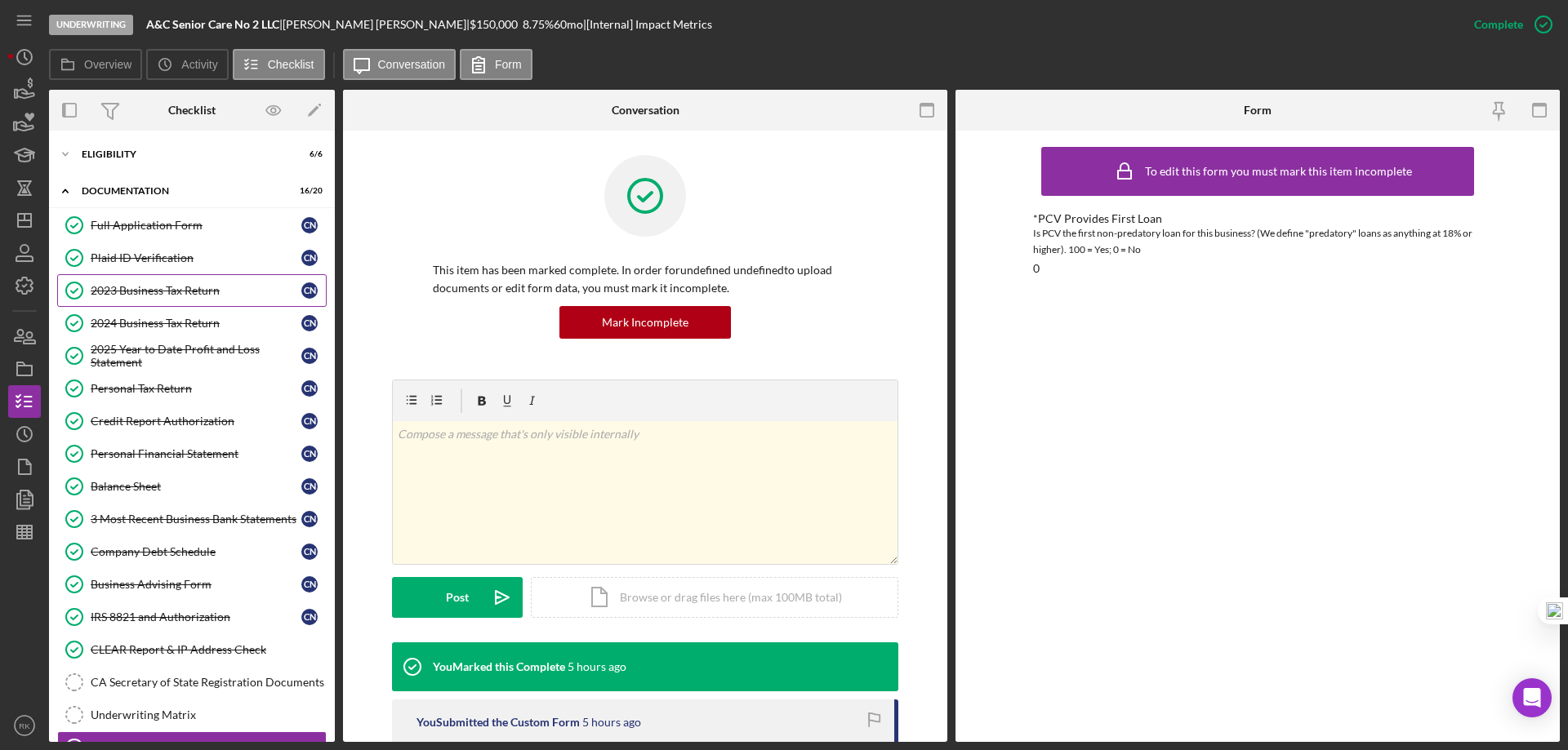
drag, startPoint x: 159, startPoint y: 297, endPoint x: 178, endPoint y: 297, distance: 19.0
click at [159, 297] on div "2023 Business Tax Return" at bounding box center [195, 291] width 211 height 13
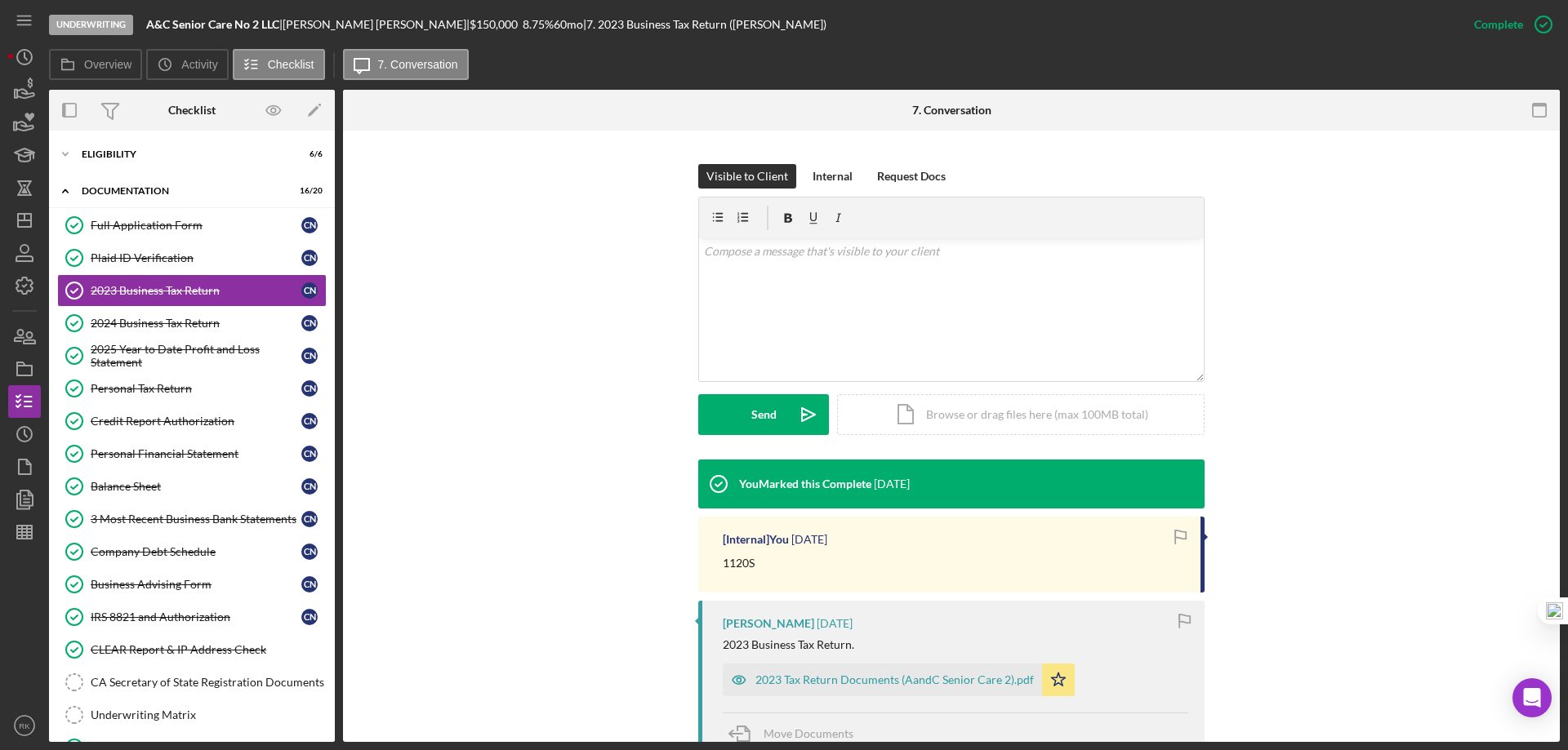
scroll to position [244, 0]
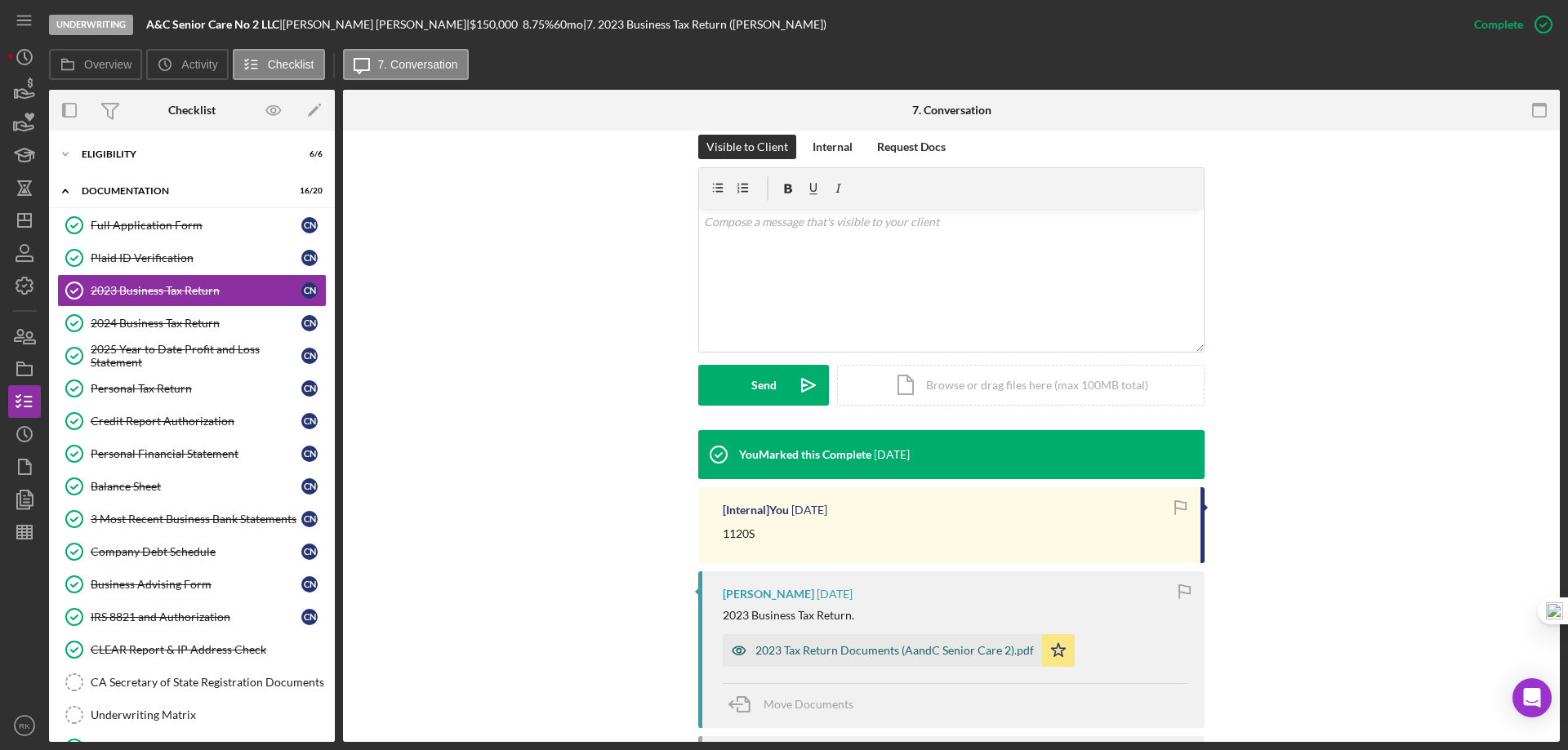
click at [835, 645] on div "2023 Tax Return Documents (AandC Senior Care 2).pdf" at bounding box center [894, 650] width 278 height 13
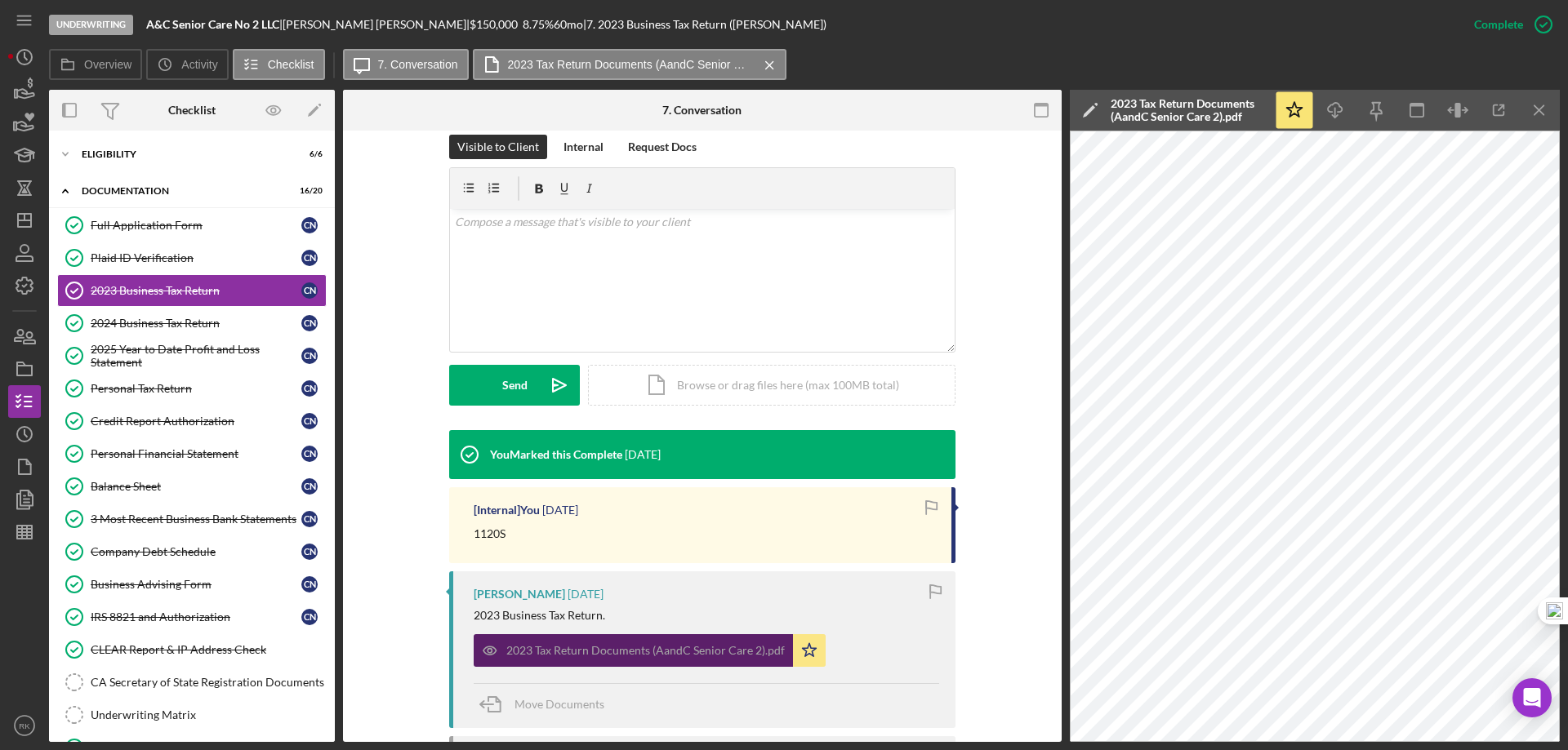
click at [621, 643] on div "2023 Tax Return Documents (AandC Senior Care 2).pdf" at bounding box center [645, 650] width 278 height 13
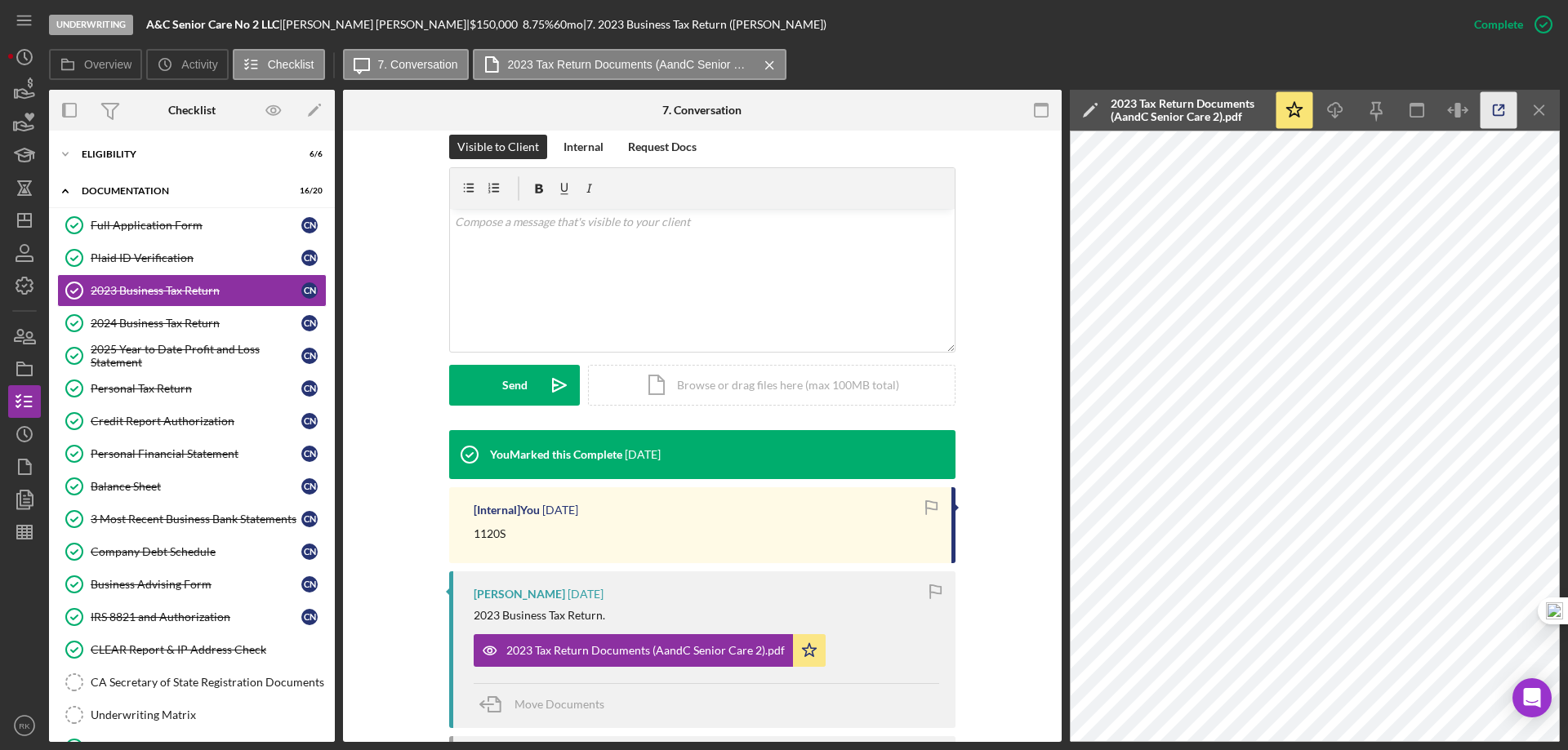
click at [1492, 103] on icon "button" at bounding box center [1498, 110] width 37 height 37
click at [1480, 92] on button "button" at bounding box center [1498, 110] width 37 height 37
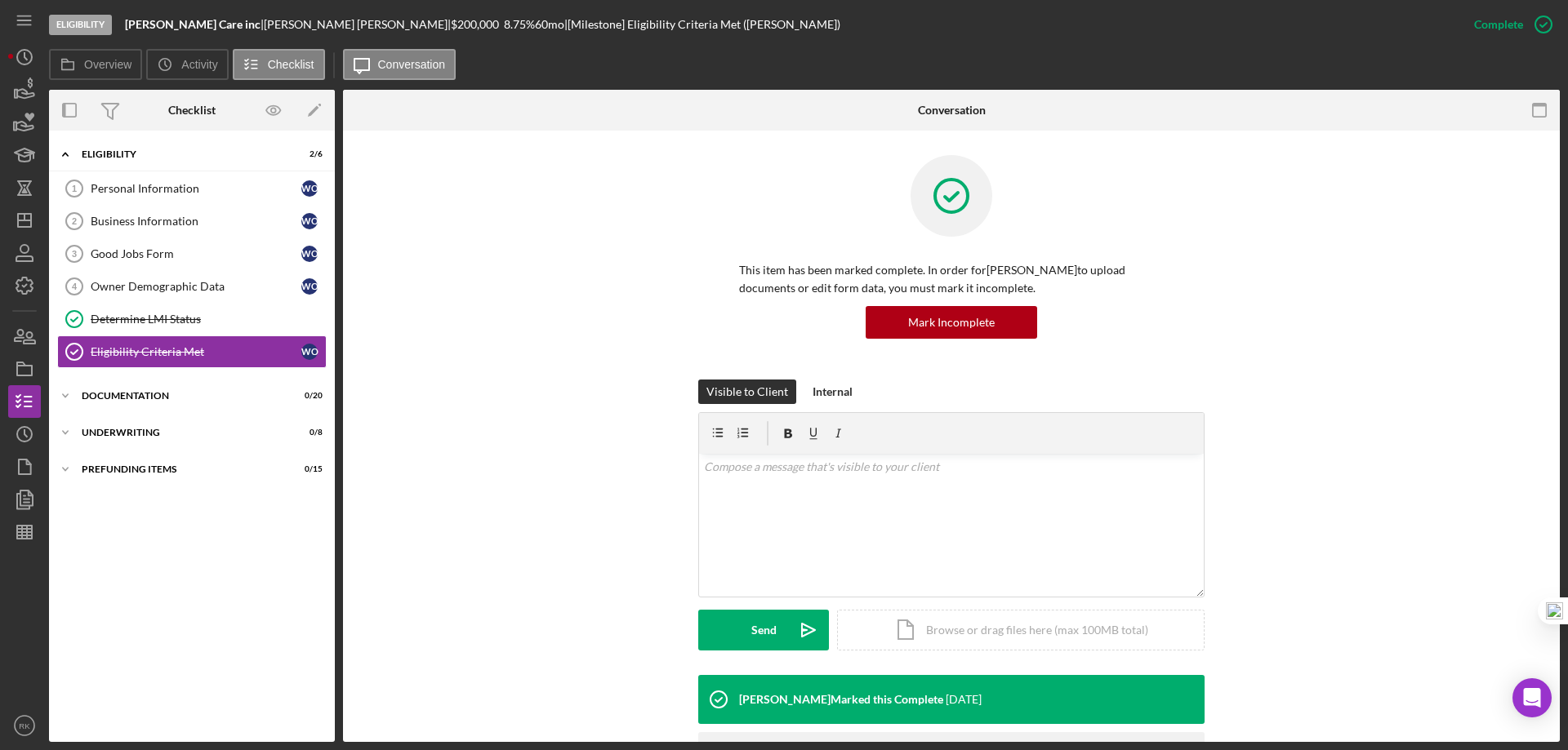
click at [42, 216] on nav "Icon/Menu Icon/Dashboard Dashboard Navigation Divider Mobile Checklist Navigati…" at bounding box center [28, 371] width 41 height 742
click at [27, 225] on icon "Icon/Dashboard" at bounding box center [24, 220] width 41 height 41
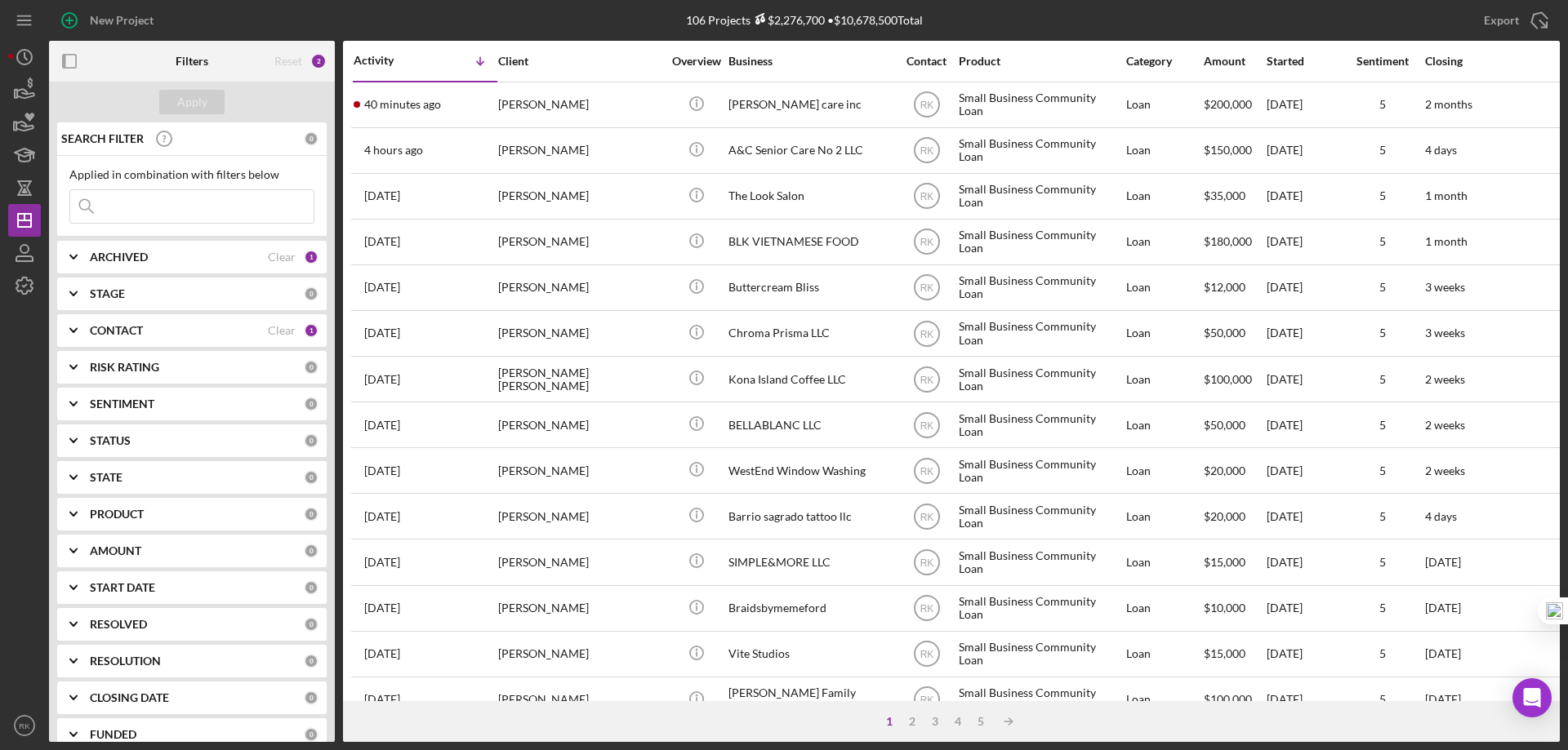
click at [155, 199] on input at bounding box center [192, 207] width 244 height 33
type input "sabastian Hospice care inc"
click at [275, 329] on div "Clear" at bounding box center [281, 330] width 27 height 13
click at [123, 338] on div "CONTACT 0" at bounding box center [204, 331] width 228 height 15
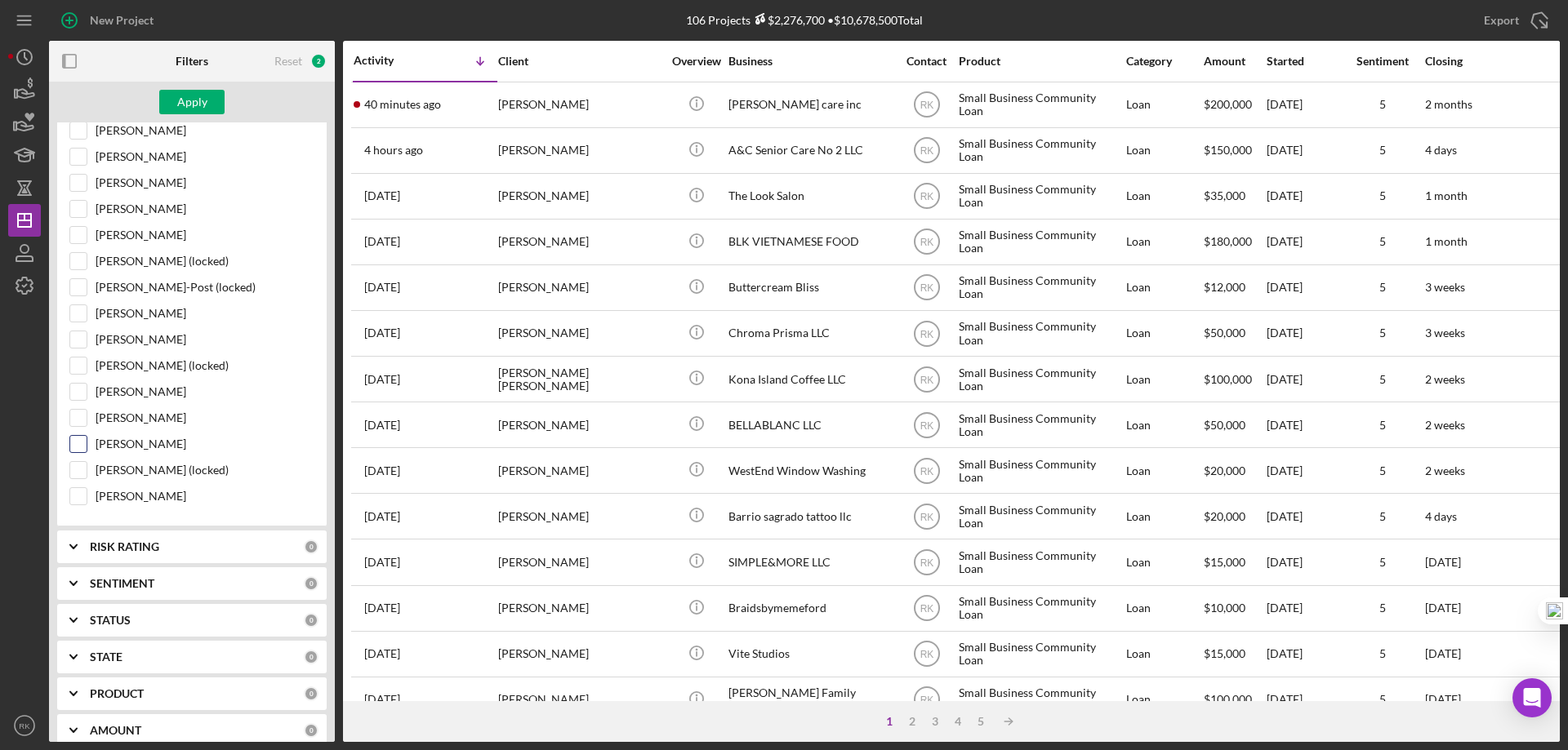
scroll to position [816, 0]
click at [77, 448] on input "Alberto Enriquez" at bounding box center [77, 442] width 16 height 16
checkbox input "true"
click at [175, 105] on button "Apply" at bounding box center [192, 102] width 65 height 25
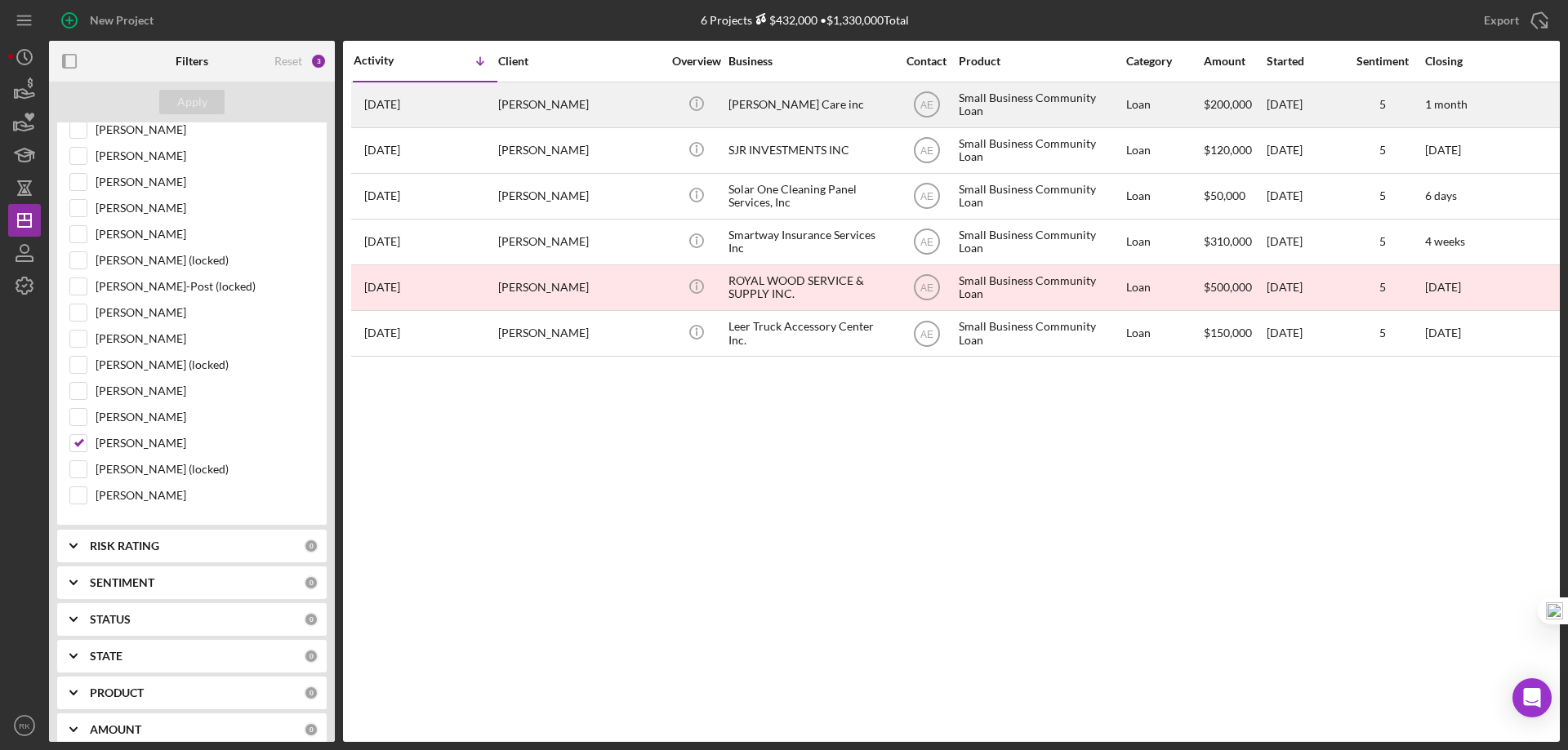
click at [592, 117] on div "Winifred Okolie" at bounding box center [580, 105] width 163 height 43
